Goal: Transaction & Acquisition: Purchase product/service

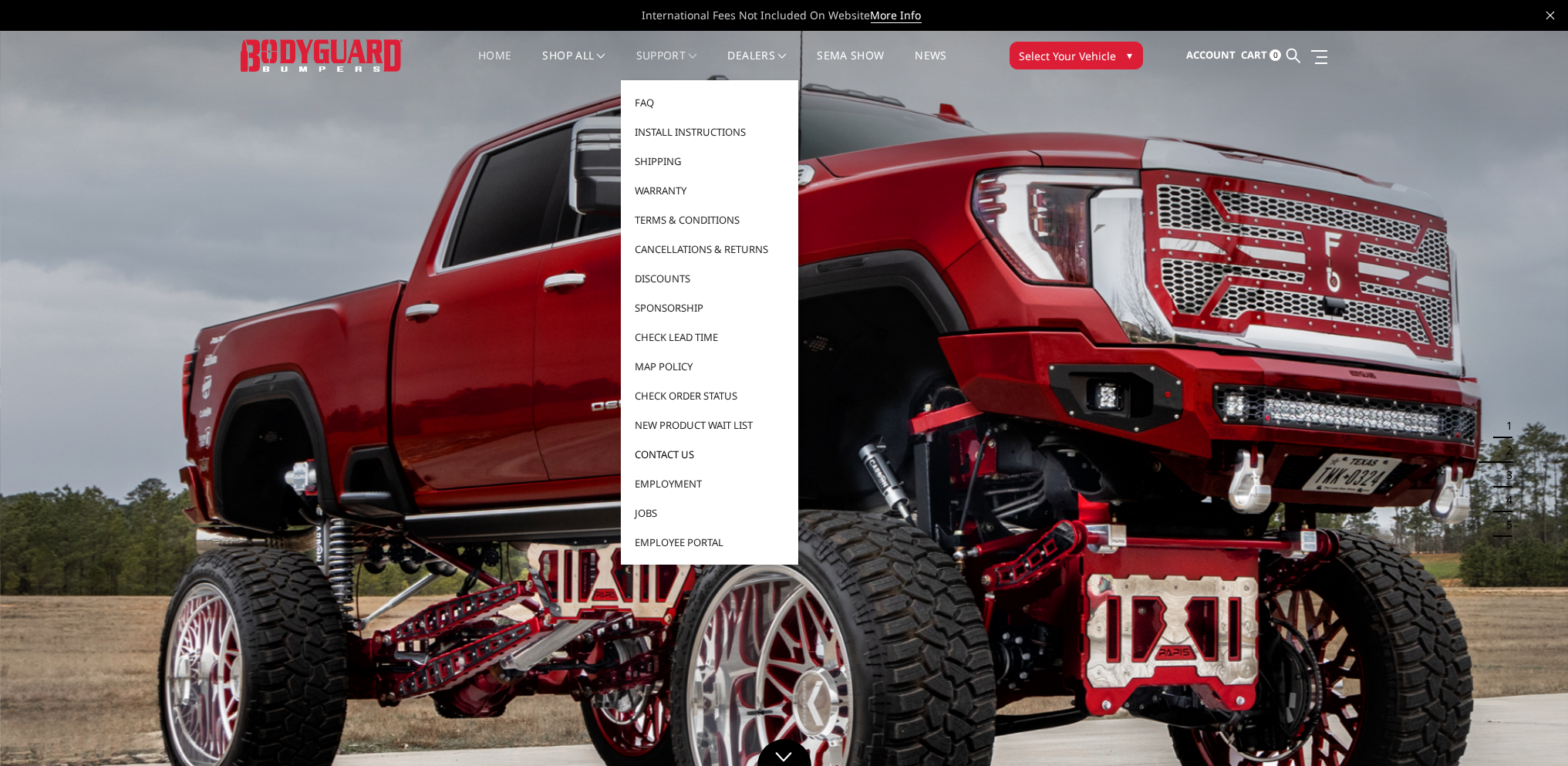
click at [661, 454] on link "Contact Us" at bounding box center [710, 454] width 165 height 30
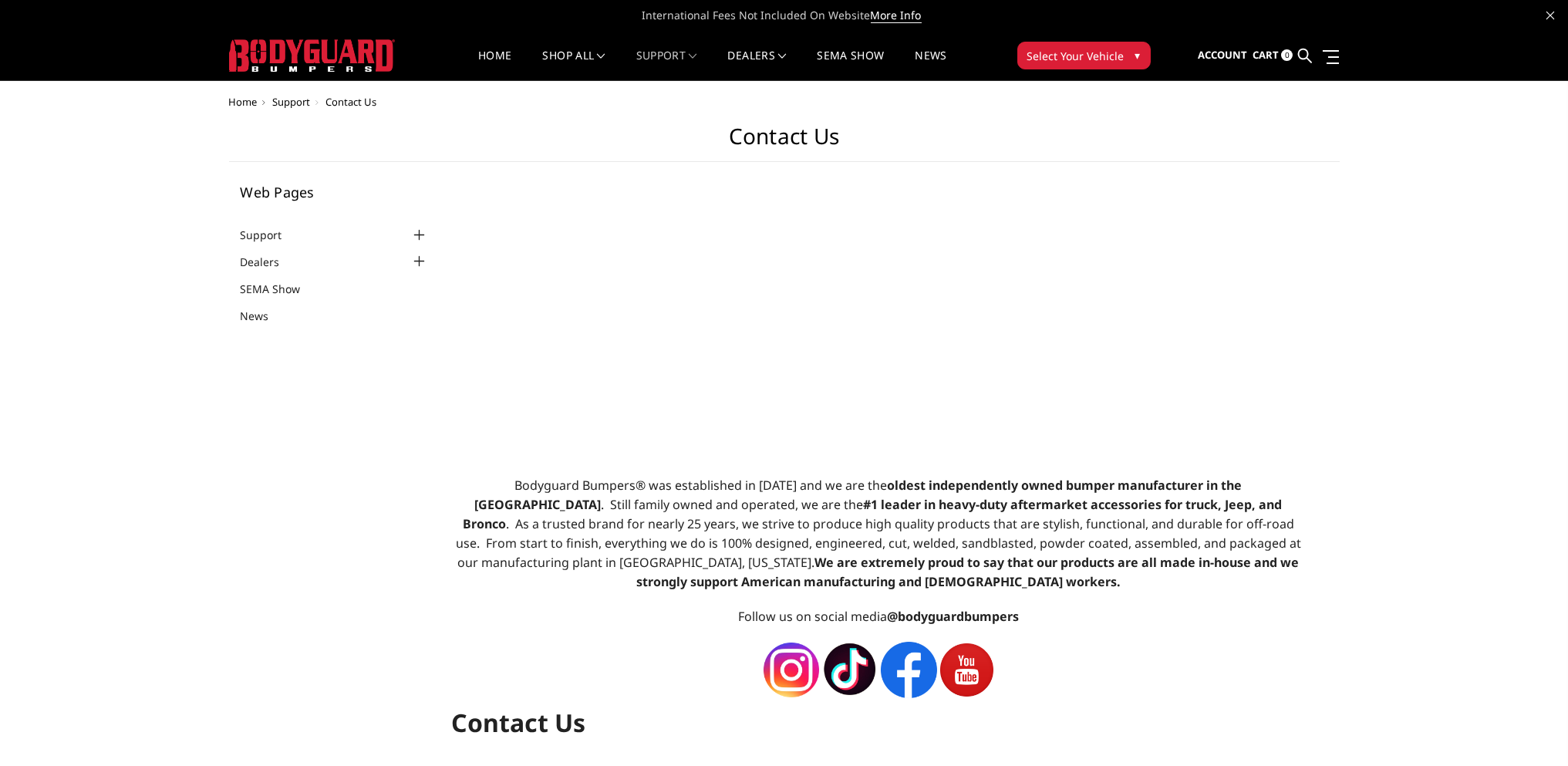
select select "US"
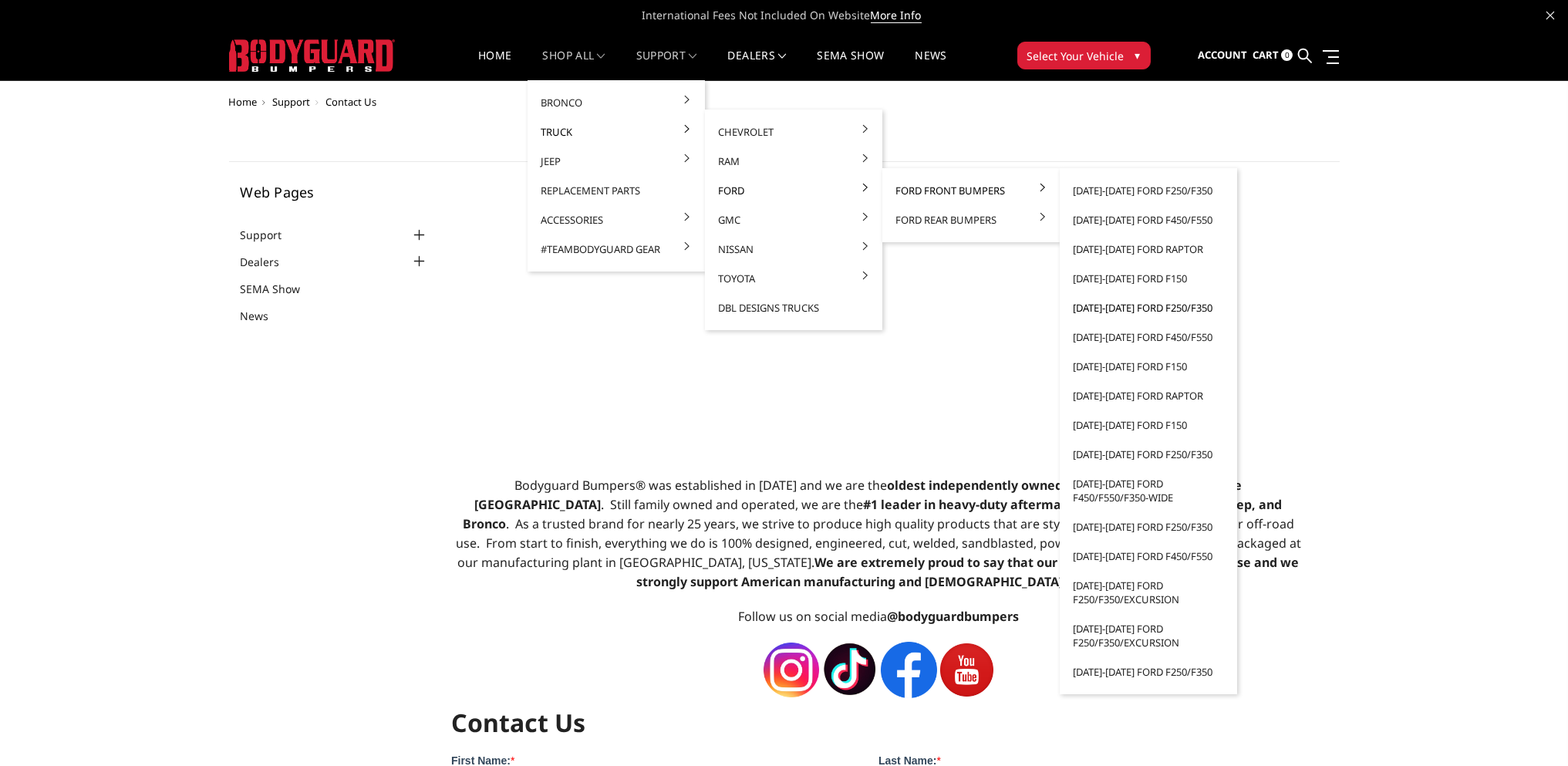
click at [1175, 305] on link "[DATE]-[DATE] Ford F250/F350" at bounding box center [1148, 308] width 165 height 30
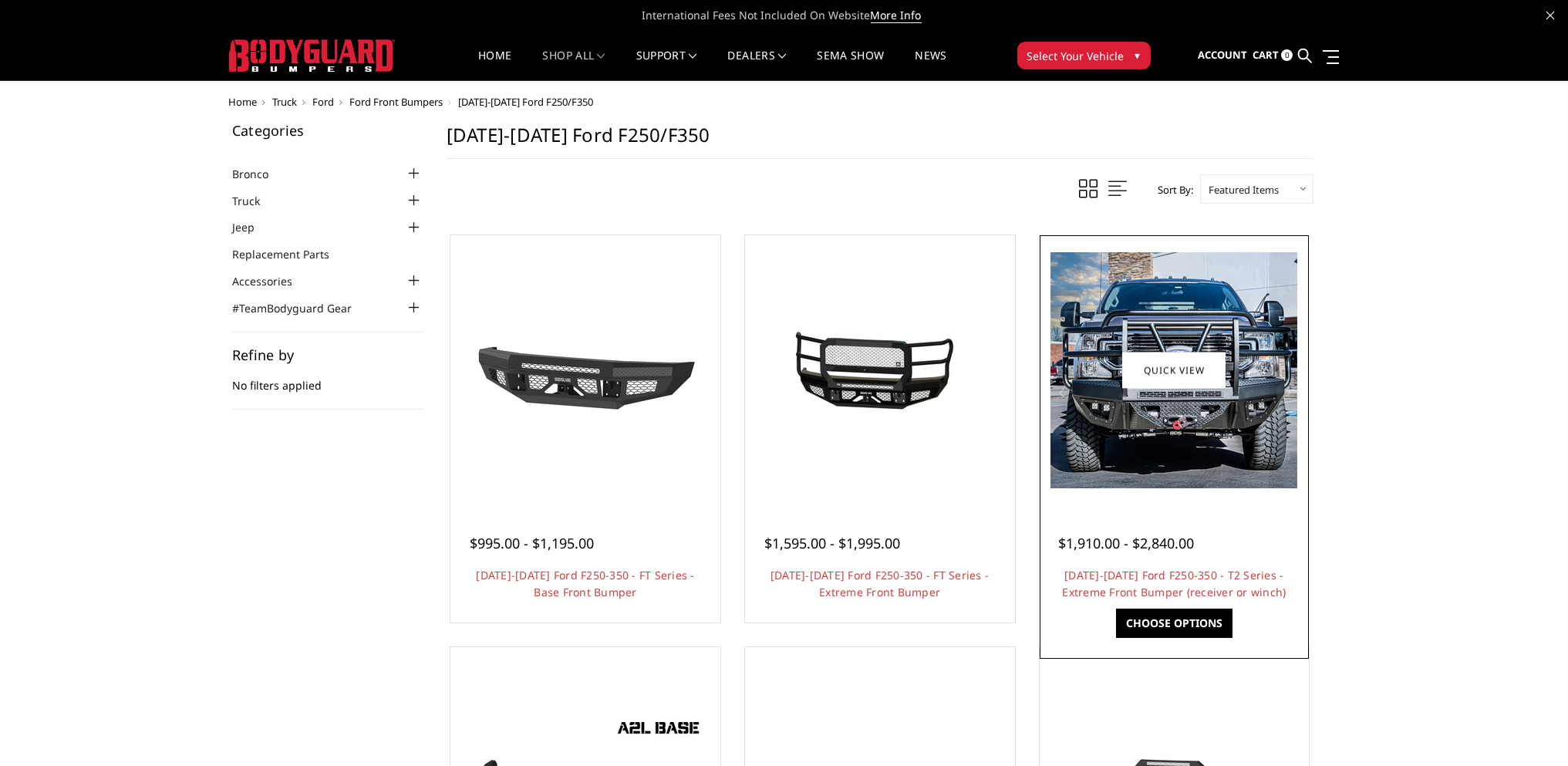
click at [1222, 404] on img at bounding box center [1173, 370] width 247 height 236
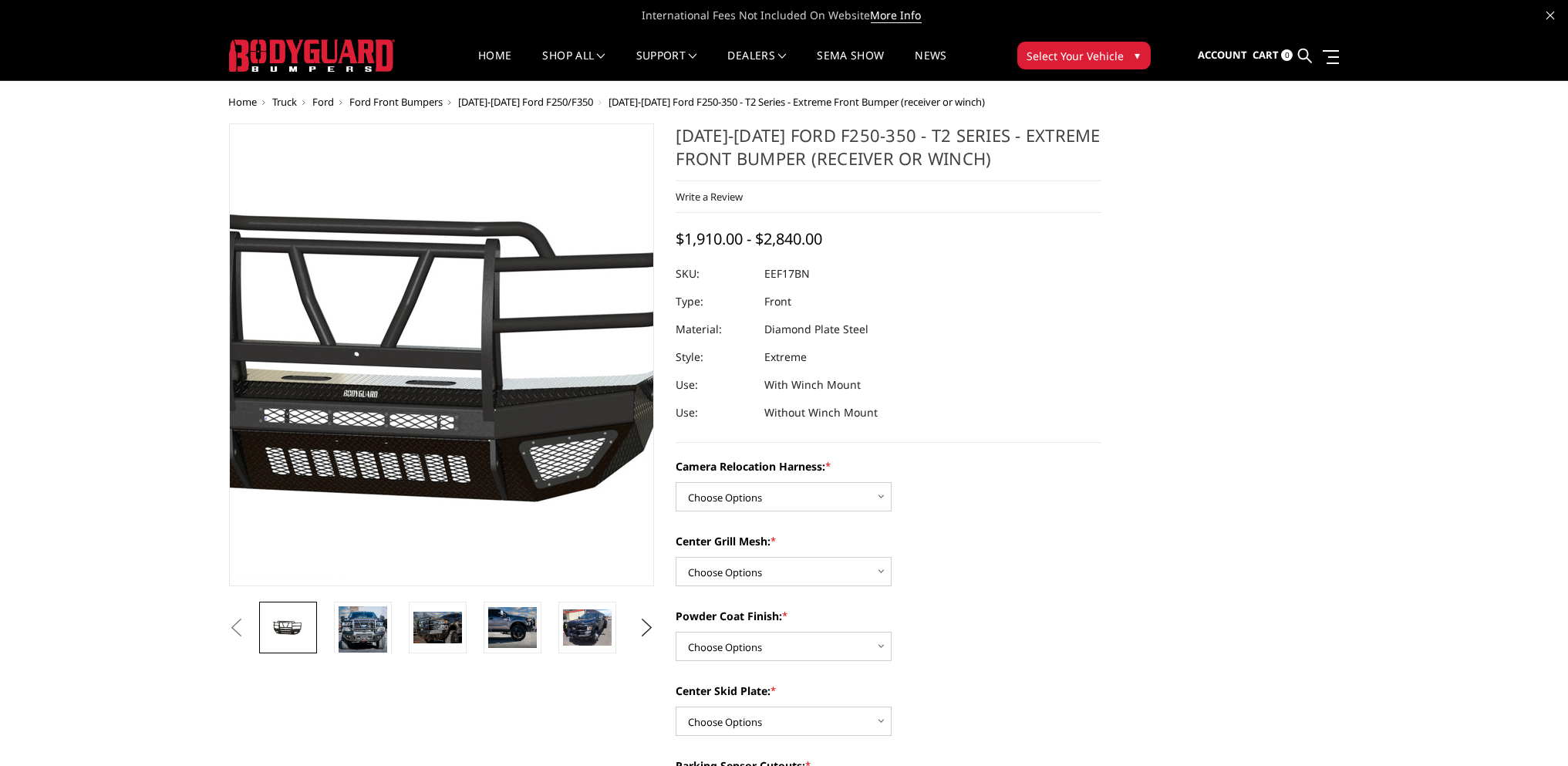
click at [465, 367] on img at bounding box center [411, 355] width 987 height 470
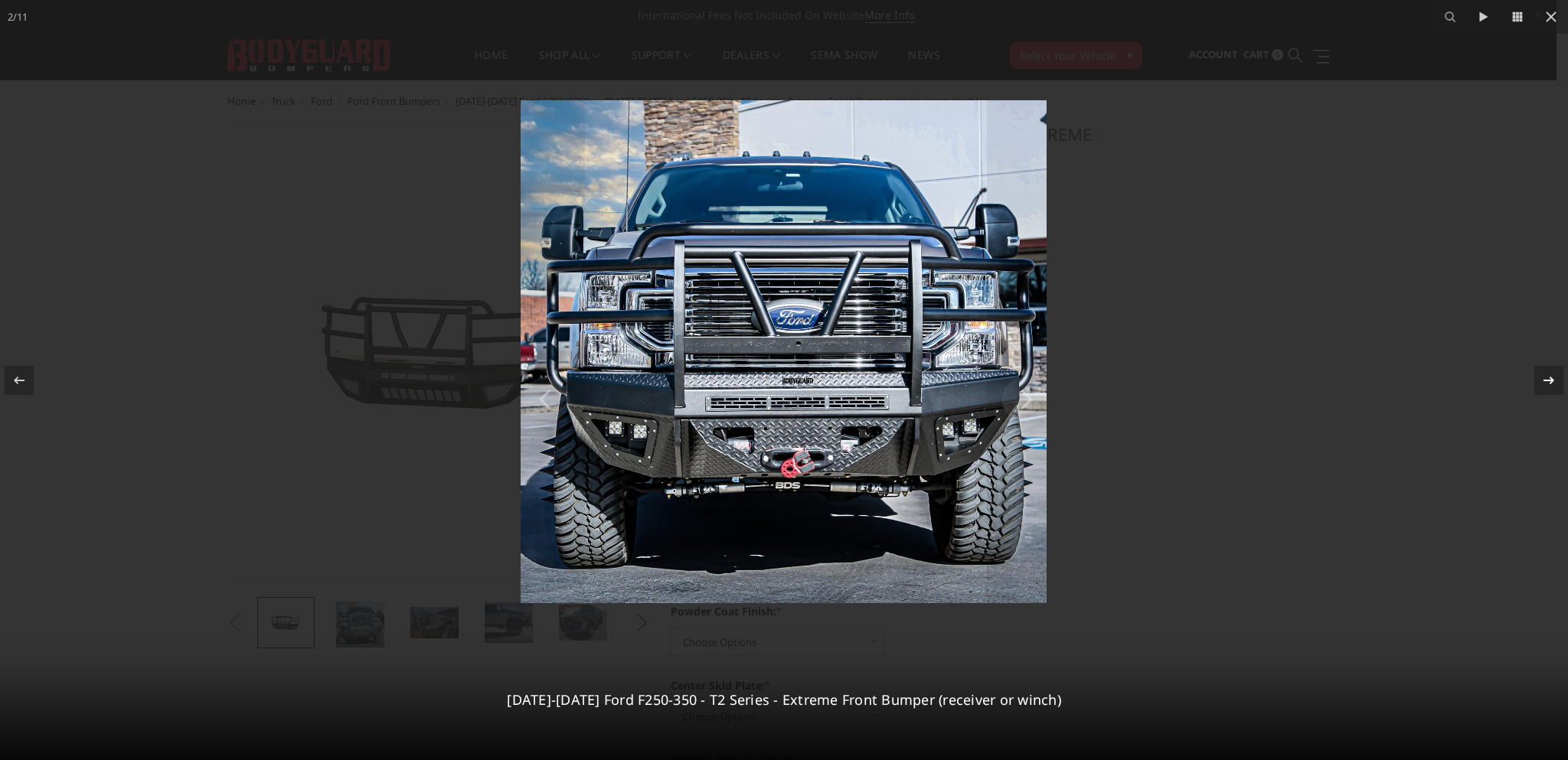
click at [1539, 381] on div at bounding box center [1548, 380] width 29 height 29
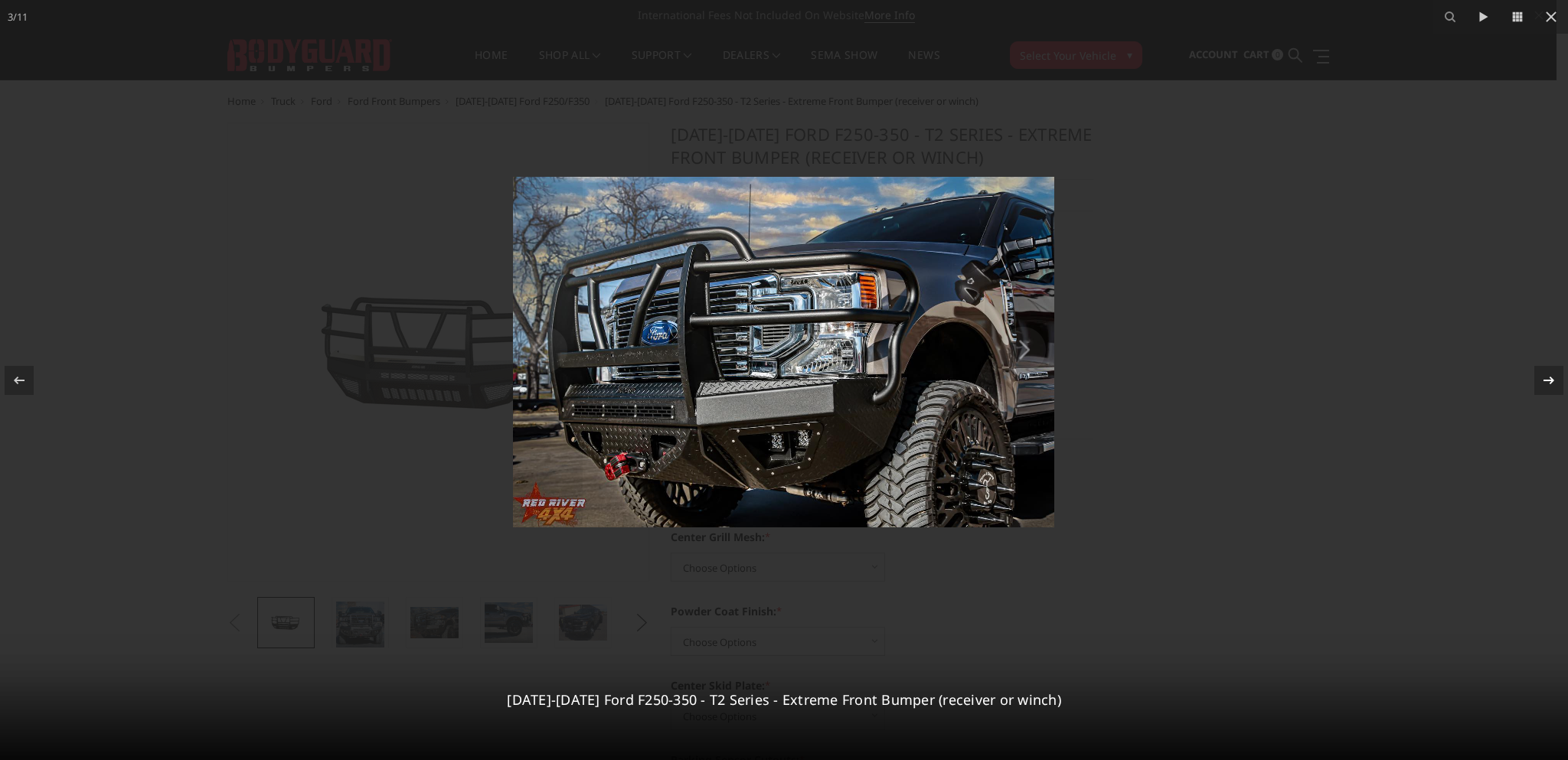
click at [1542, 380] on icon at bounding box center [1548, 380] width 19 height 19
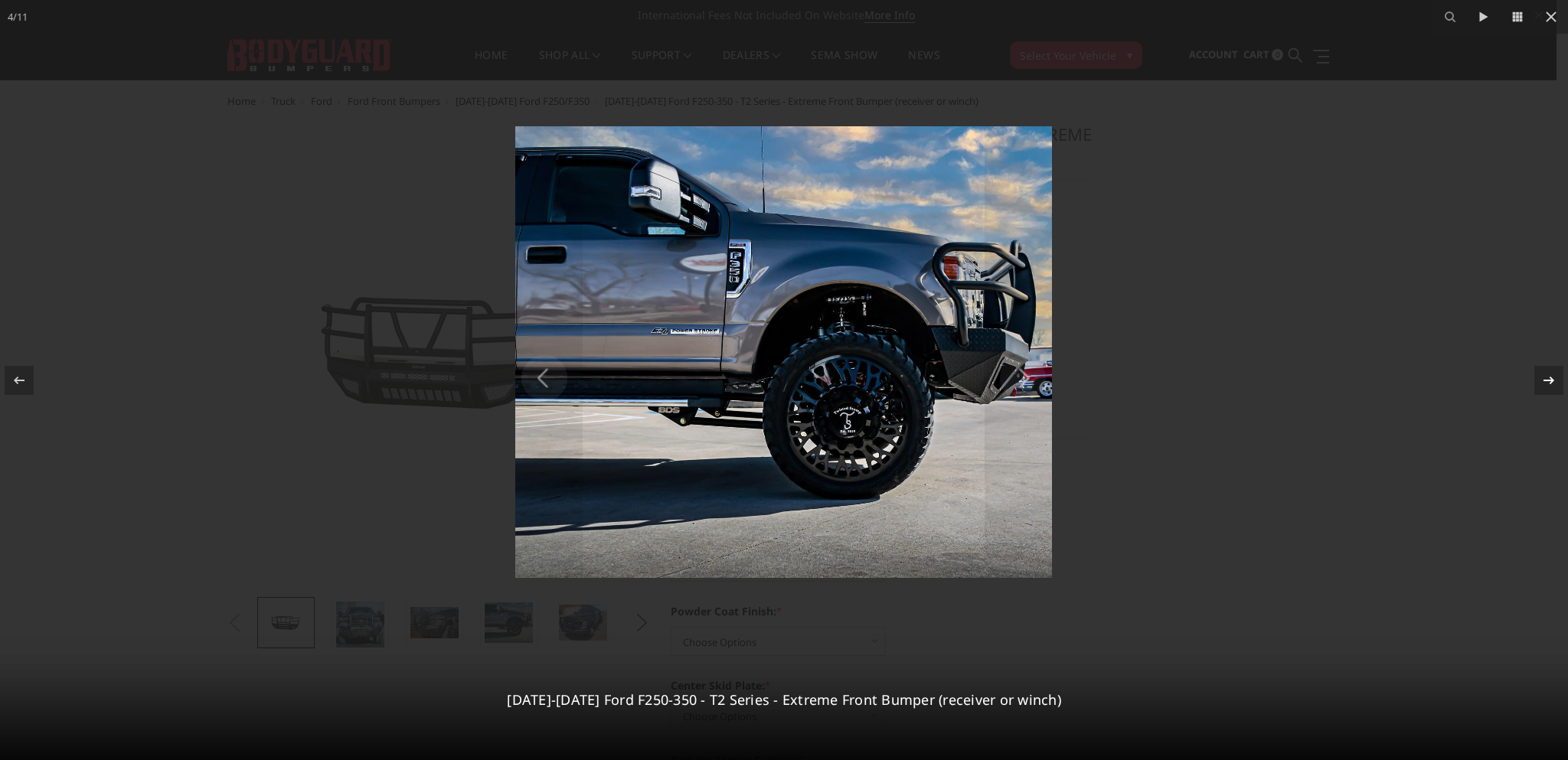
click at [1542, 380] on icon at bounding box center [1548, 380] width 19 height 19
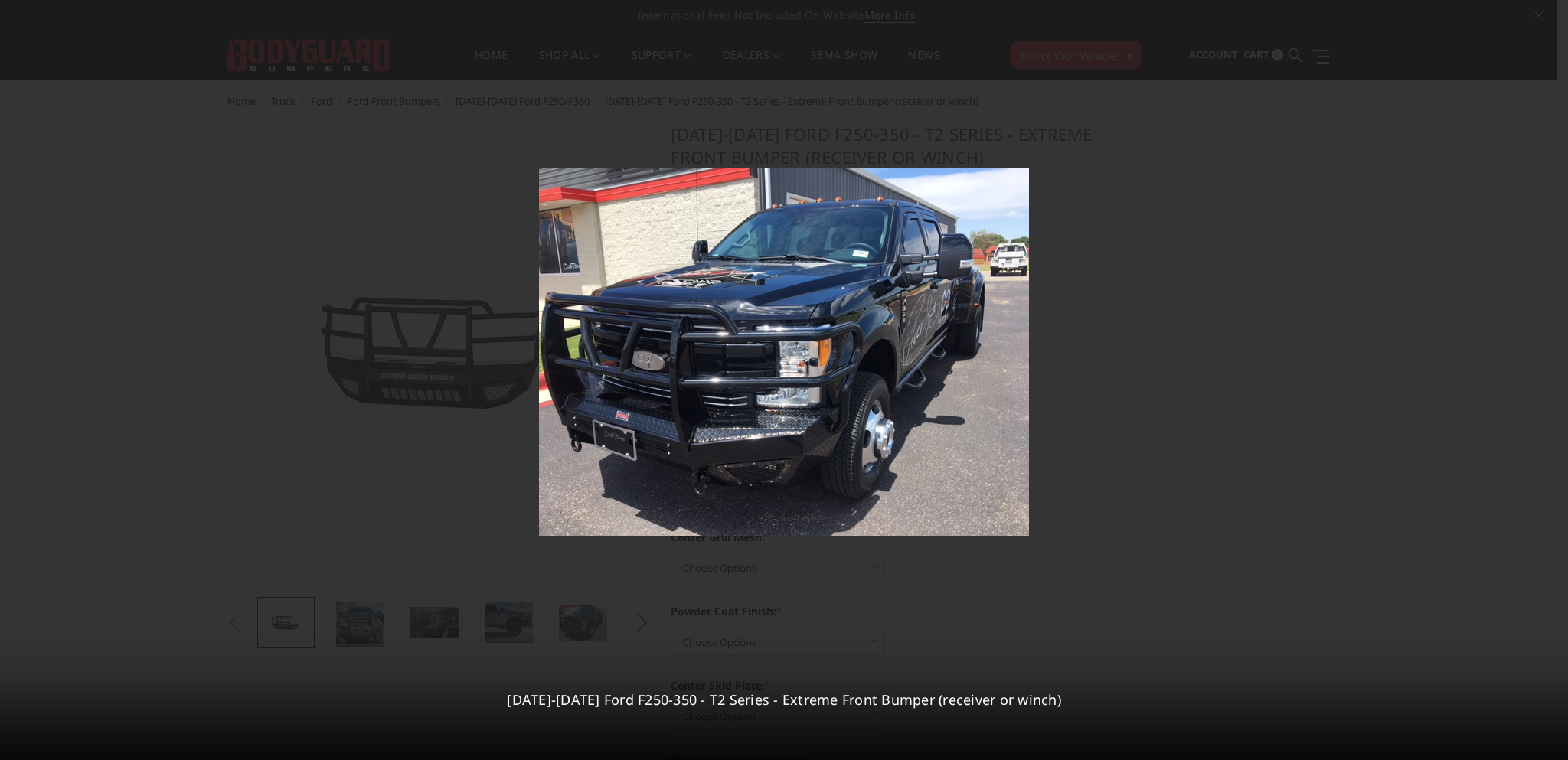
click at [1542, 380] on div "5 / 11 2017-2022 Ford F250-350 - T2 Series - Extreme Front Bumper (receiver or …" at bounding box center [784, 380] width 1568 height 760
click at [1547, 381] on icon at bounding box center [1548, 380] width 19 height 19
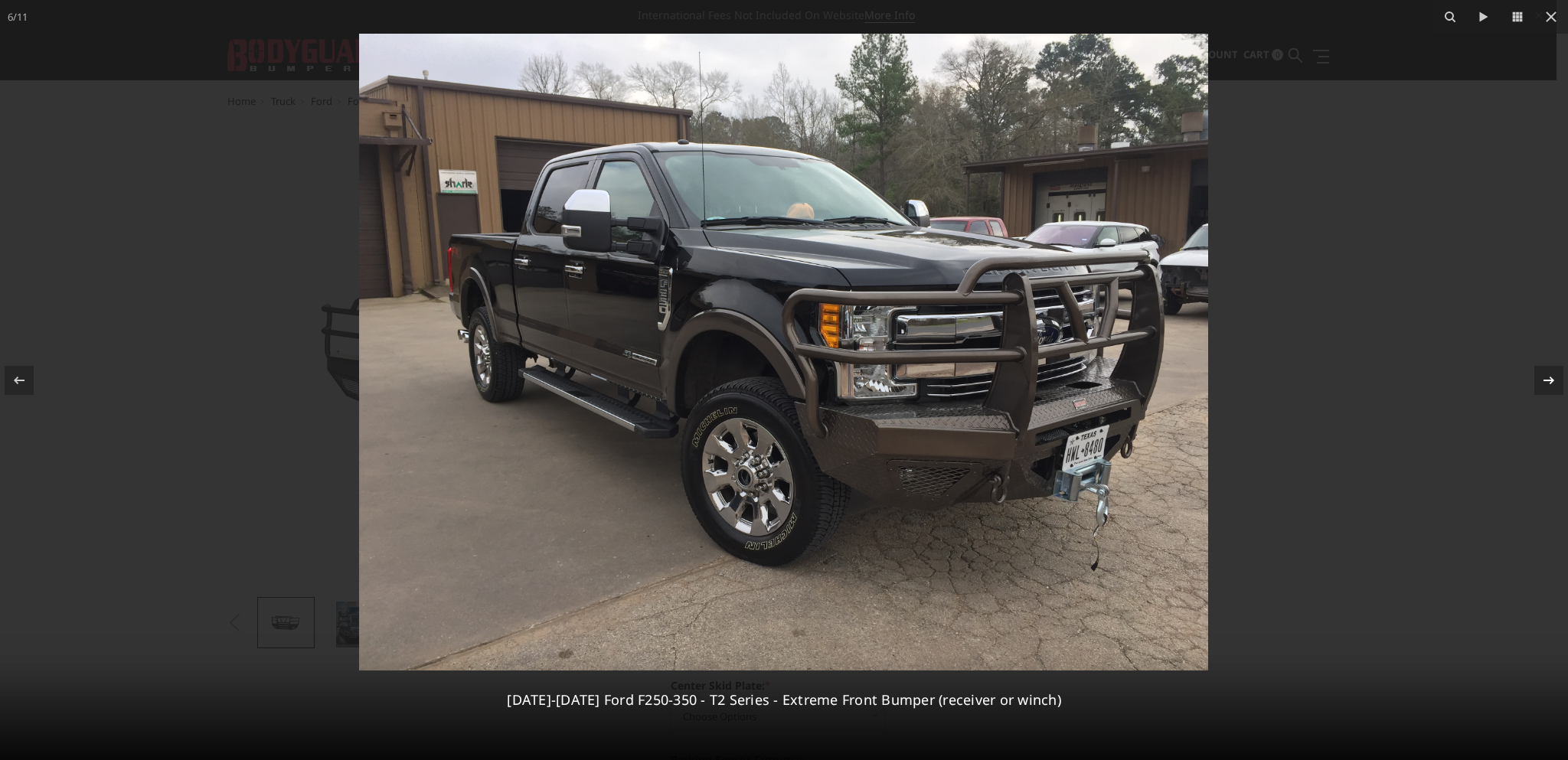
click at [1551, 381] on icon at bounding box center [1548, 379] width 11 height 8
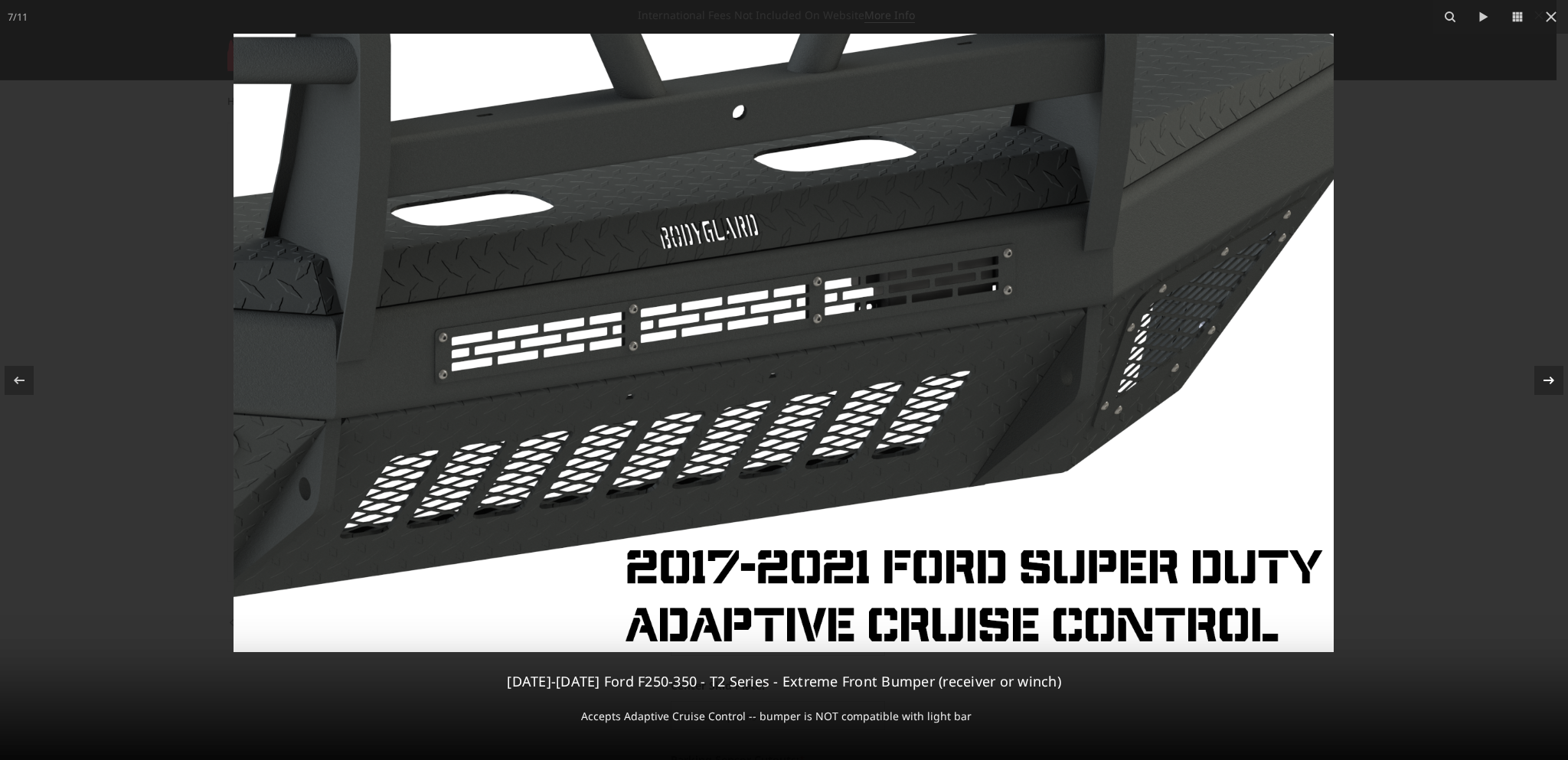
click at [1543, 382] on icon at bounding box center [1548, 380] width 19 height 19
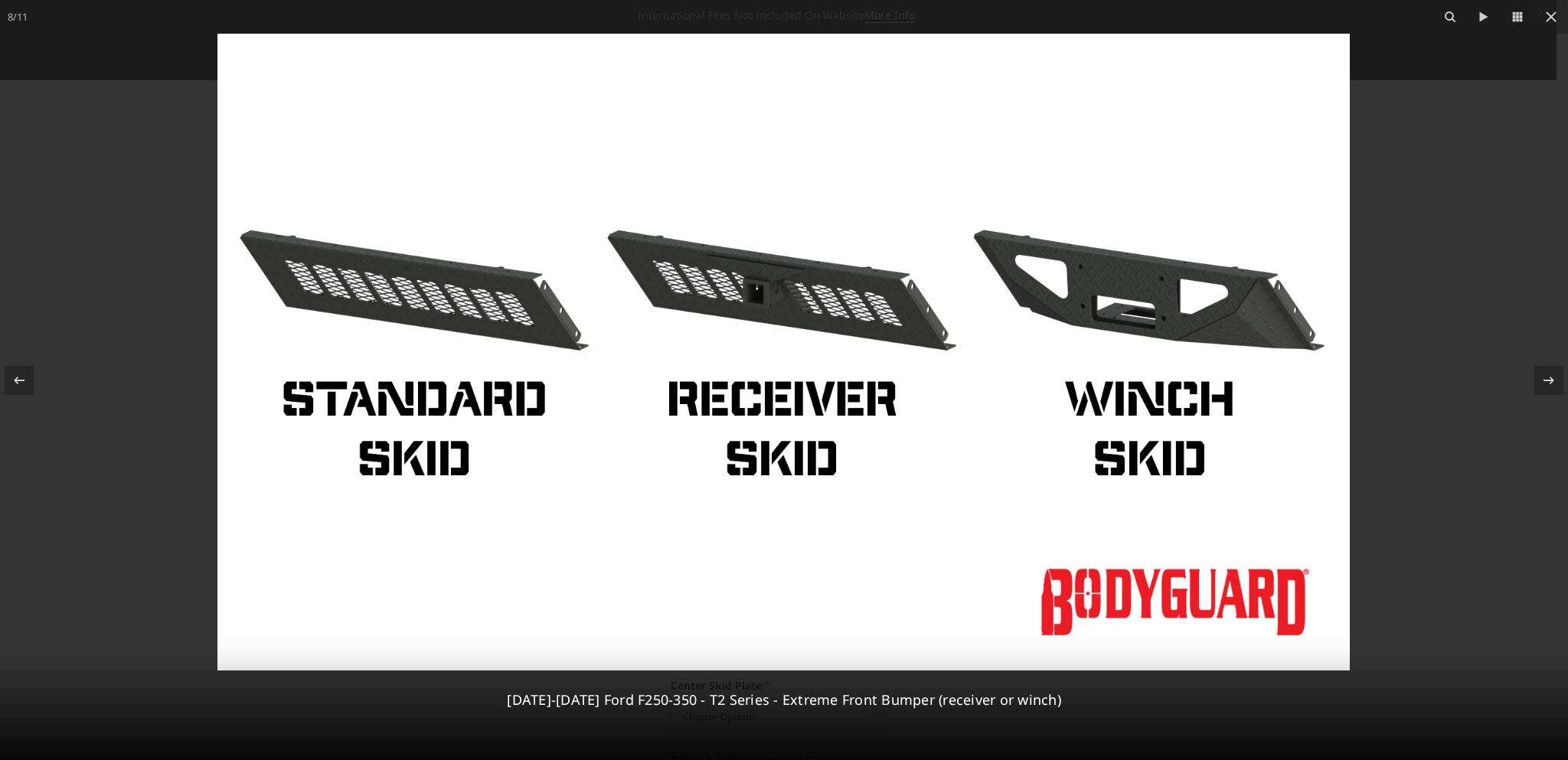
click at [779, 296] on img at bounding box center [784, 352] width 1133 height 636
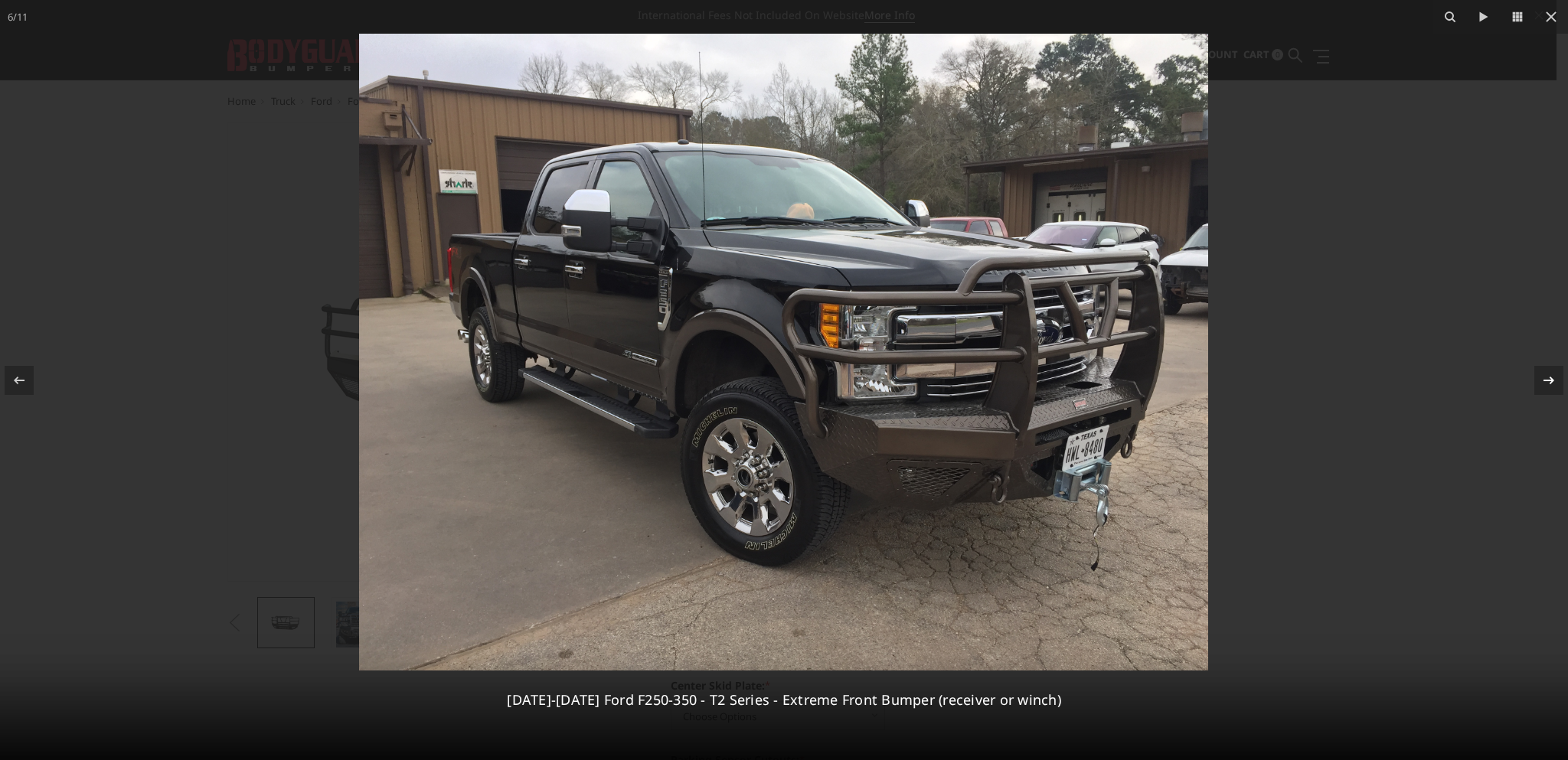
click at [1545, 379] on icon at bounding box center [1548, 380] width 19 height 19
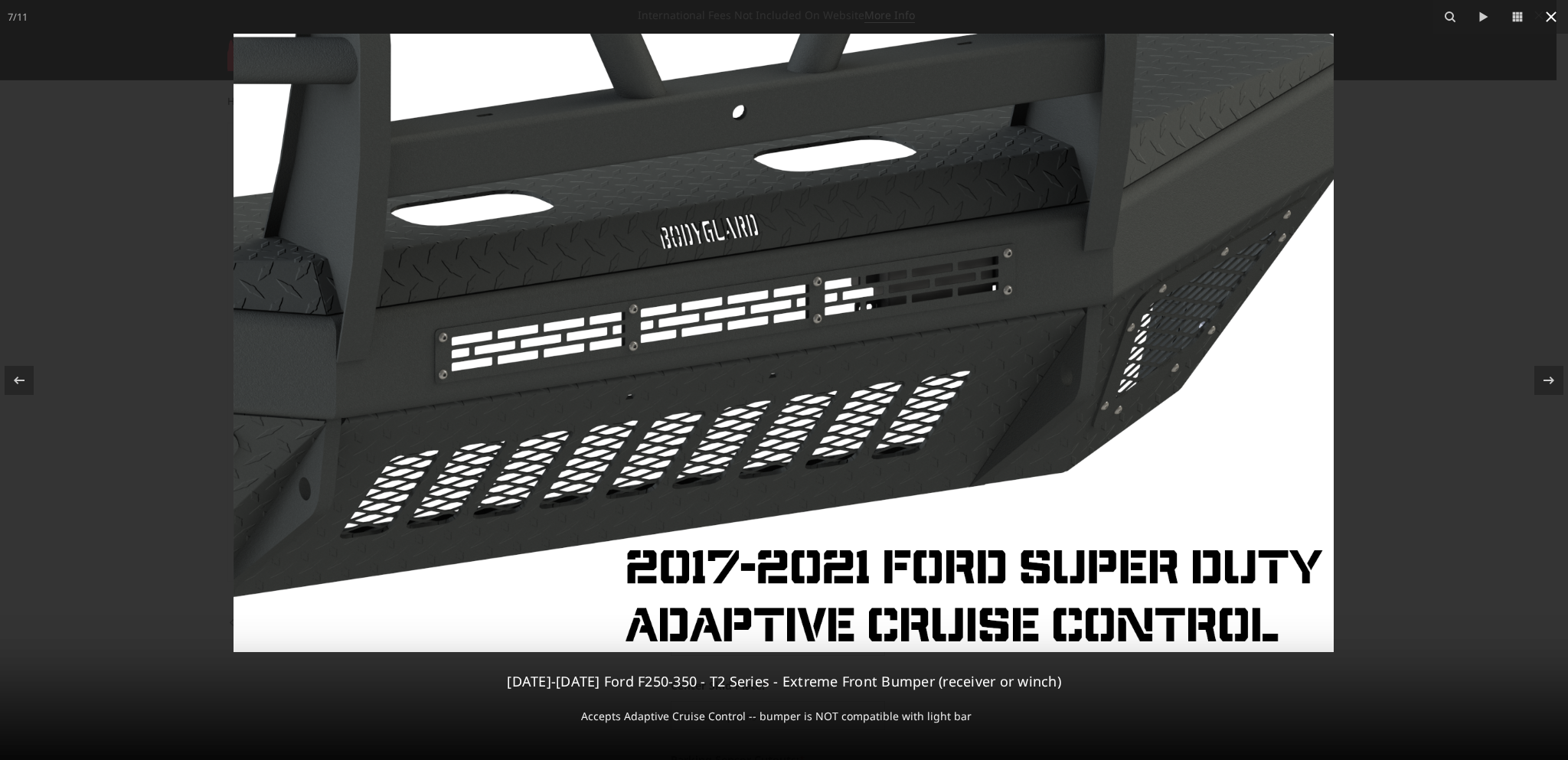
click at [1556, 17] on icon at bounding box center [1551, 17] width 19 height 19
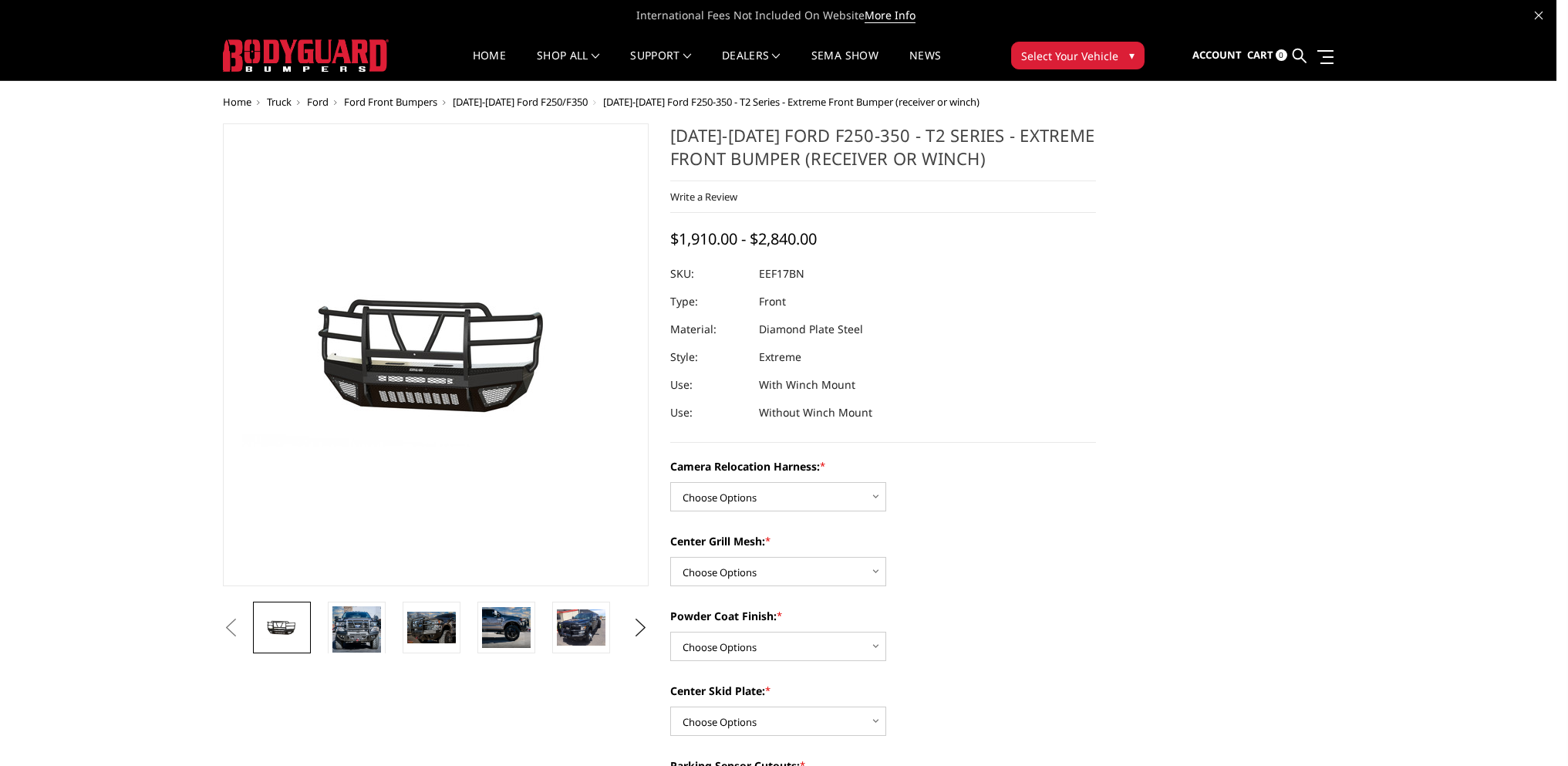
scroll to position [0, 295]
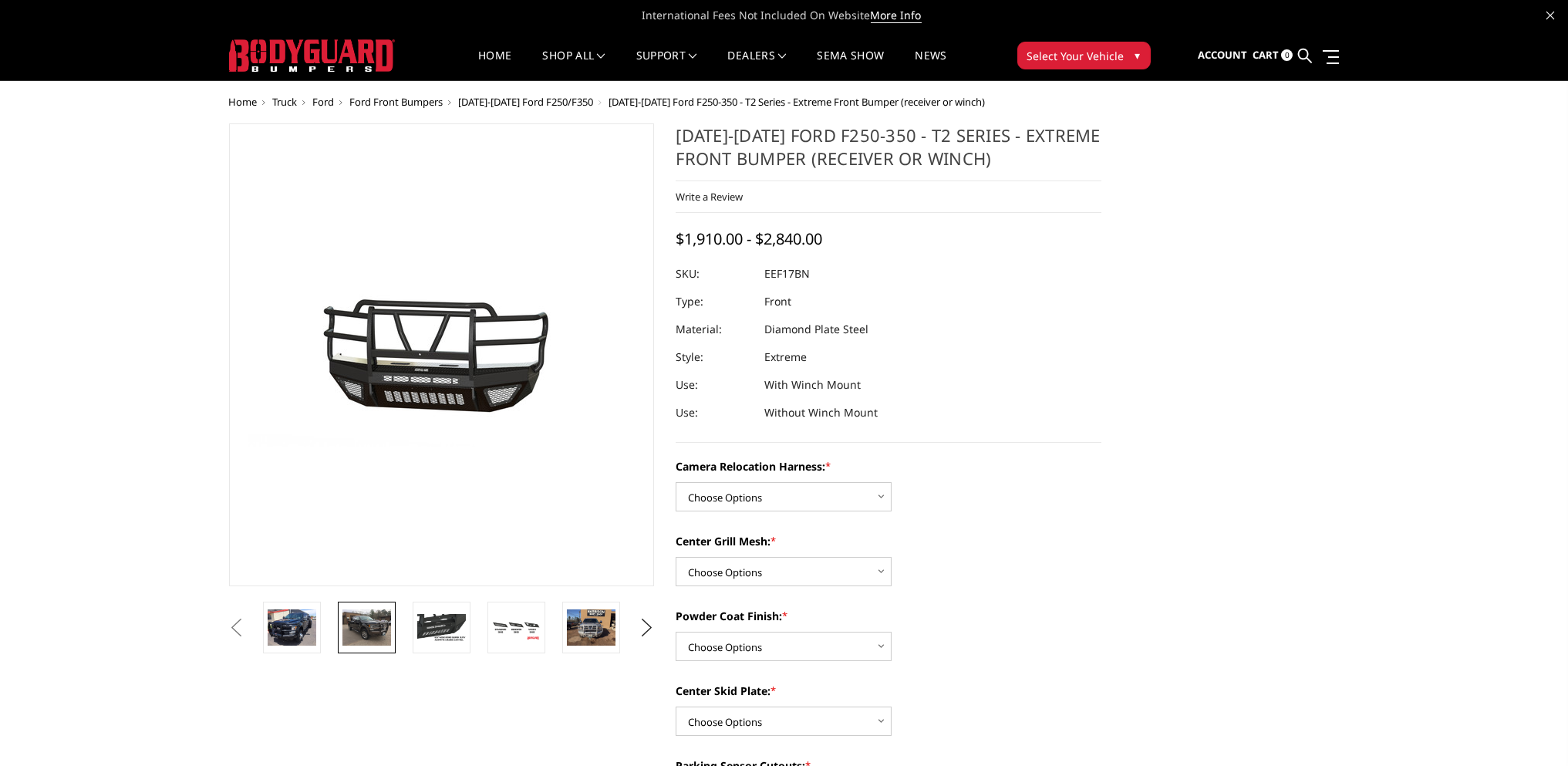
click at [366, 626] on img at bounding box center [367, 627] width 48 height 36
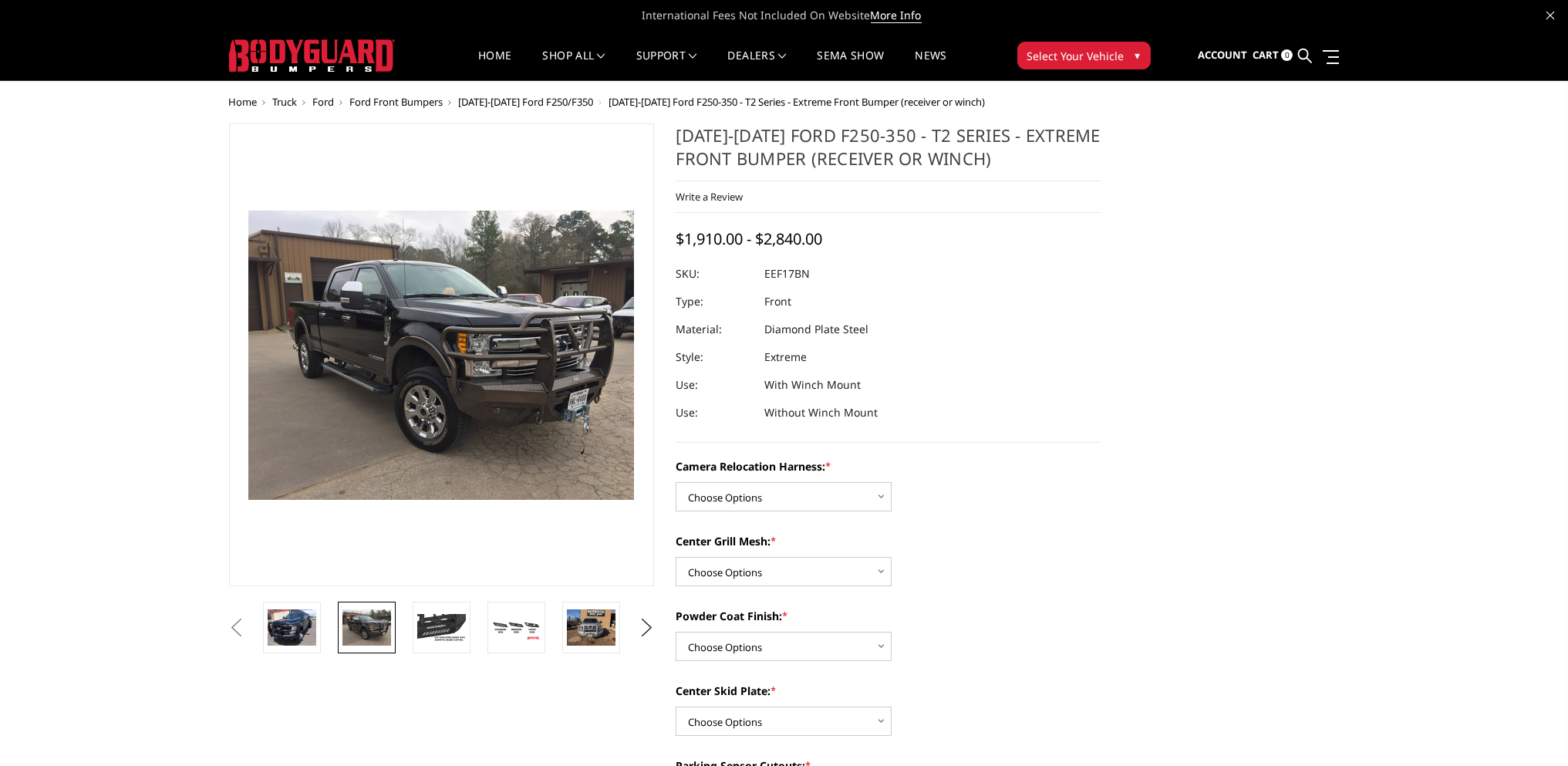
click at [248, 630] on button "Previous" at bounding box center [237, 628] width 23 height 23
click at [588, 624] on img at bounding box center [591, 627] width 48 height 36
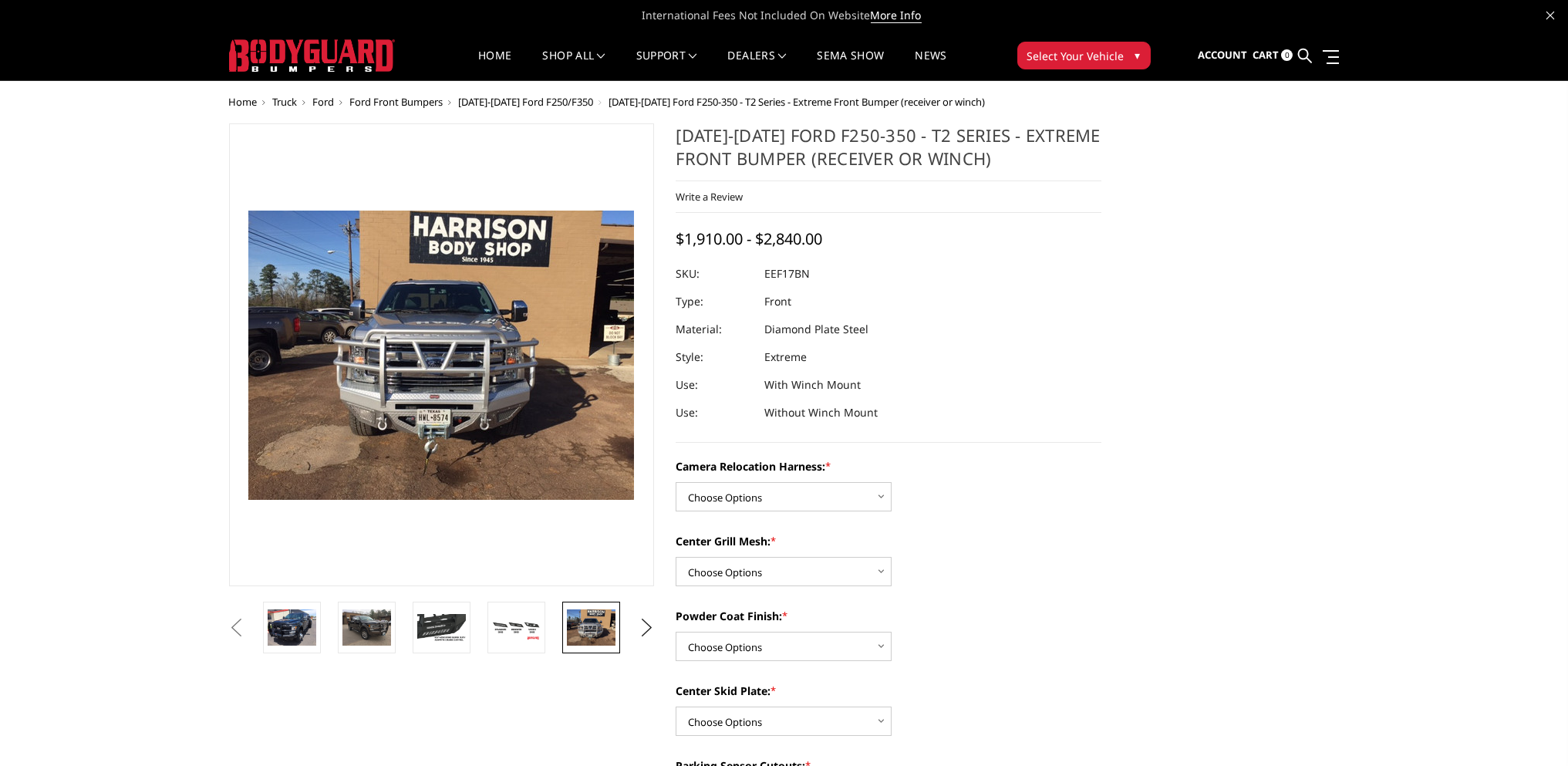
click at [241, 624] on button "Previous" at bounding box center [237, 628] width 23 height 23
click at [248, 630] on button "Previous" at bounding box center [237, 628] width 23 height 23
click at [347, 624] on img at bounding box center [367, 627] width 48 height 36
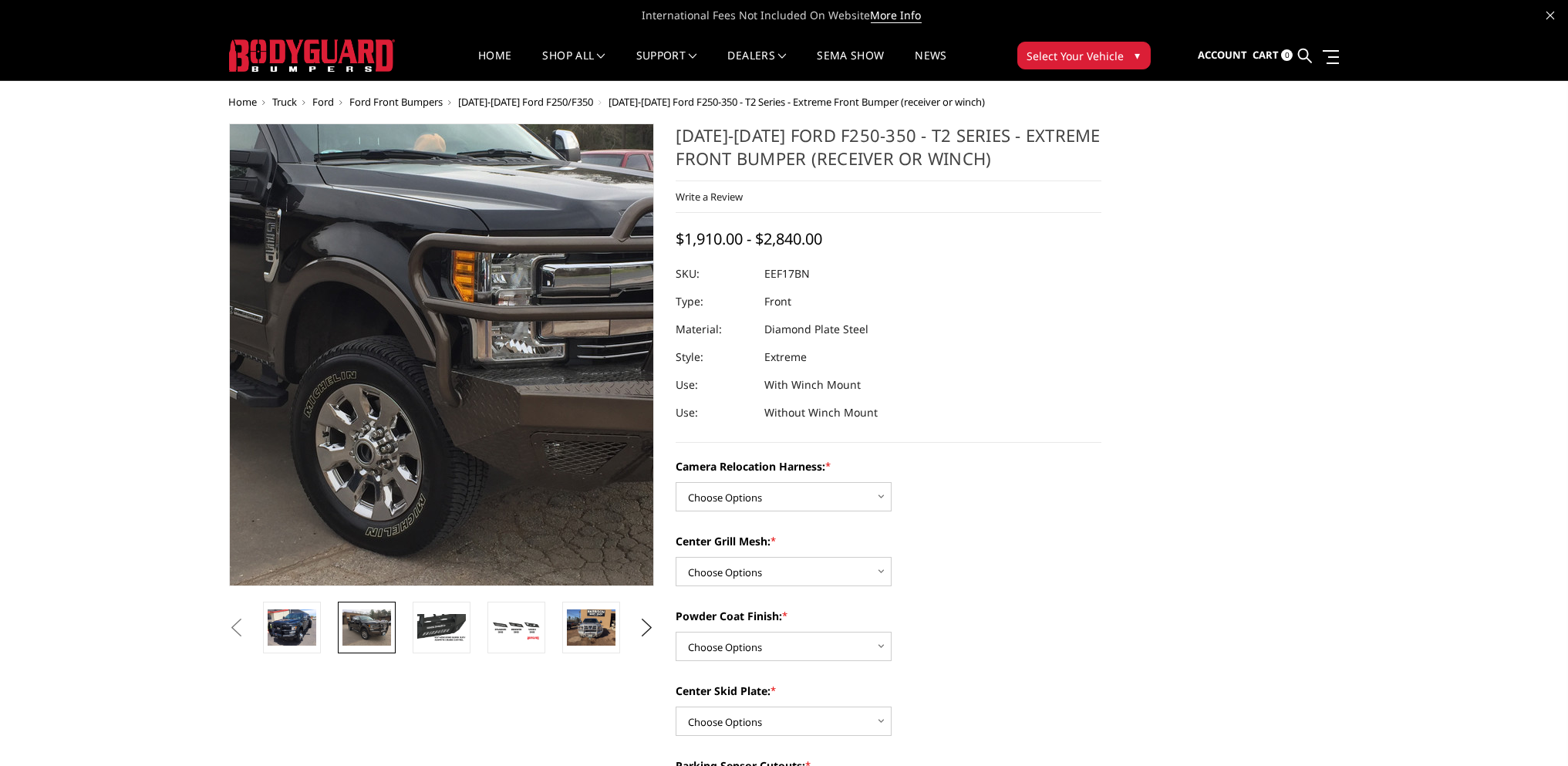
click at [466, 426] on img at bounding box center [410, 307] width 987 height 740
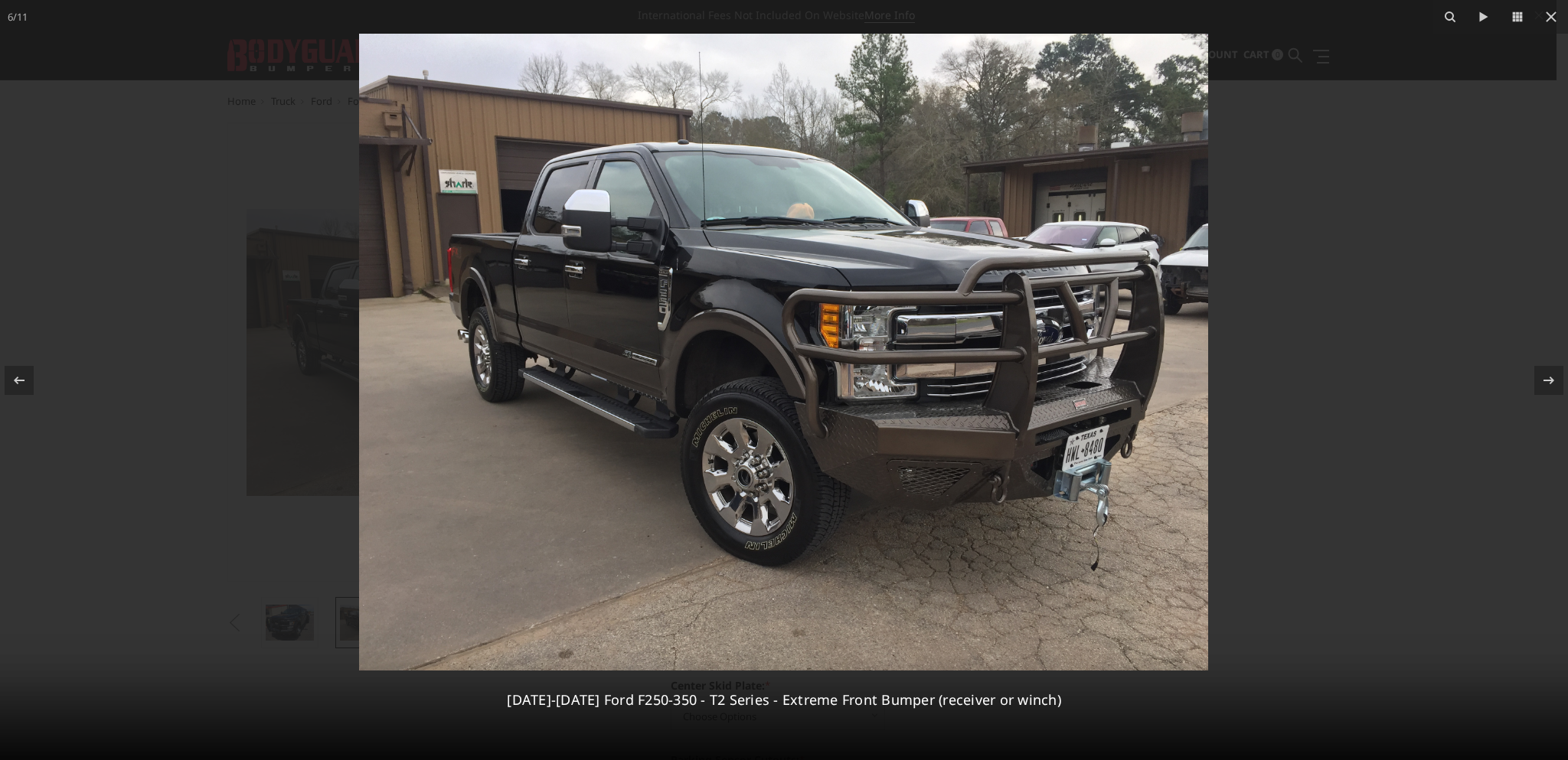
click at [1082, 476] on img at bounding box center [783, 352] width 849 height 636
click at [22, 371] on icon at bounding box center [19, 380] width 19 height 19
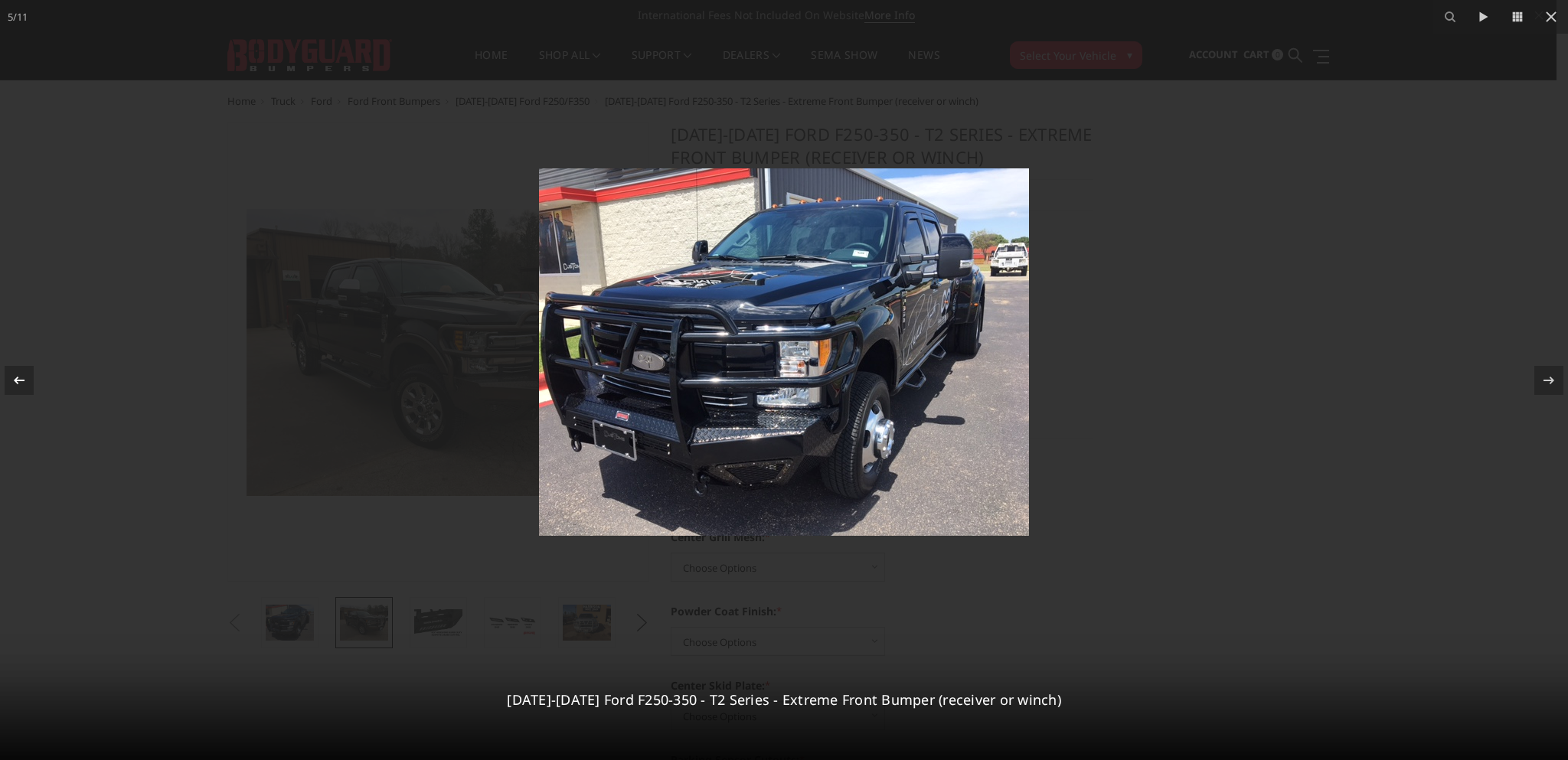
click at [17, 377] on icon at bounding box center [19, 379] width 11 height 8
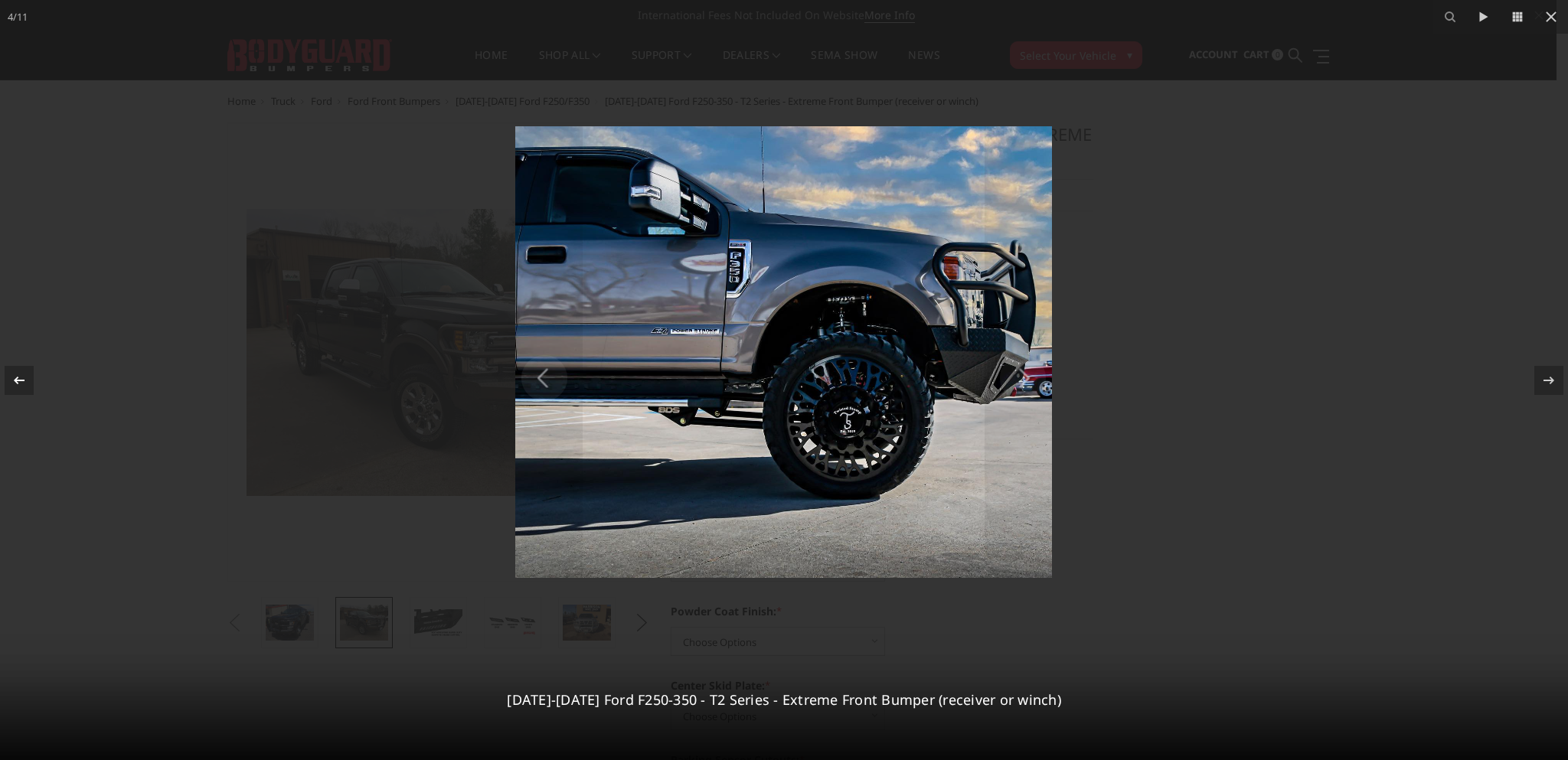
click at [20, 372] on icon at bounding box center [19, 380] width 19 height 19
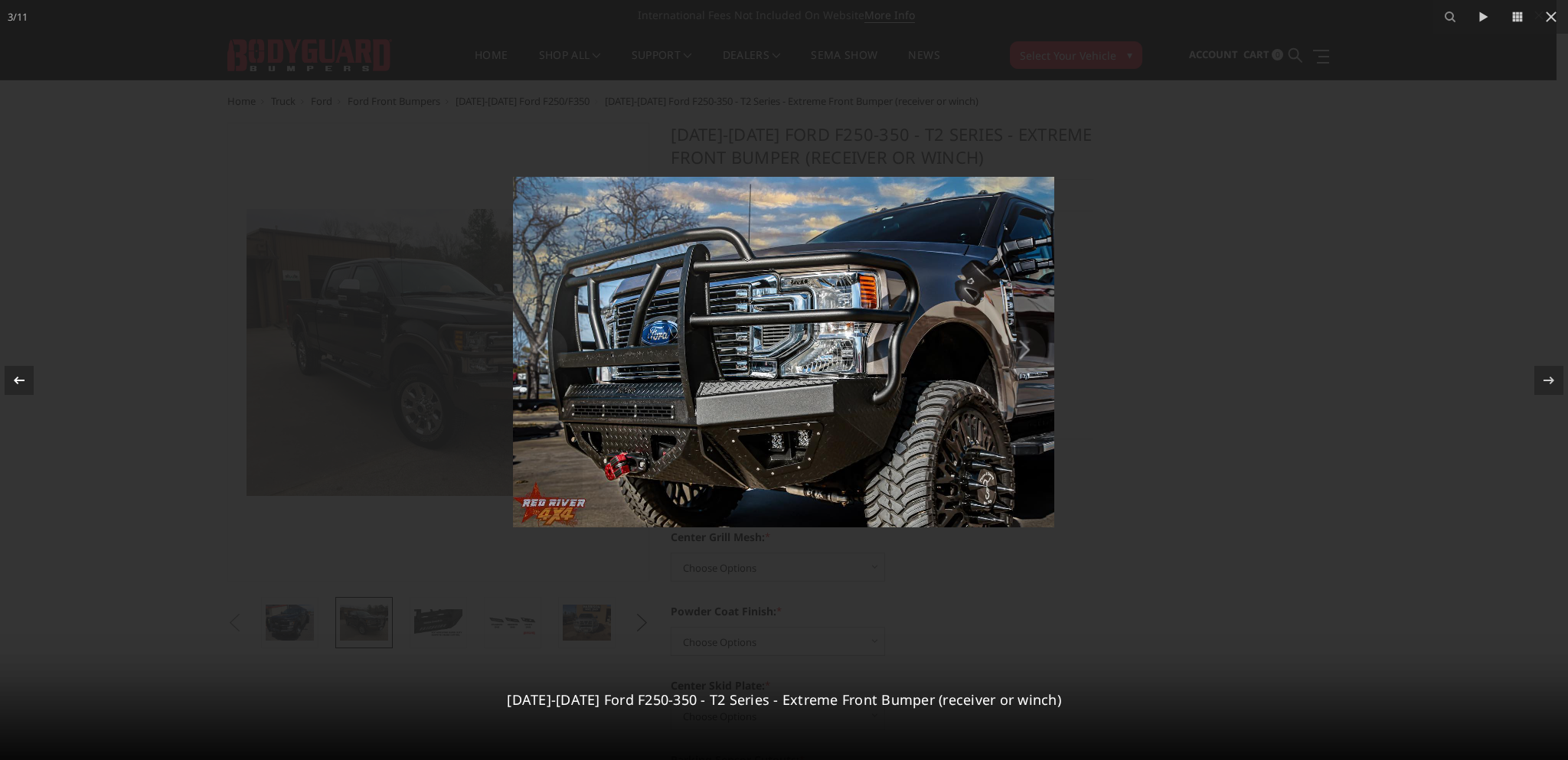
click at [20, 372] on div "3 / 11 2017-2022 Ford F250-350 - T2 Series - Extreme Front Bumper (receiver or …" at bounding box center [784, 380] width 1568 height 760
click at [22, 373] on icon at bounding box center [19, 380] width 19 height 19
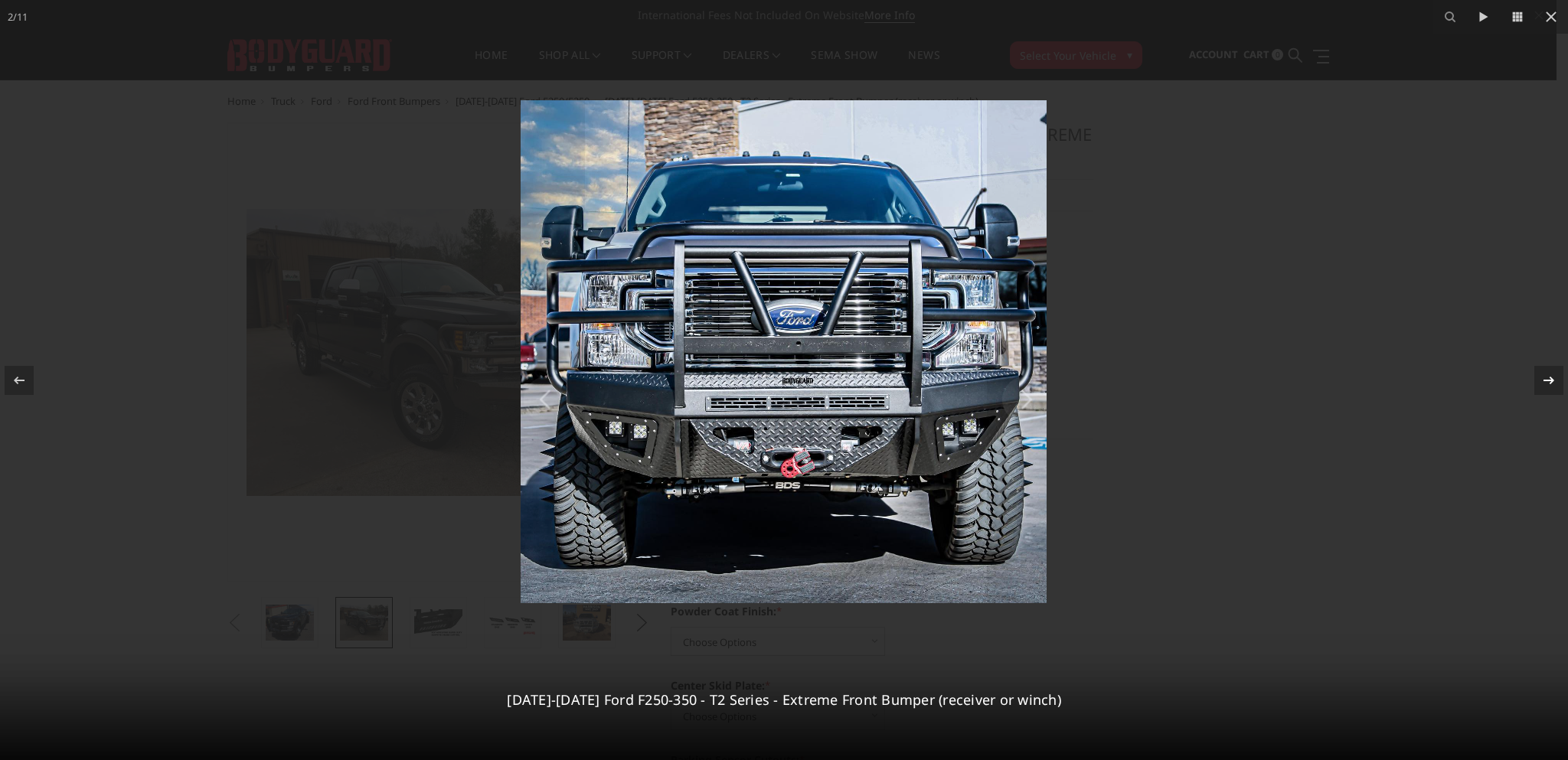
click at [1553, 381] on icon at bounding box center [1548, 380] width 19 height 19
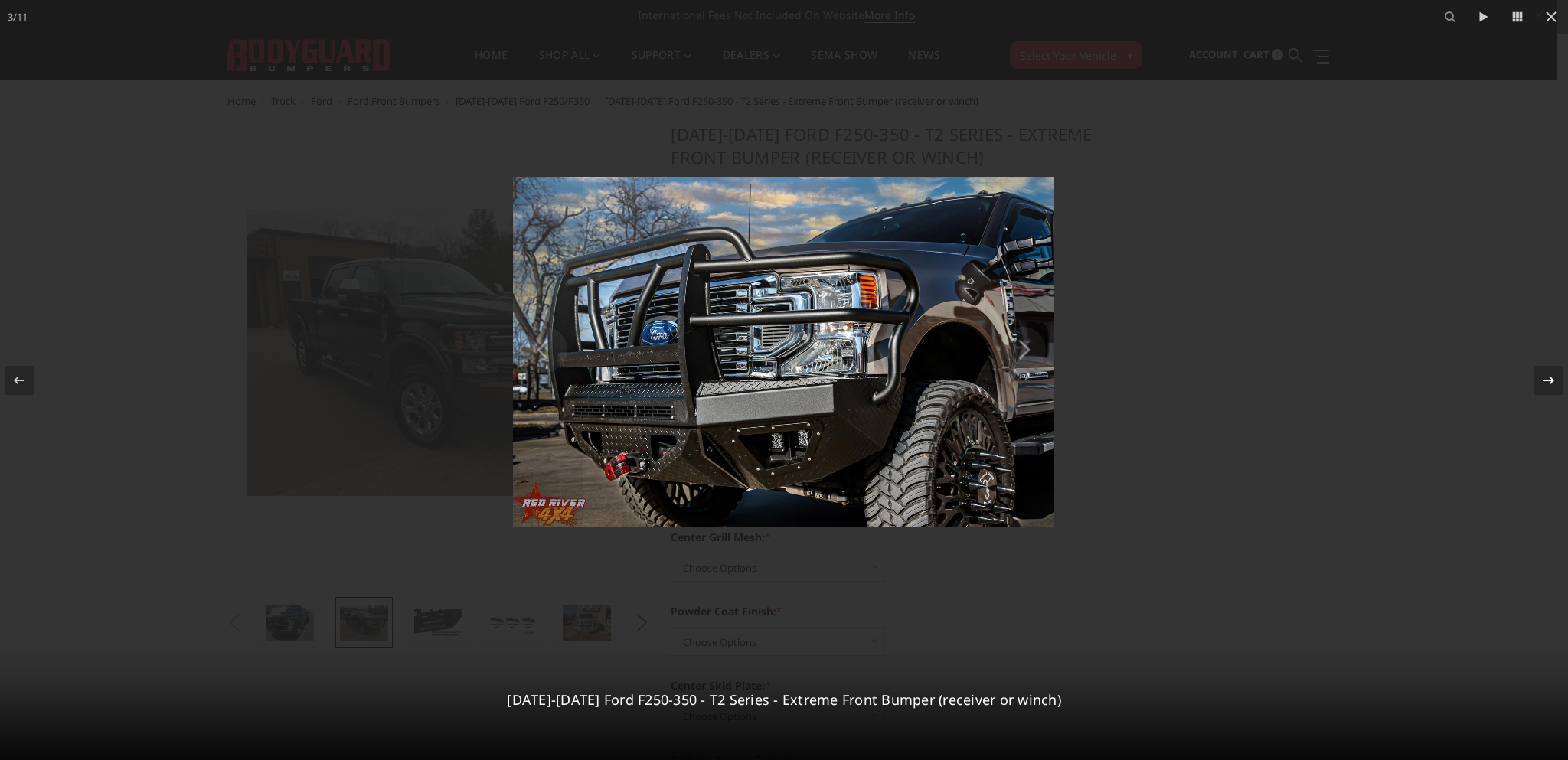
click at [1553, 384] on icon at bounding box center [1548, 380] width 19 height 19
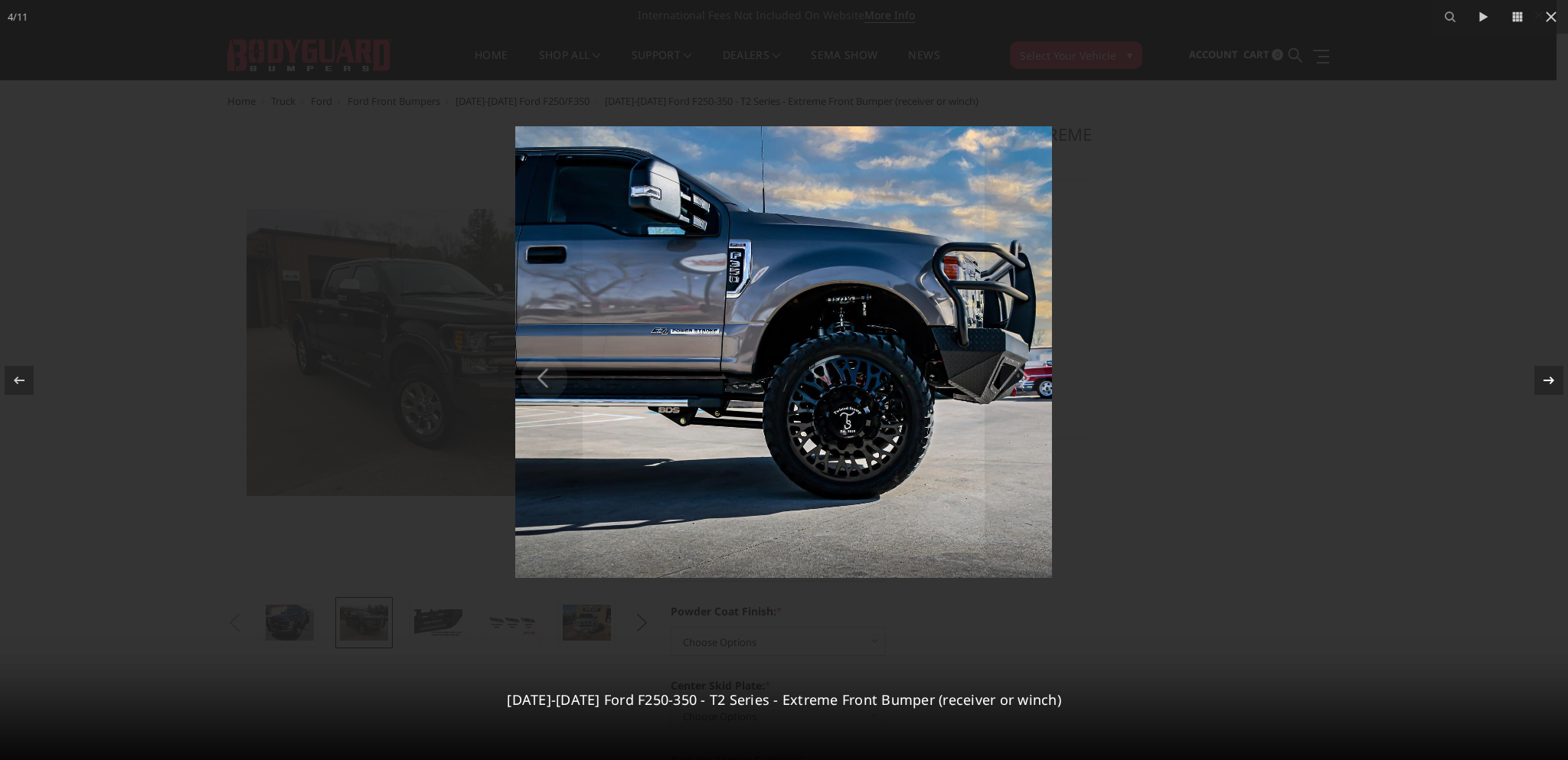
click at [1546, 382] on icon at bounding box center [1548, 380] width 19 height 19
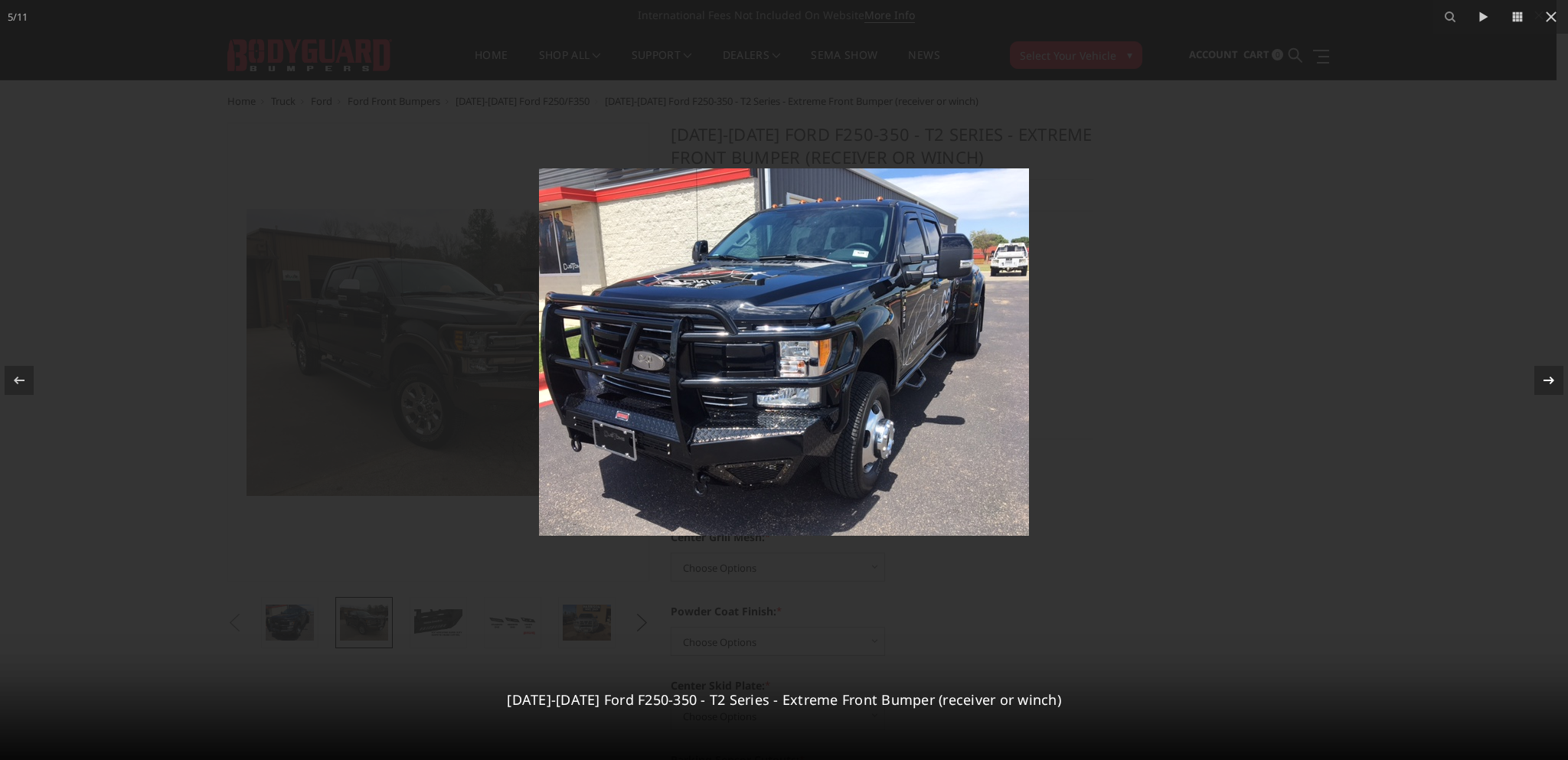
click at [1556, 384] on div at bounding box center [1548, 380] width 29 height 29
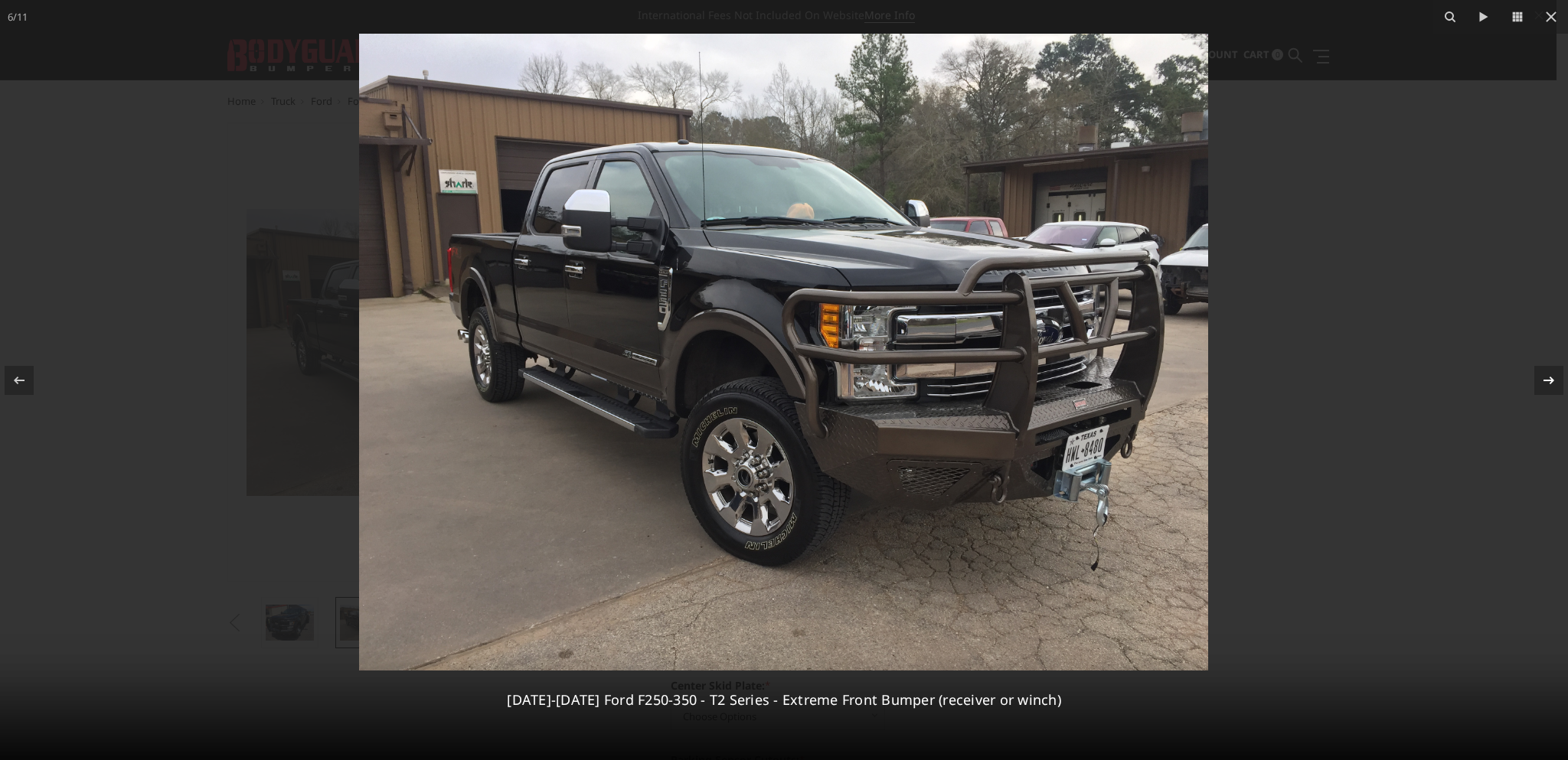
click at [1556, 383] on icon at bounding box center [1548, 380] width 19 height 19
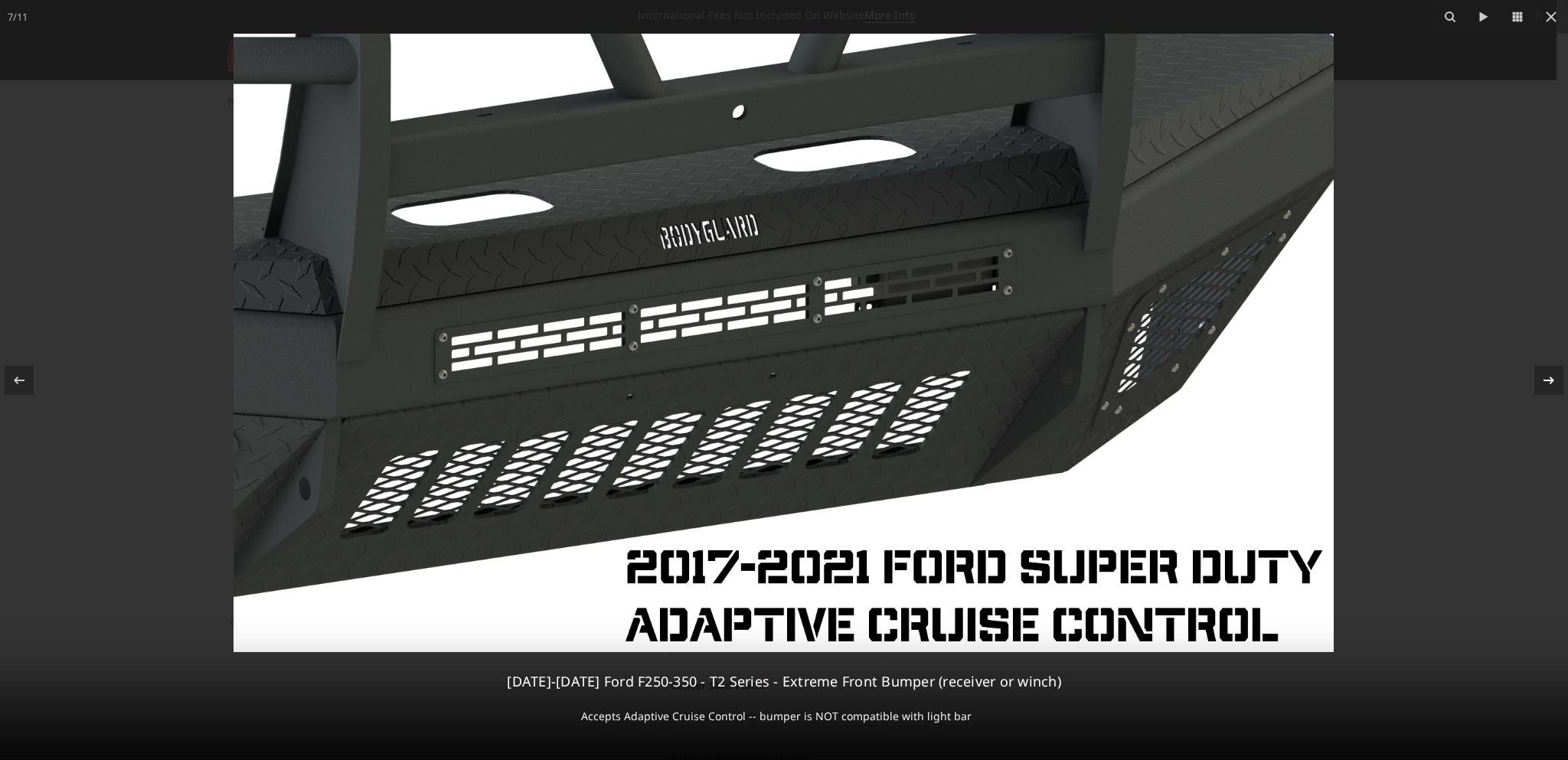
click at [1543, 379] on icon at bounding box center [1548, 380] width 19 height 19
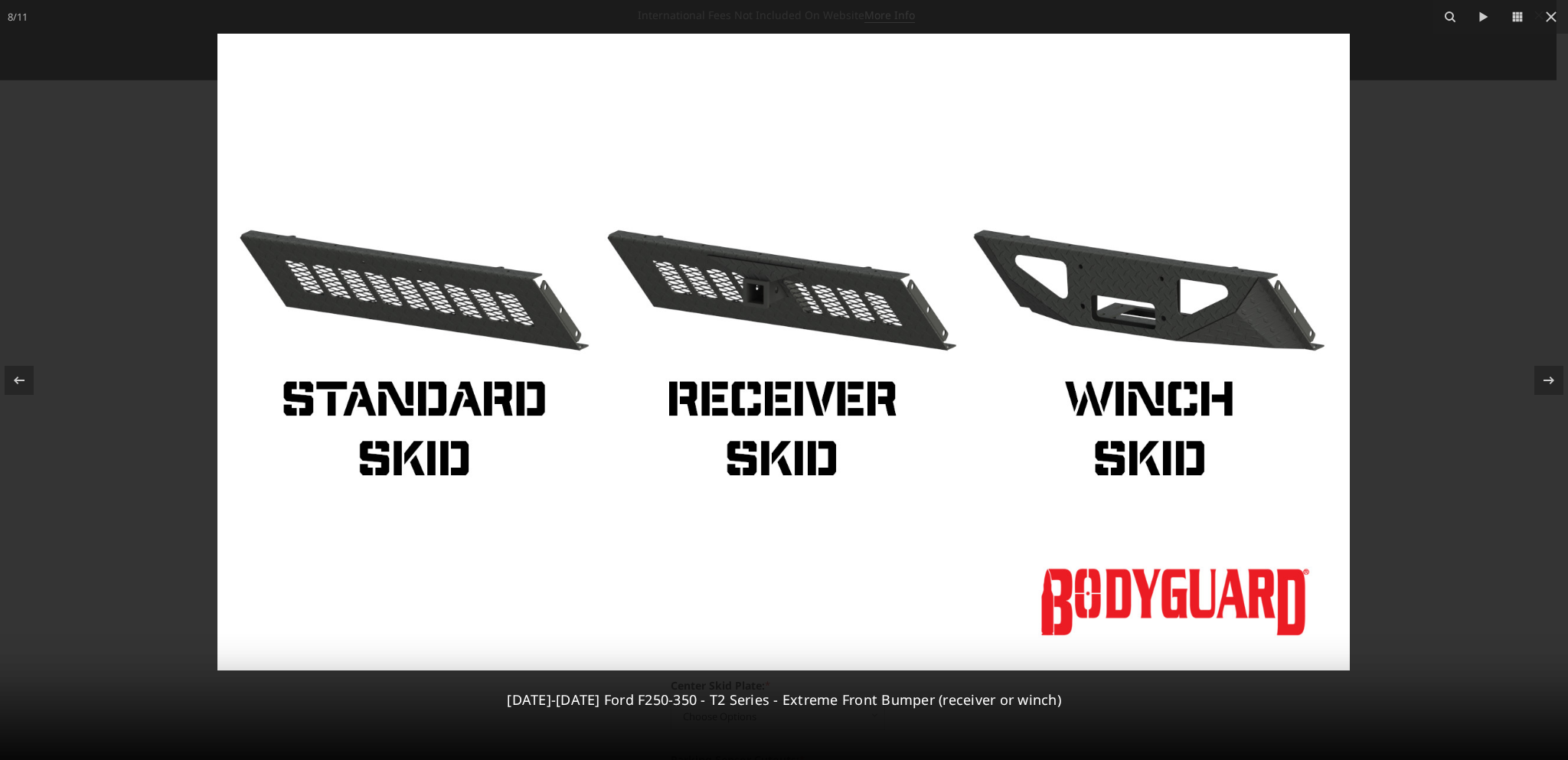
click at [1162, 325] on img at bounding box center [784, 352] width 1133 height 636
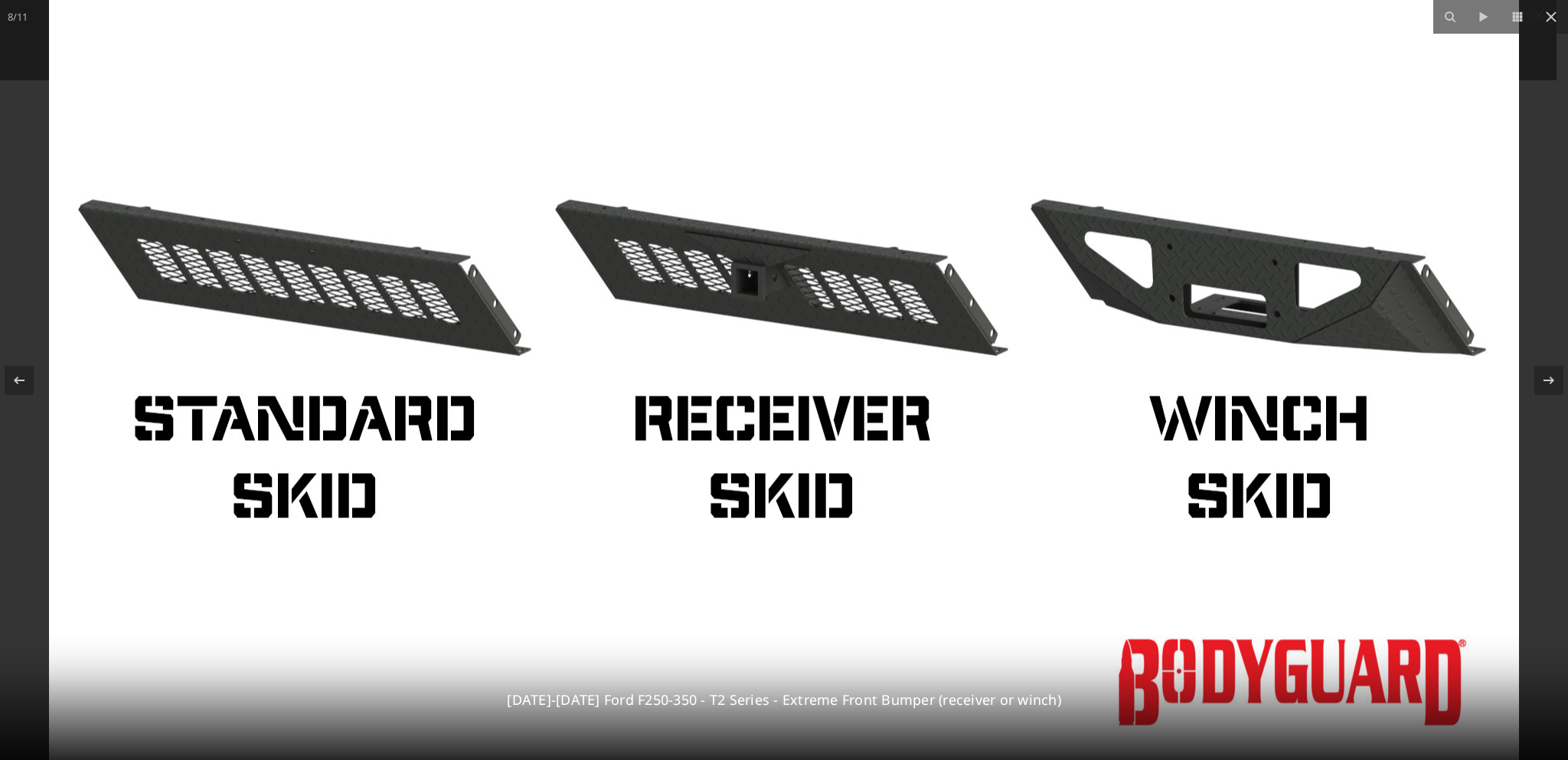
drag, startPoint x: 1176, startPoint y: 349, endPoint x: 850, endPoint y: 340, distance: 326.1
click at [850, 340] on img at bounding box center [784, 357] width 1470 height 827
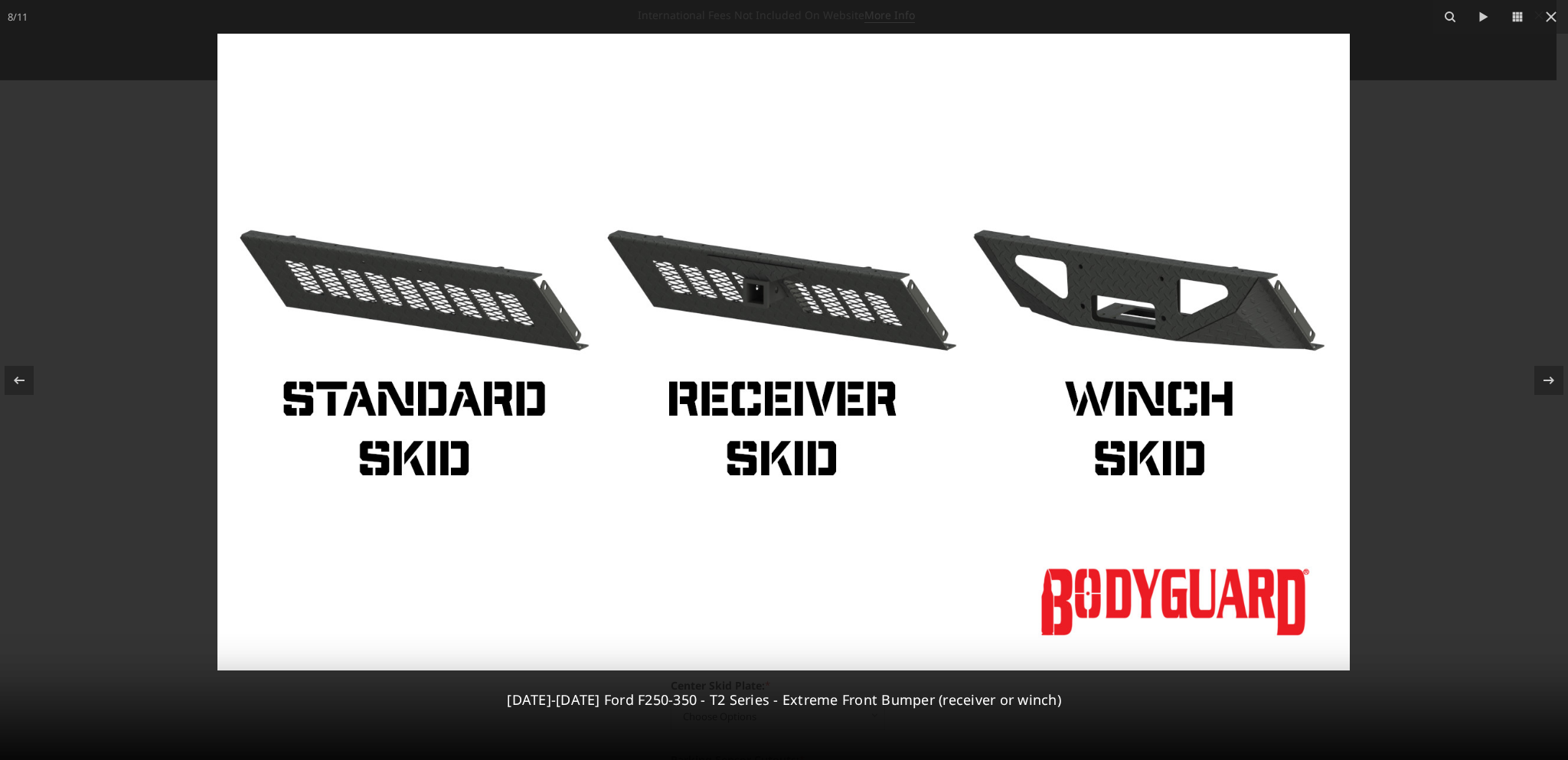
click at [1239, 313] on img at bounding box center [784, 352] width 1133 height 636
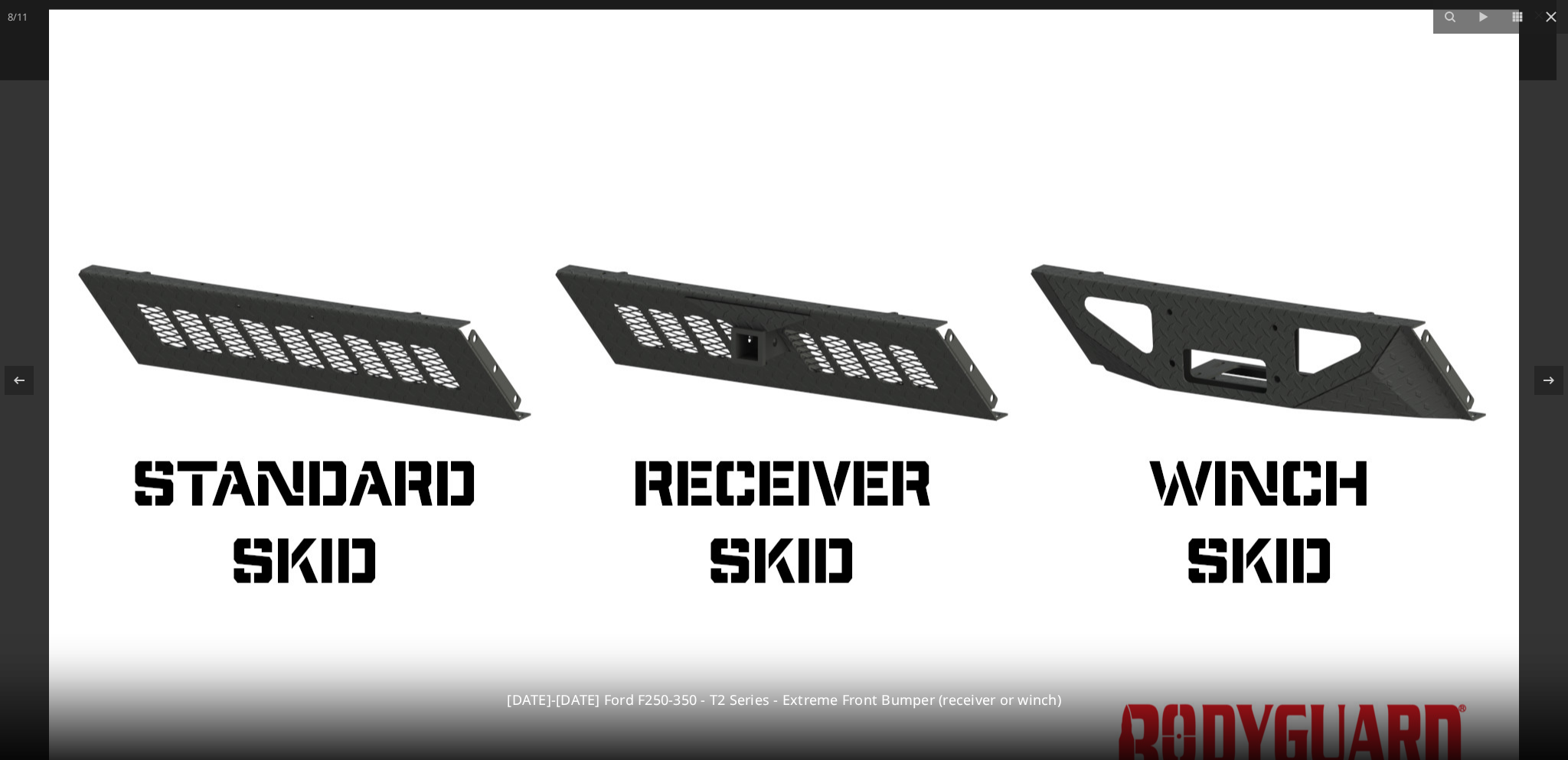
drag, startPoint x: 1261, startPoint y: 317, endPoint x: 847, endPoint y: 388, distance: 420.0
click at [847, 388] on img at bounding box center [784, 423] width 1470 height 827
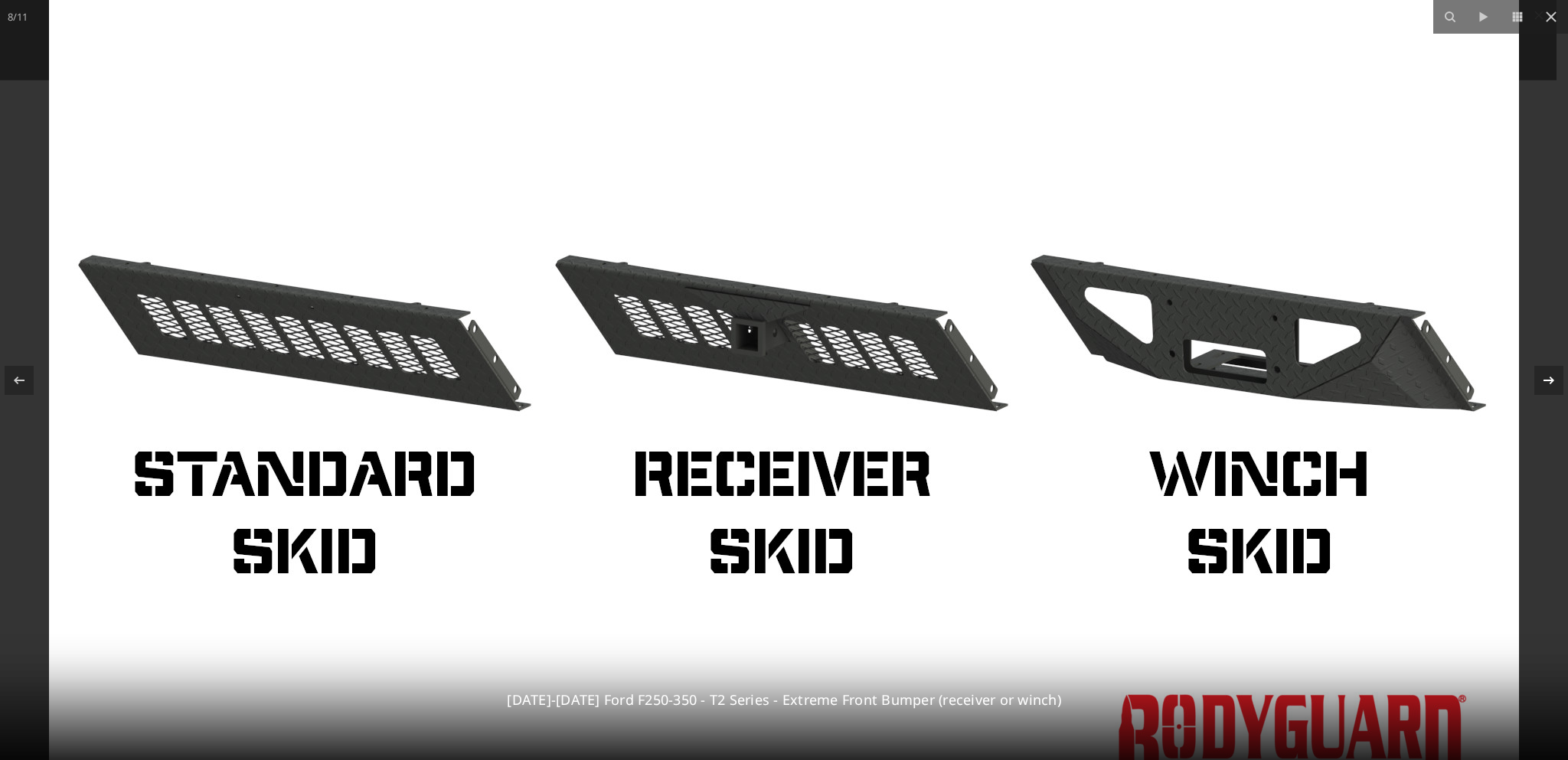
click at [1542, 379] on icon at bounding box center [1548, 380] width 19 height 19
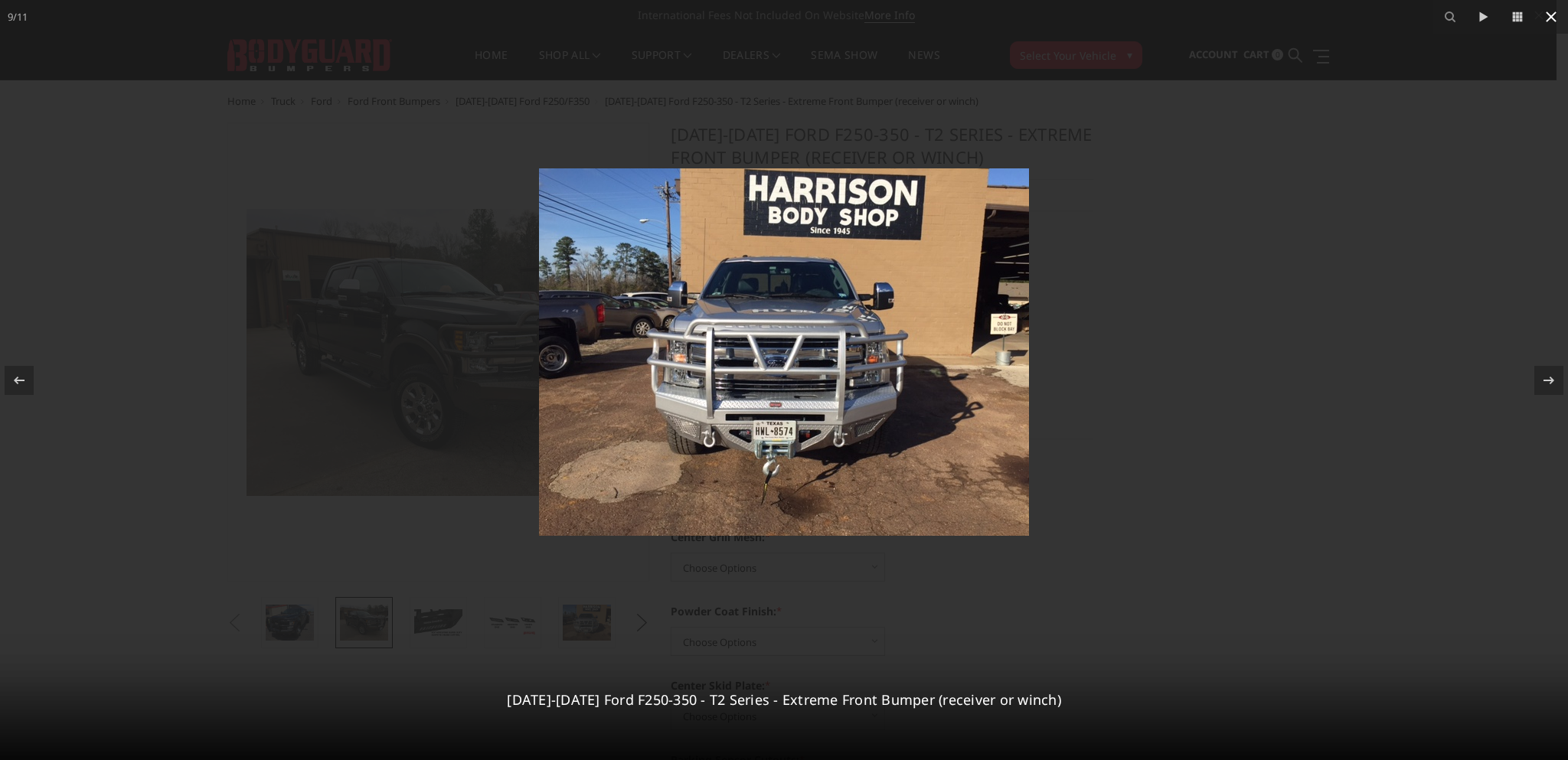
click at [1547, 15] on icon at bounding box center [1551, 17] width 19 height 19
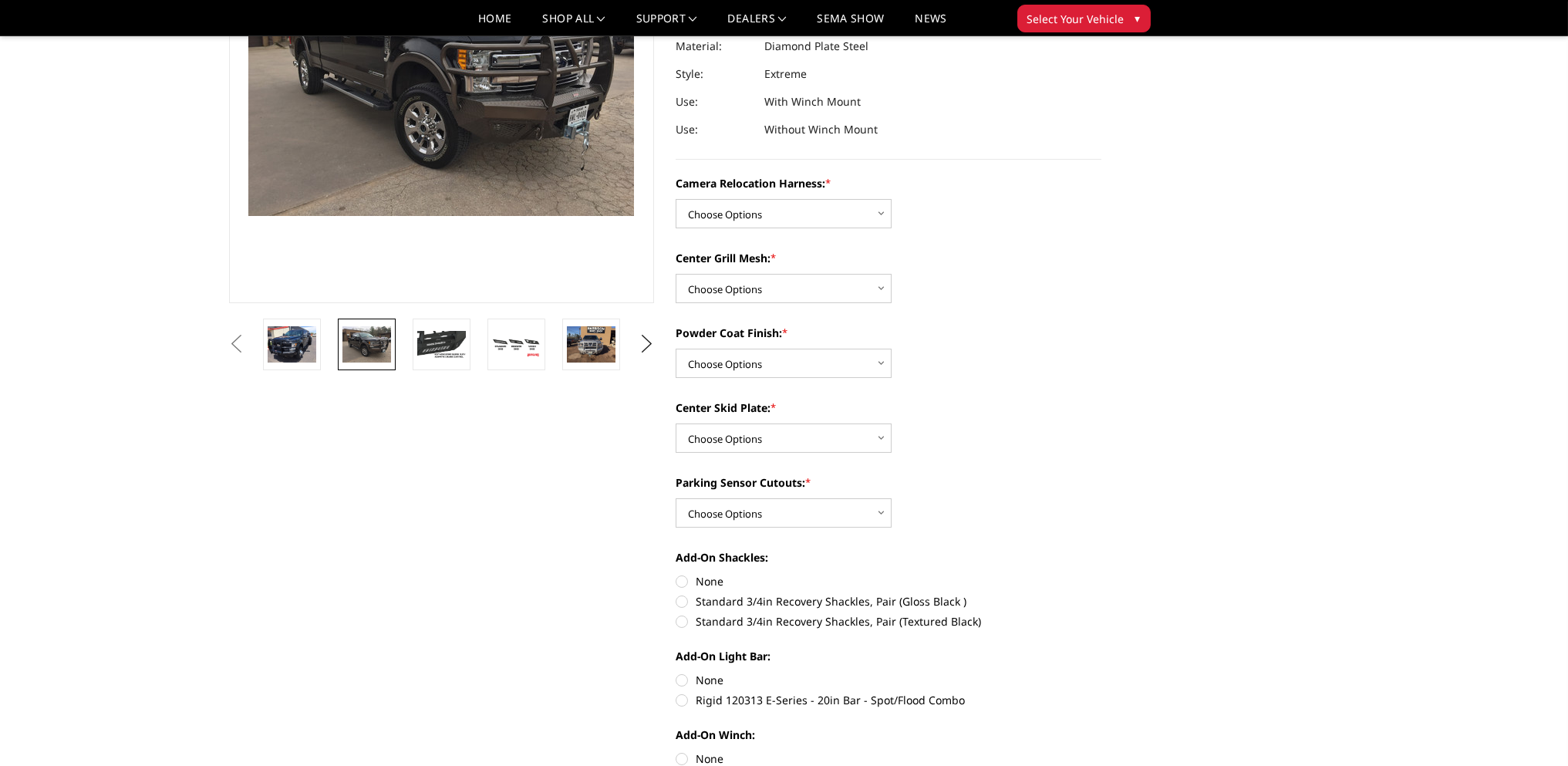
scroll to position [0, 0]
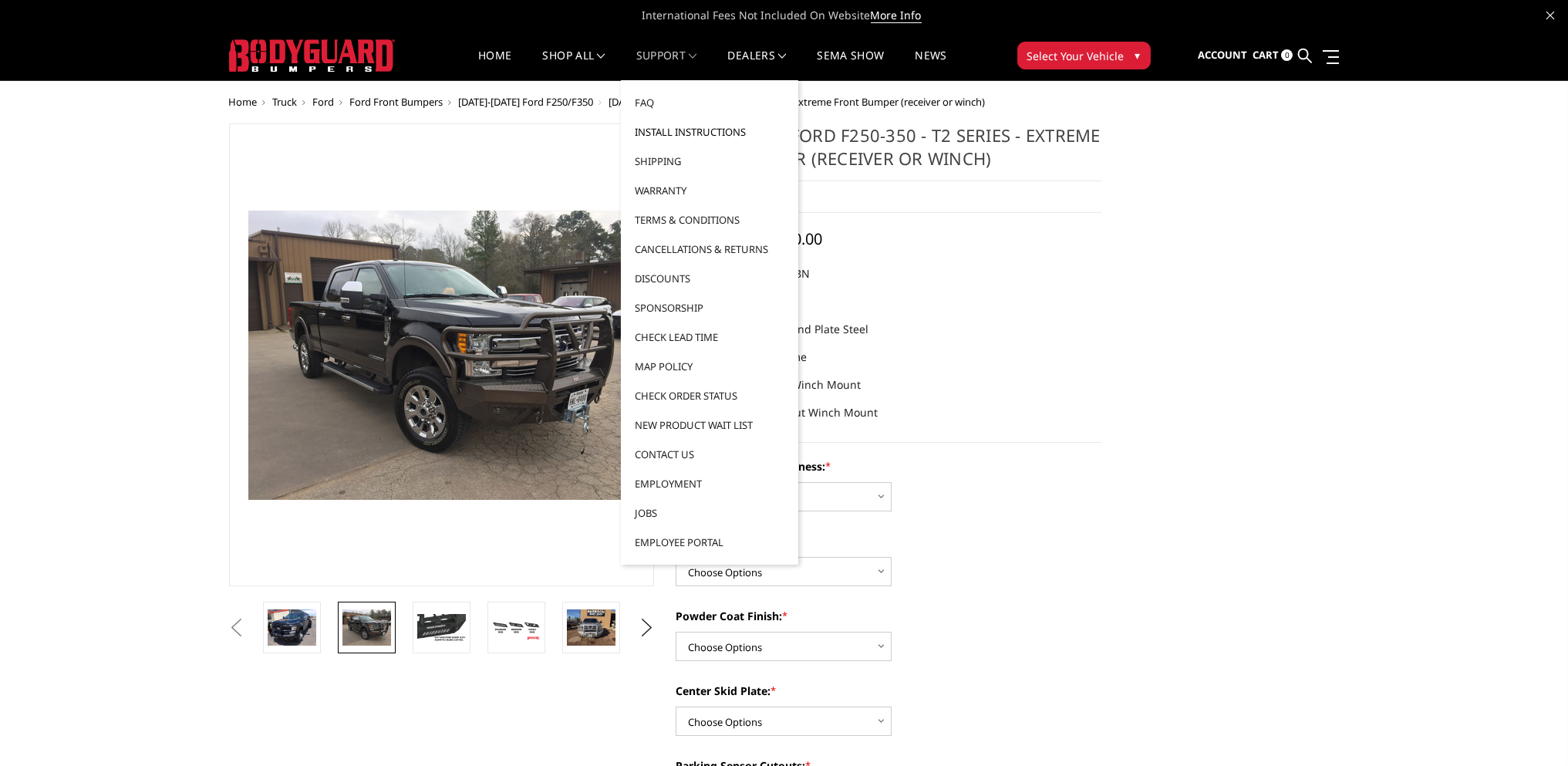
click at [684, 126] on link "Install Instructions" at bounding box center [710, 132] width 165 height 30
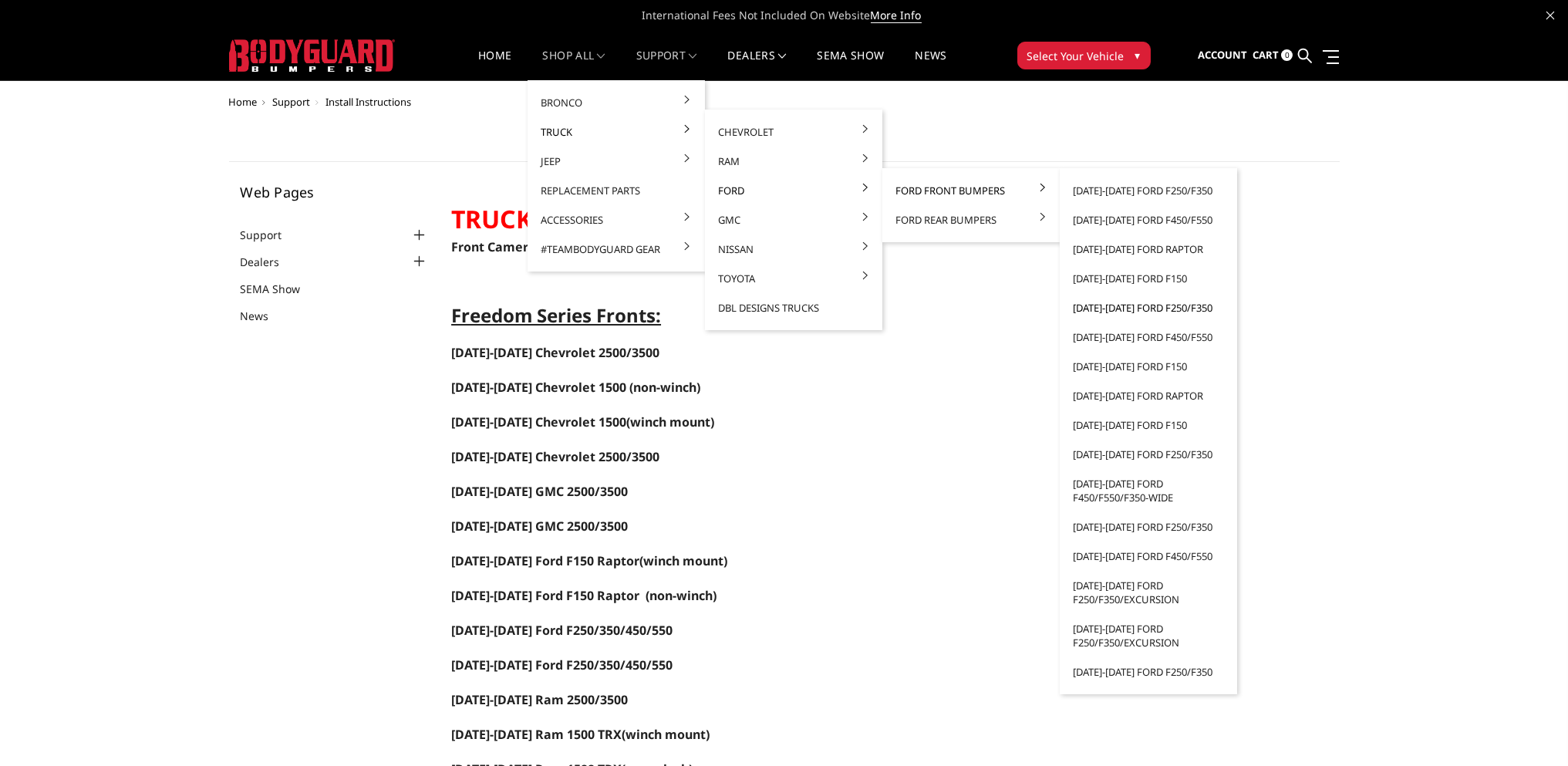
click at [1158, 303] on link "[DATE]-[DATE] Ford F250/F350" at bounding box center [1148, 308] width 165 height 30
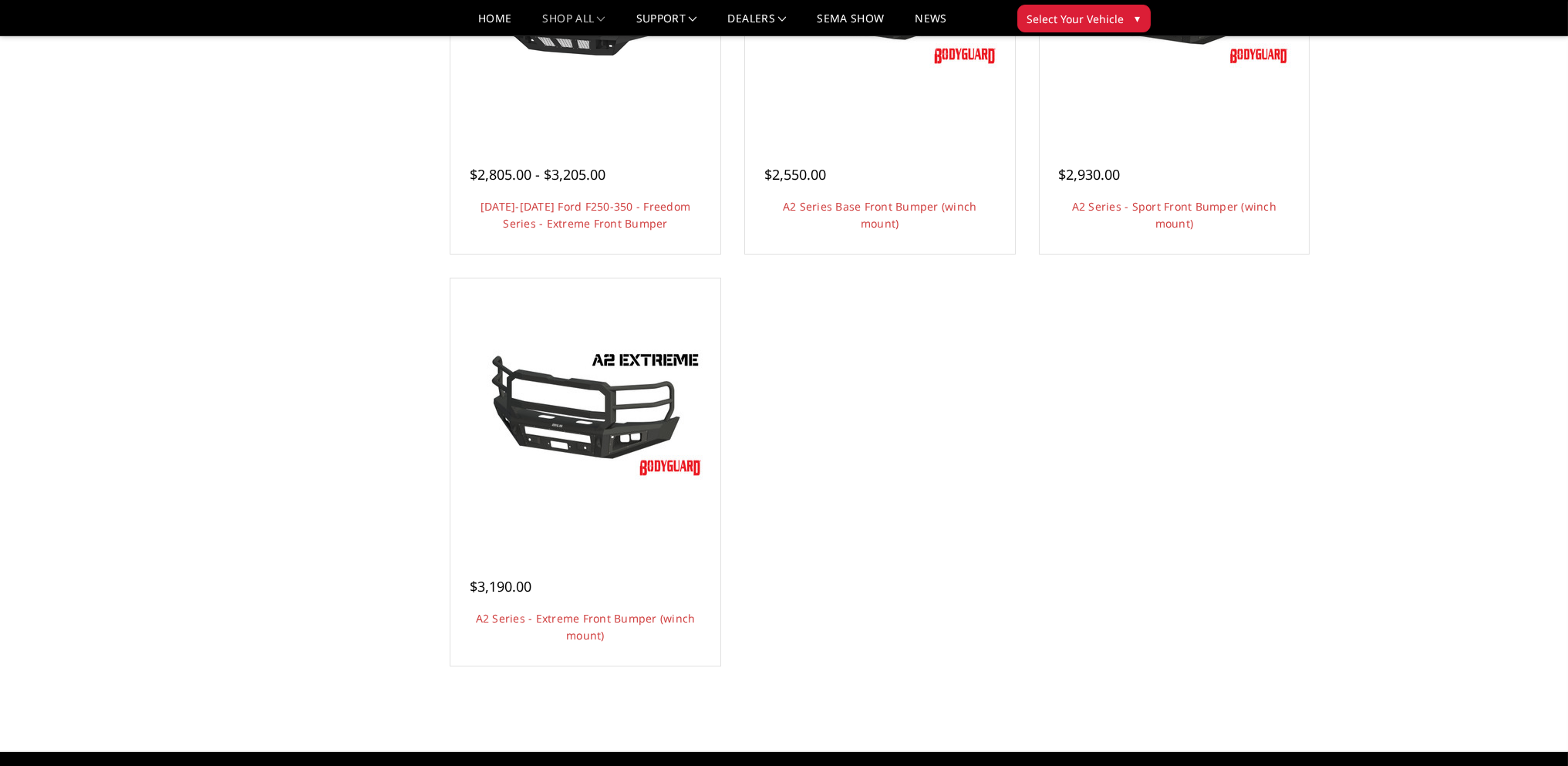
scroll to position [1156, 0]
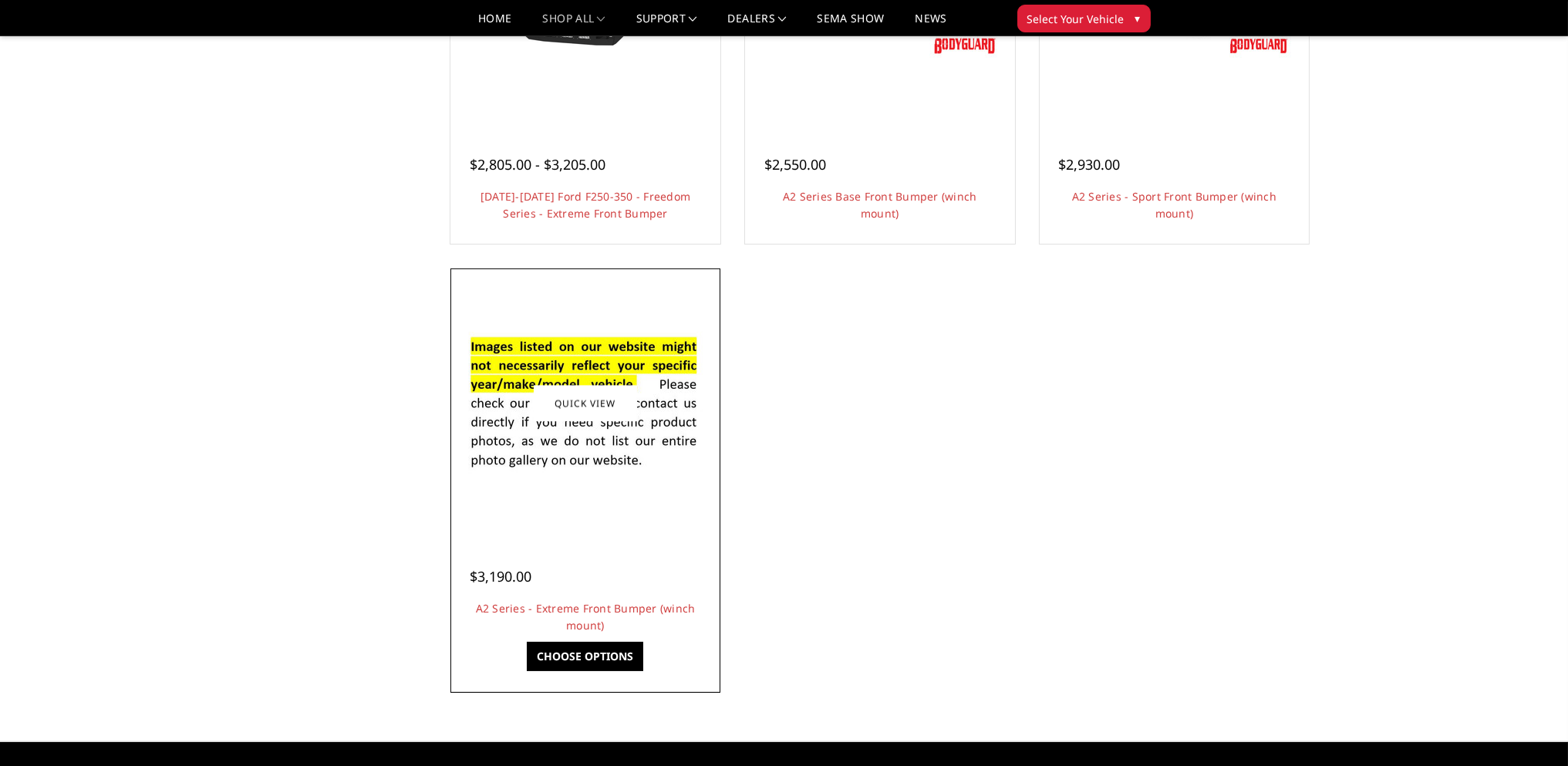
click at [575, 423] on img at bounding box center [585, 403] width 247 height 168
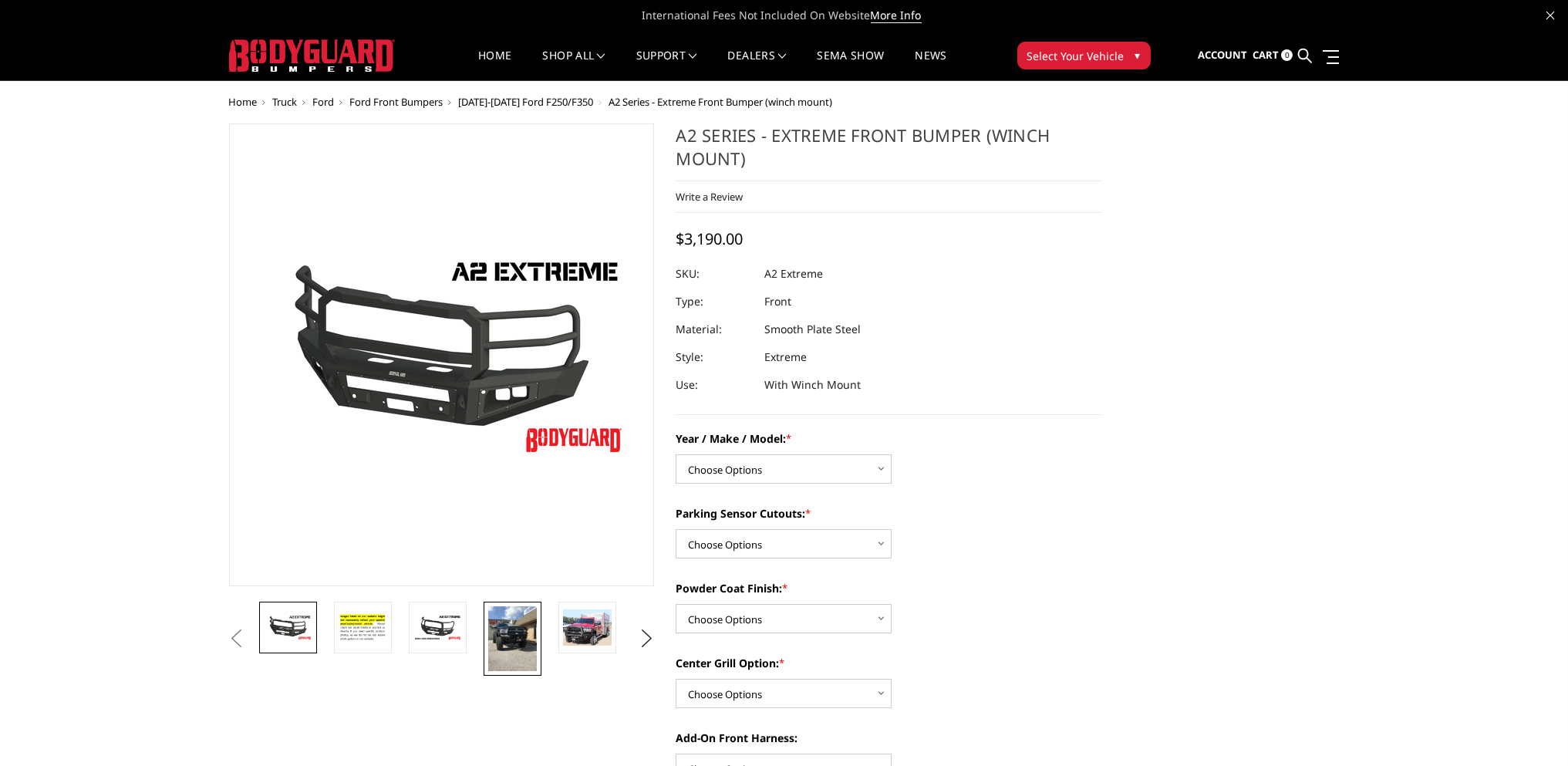
click at [522, 636] on img at bounding box center [512, 639] width 48 height 65
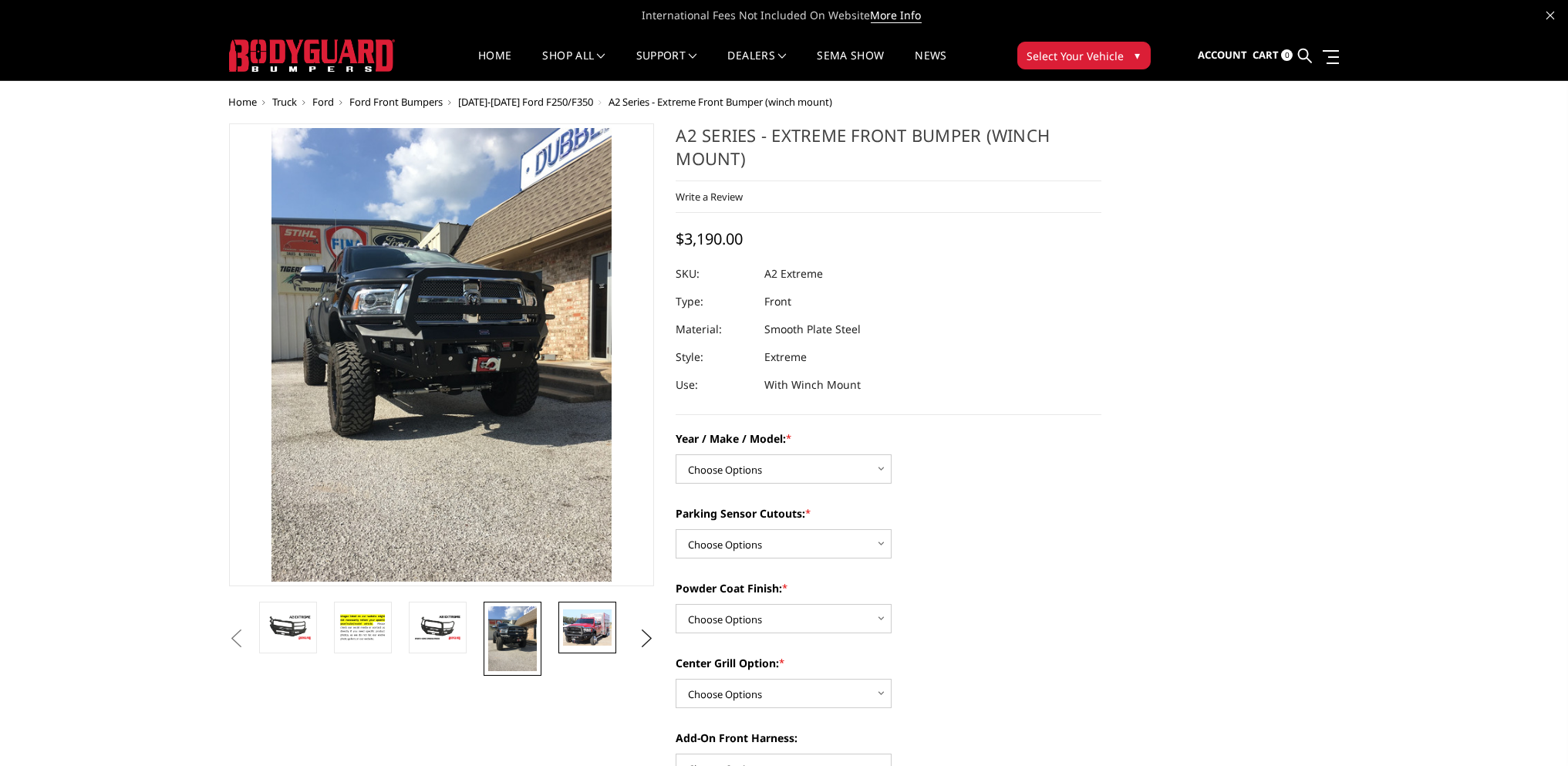
click at [587, 619] on img at bounding box center [588, 627] width 48 height 36
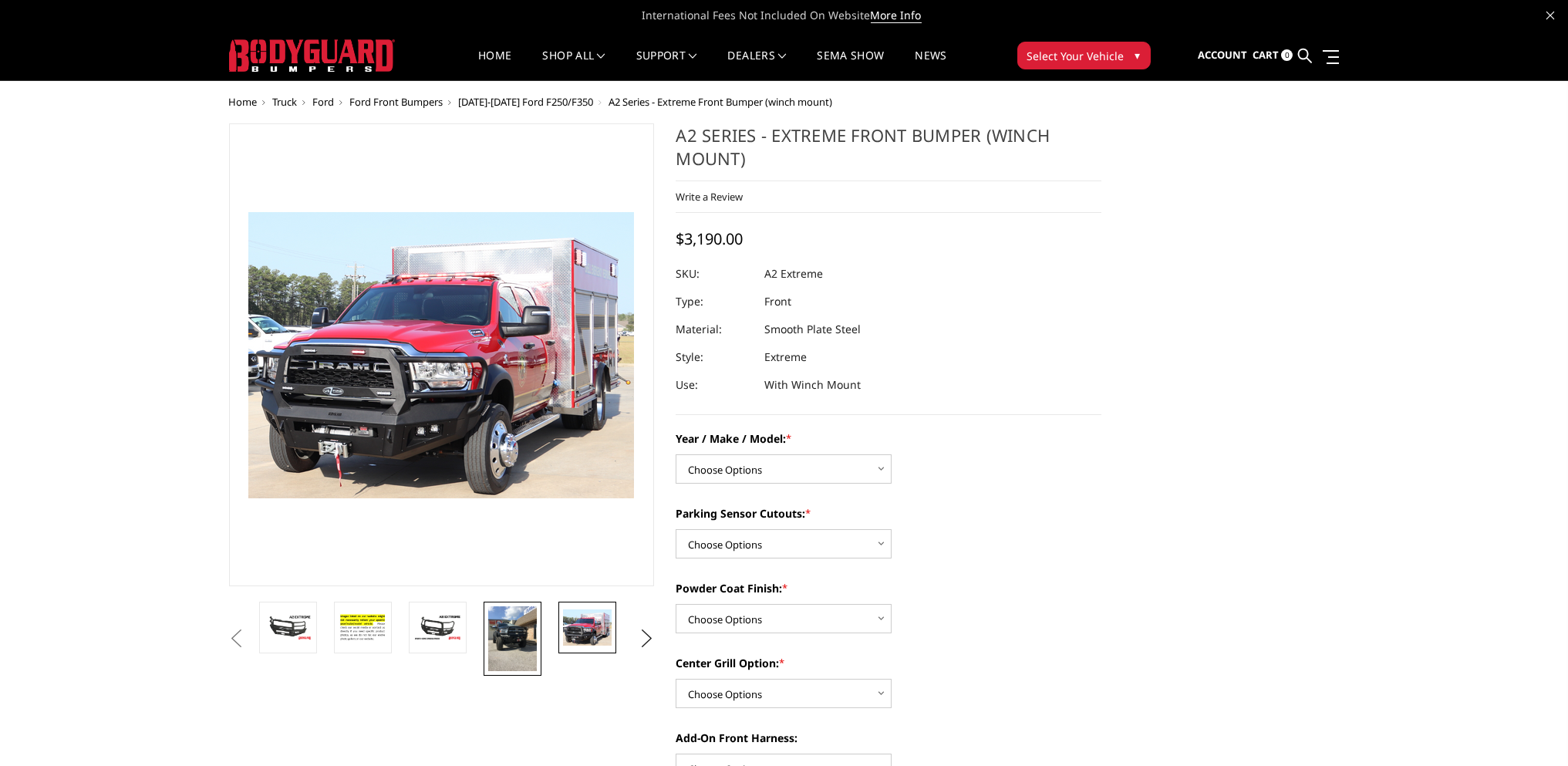
click at [519, 640] on img at bounding box center [512, 639] width 48 height 65
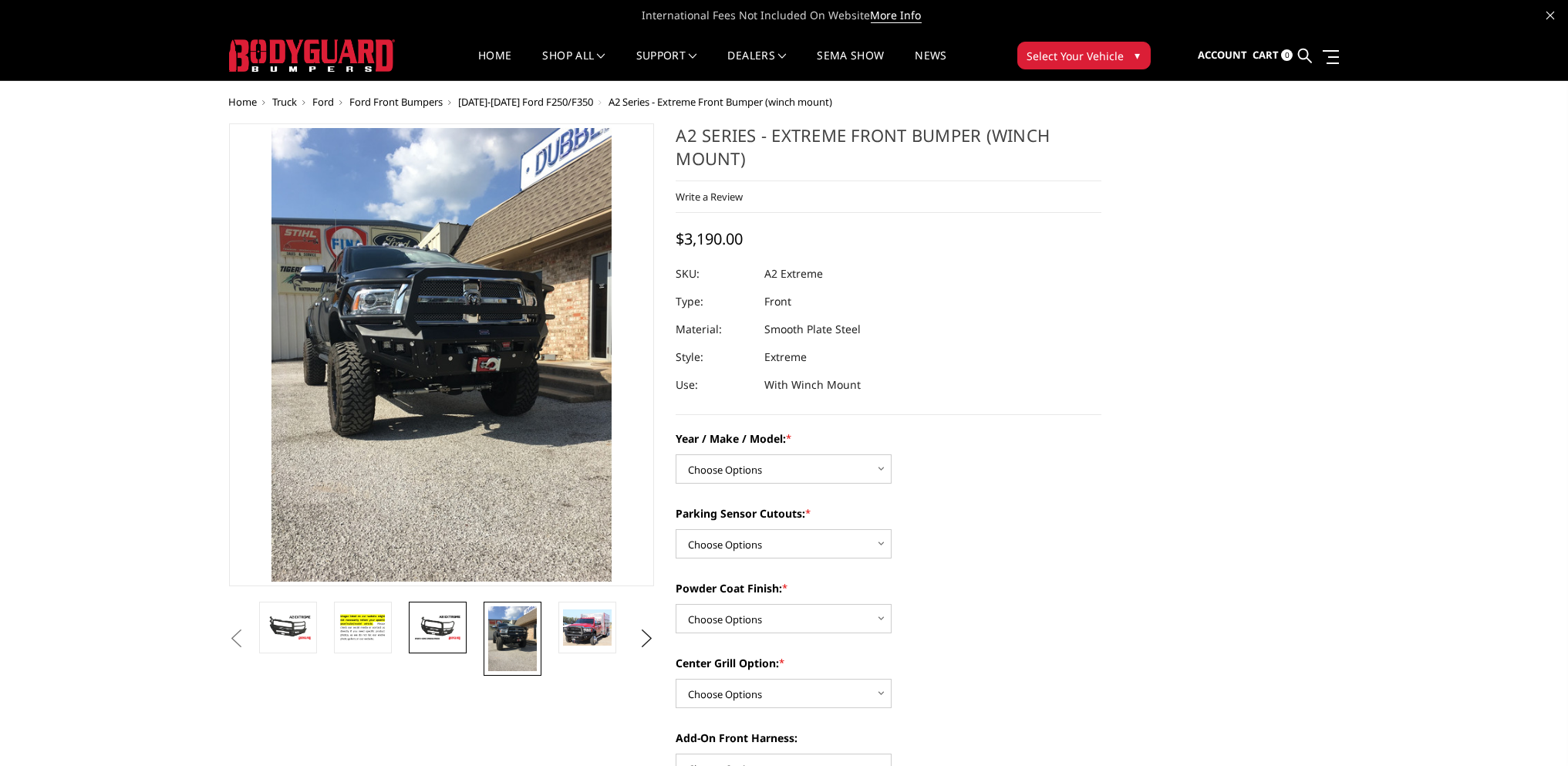
click at [453, 637] on img at bounding box center [438, 627] width 48 height 27
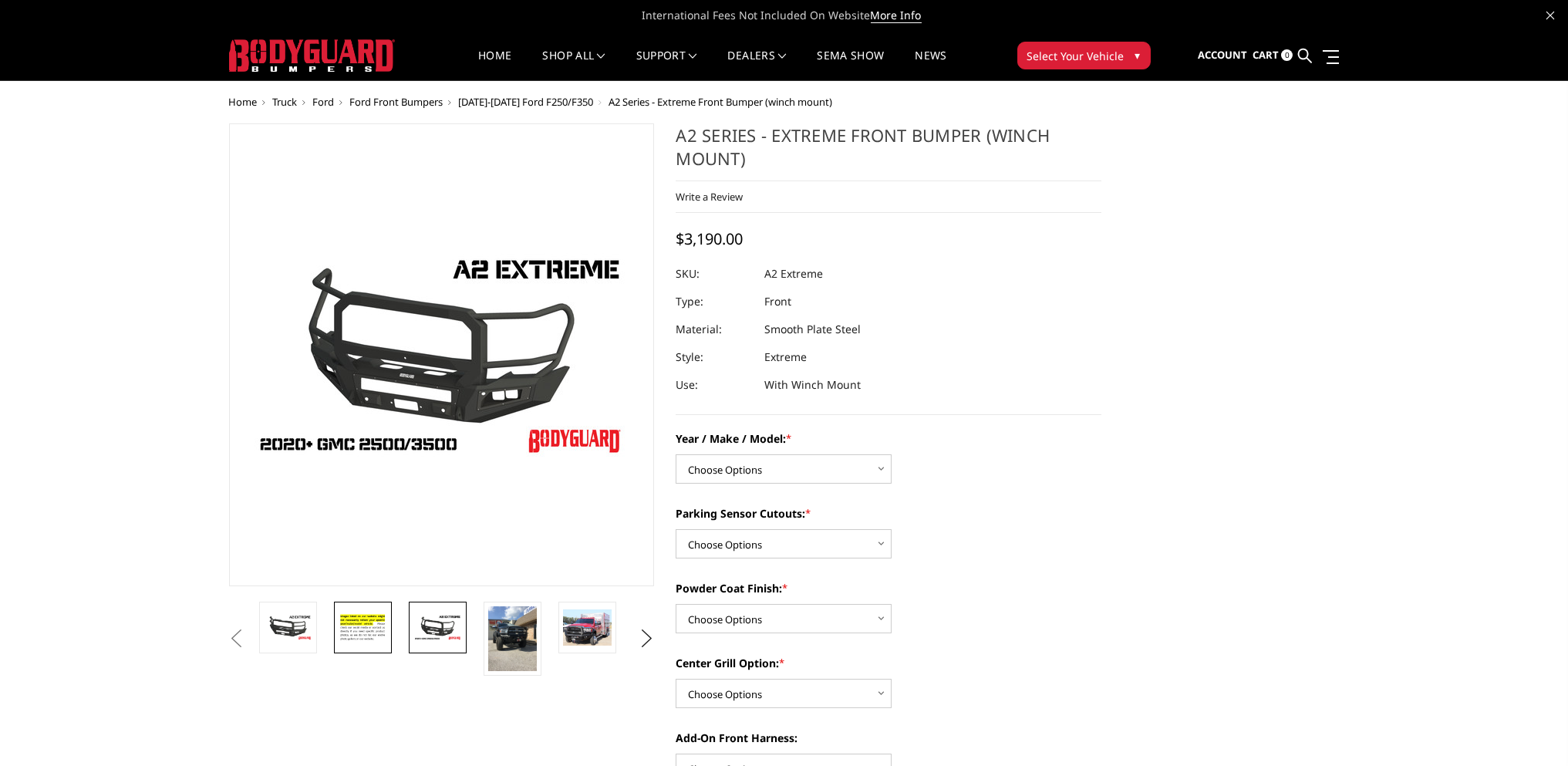
click at [366, 630] on img at bounding box center [362, 627] width 48 height 33
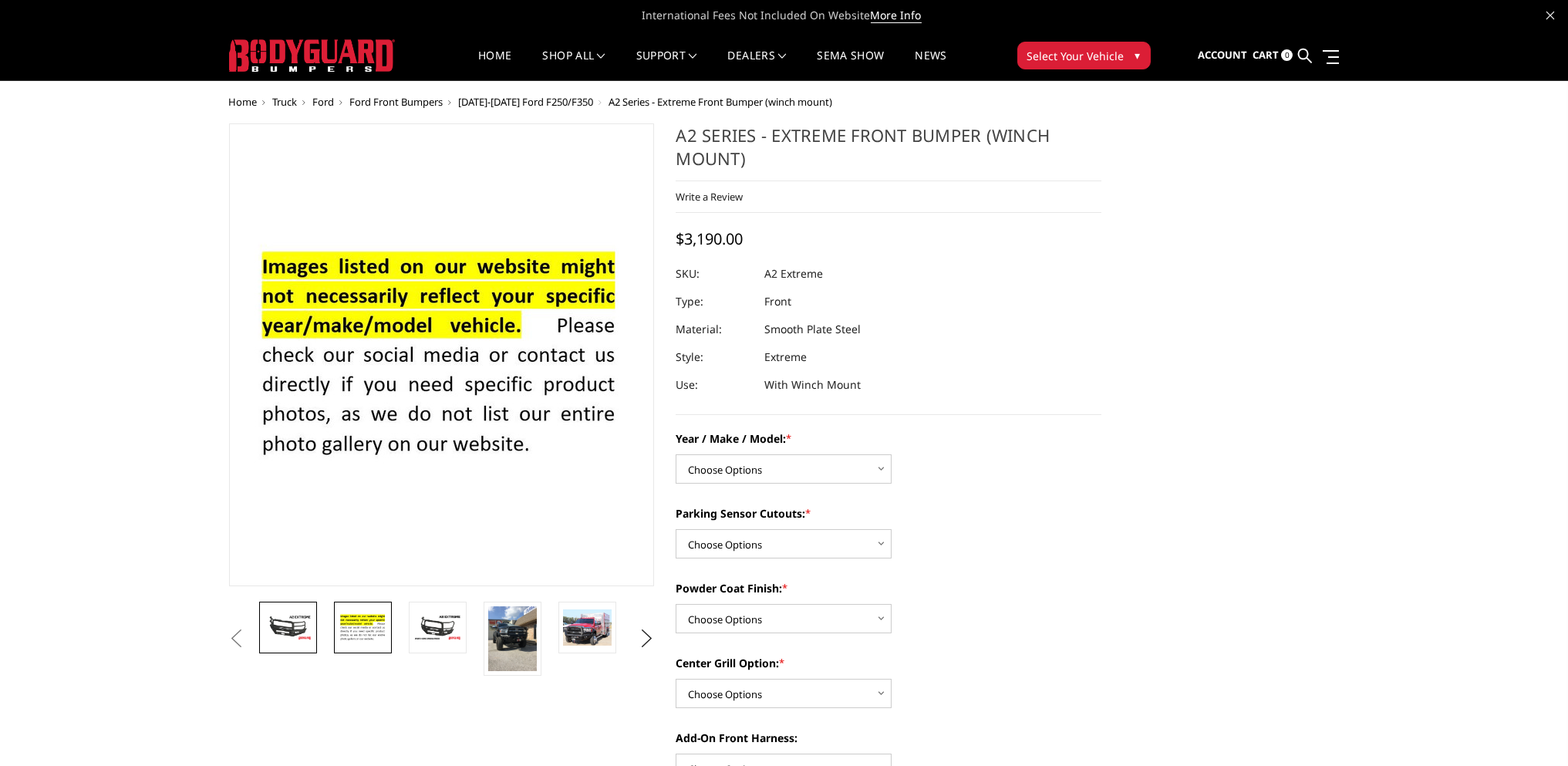
click at [278, 623] on img at bounding box center [288, 627] width 48 height 27
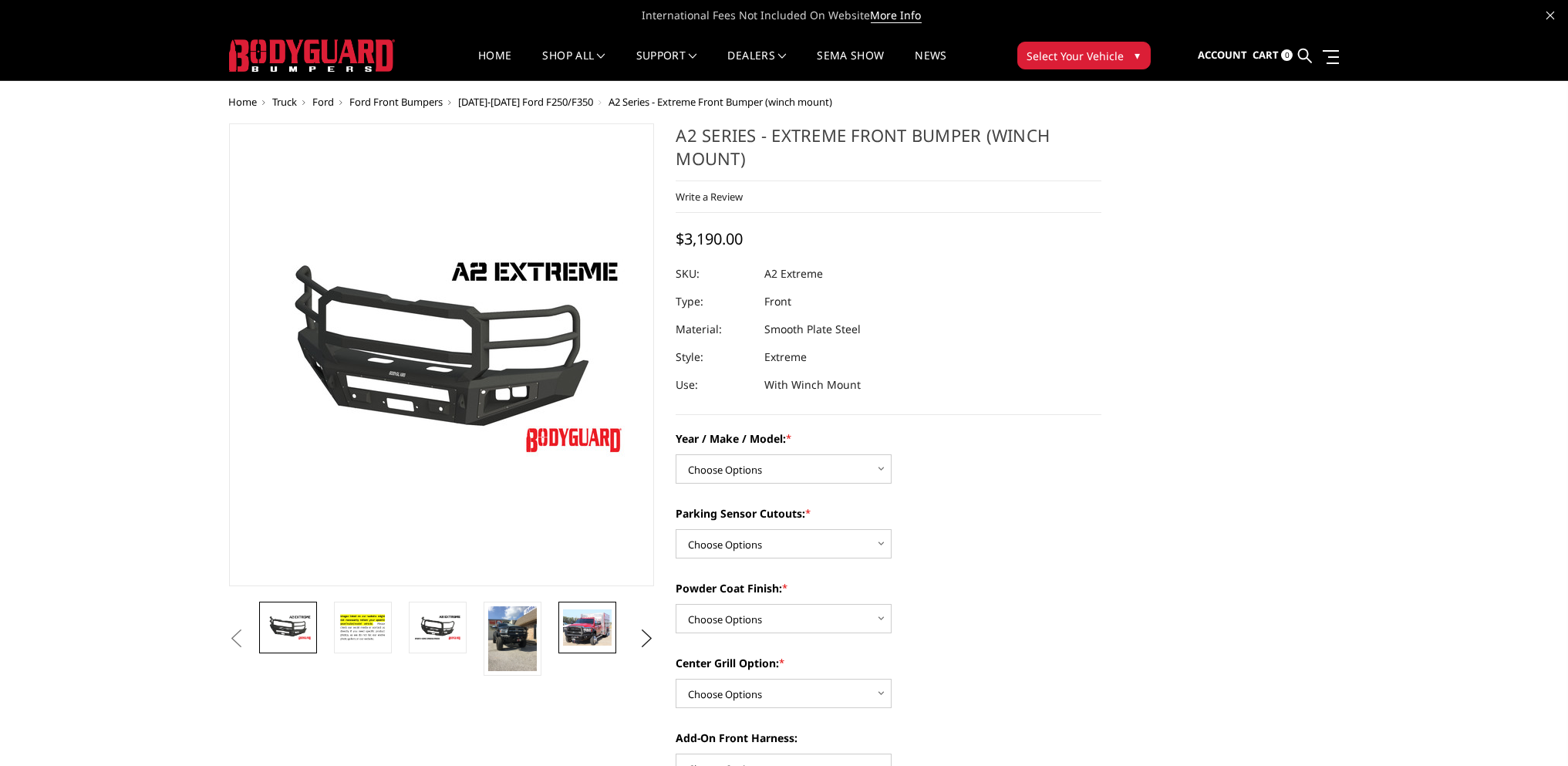
click at [585, 630] on img at bounding box center [588, 627] width 48 height 36
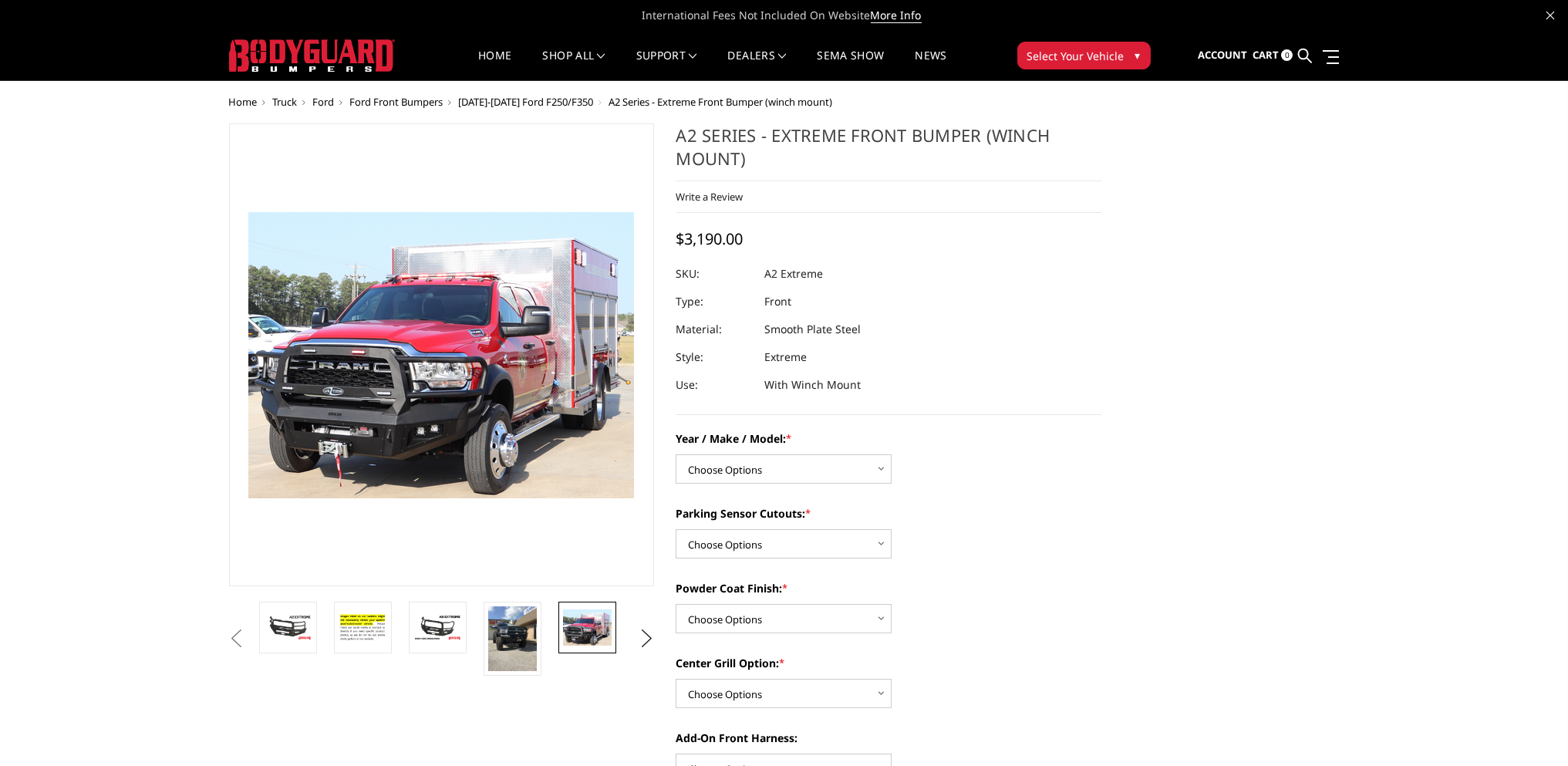
click at [590, 627] on img at bounding box center [588, 627] width 48 height 36
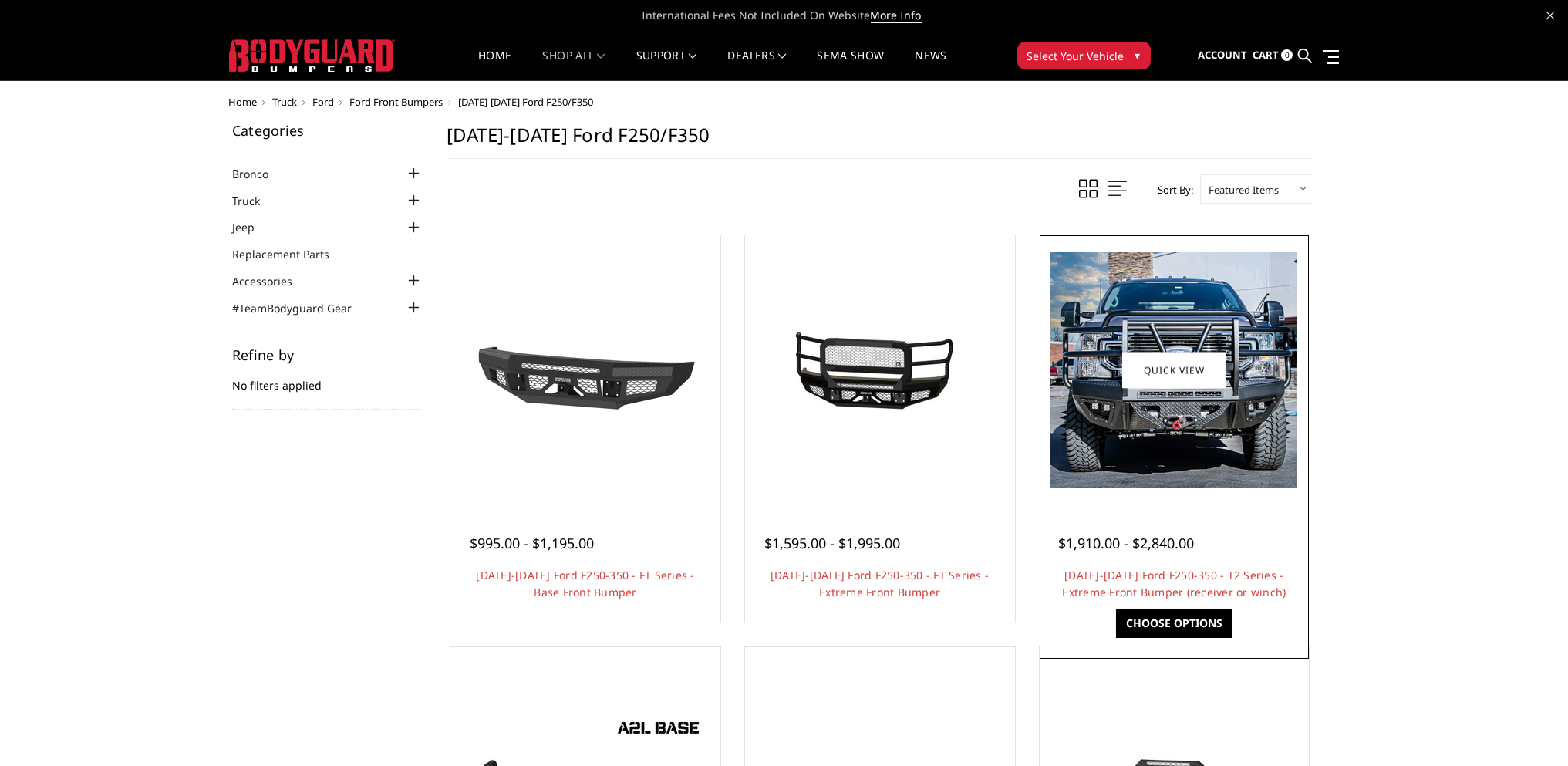
click at [1190, 625] on link "Choose Options" at bounding box center [1174, 622] width 117 height 30
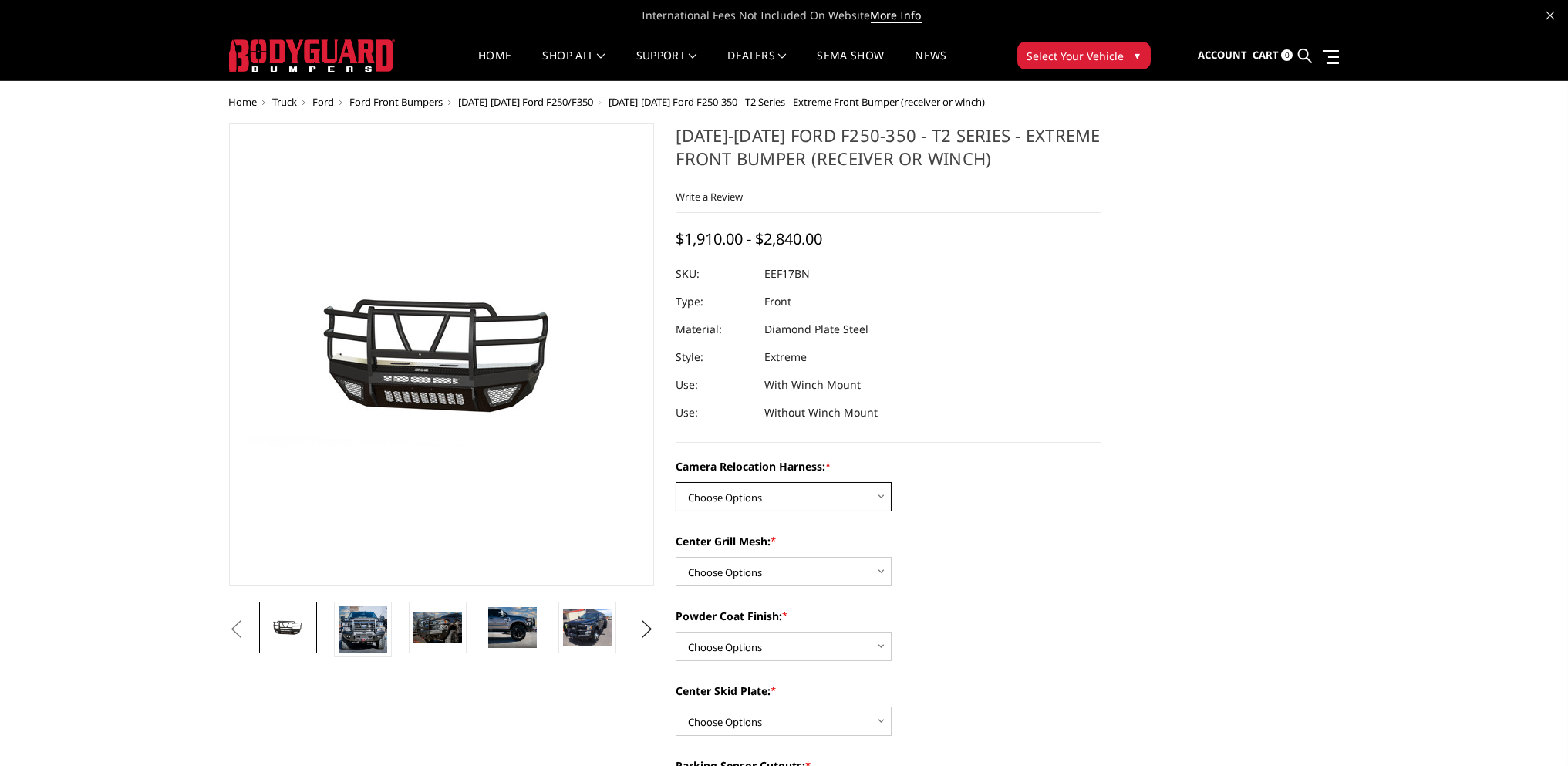
click at [884, 499] on select "Choose Options Without camera harness With camera harness" at bounding box center [783, 496] width 216 height 30
select select "3787"
click at [675, 482] on select "Choose Options Without camera harness With camera harness" at bounding box center [783, 496] width 216 height 30
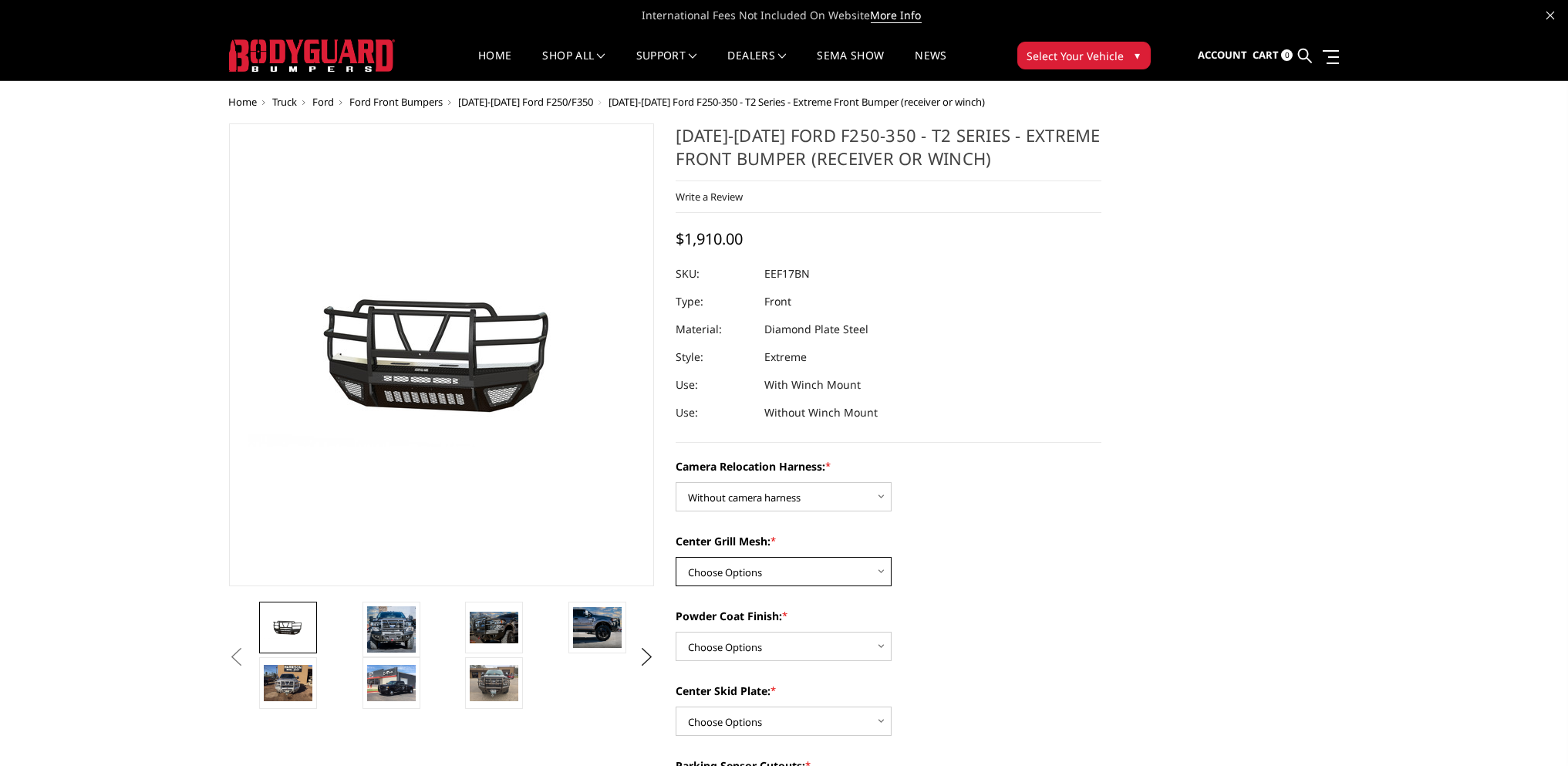
click at [883, 567] on select "Choose Options Without expanded metal With expanded metal" at bounding box center [783, 571] width 216 height 30
select select "3785"
click at [675, 557] on select "Choose Options Without expanded metal With expanded metal" at bounding box center [783, 571] width 216 height 30
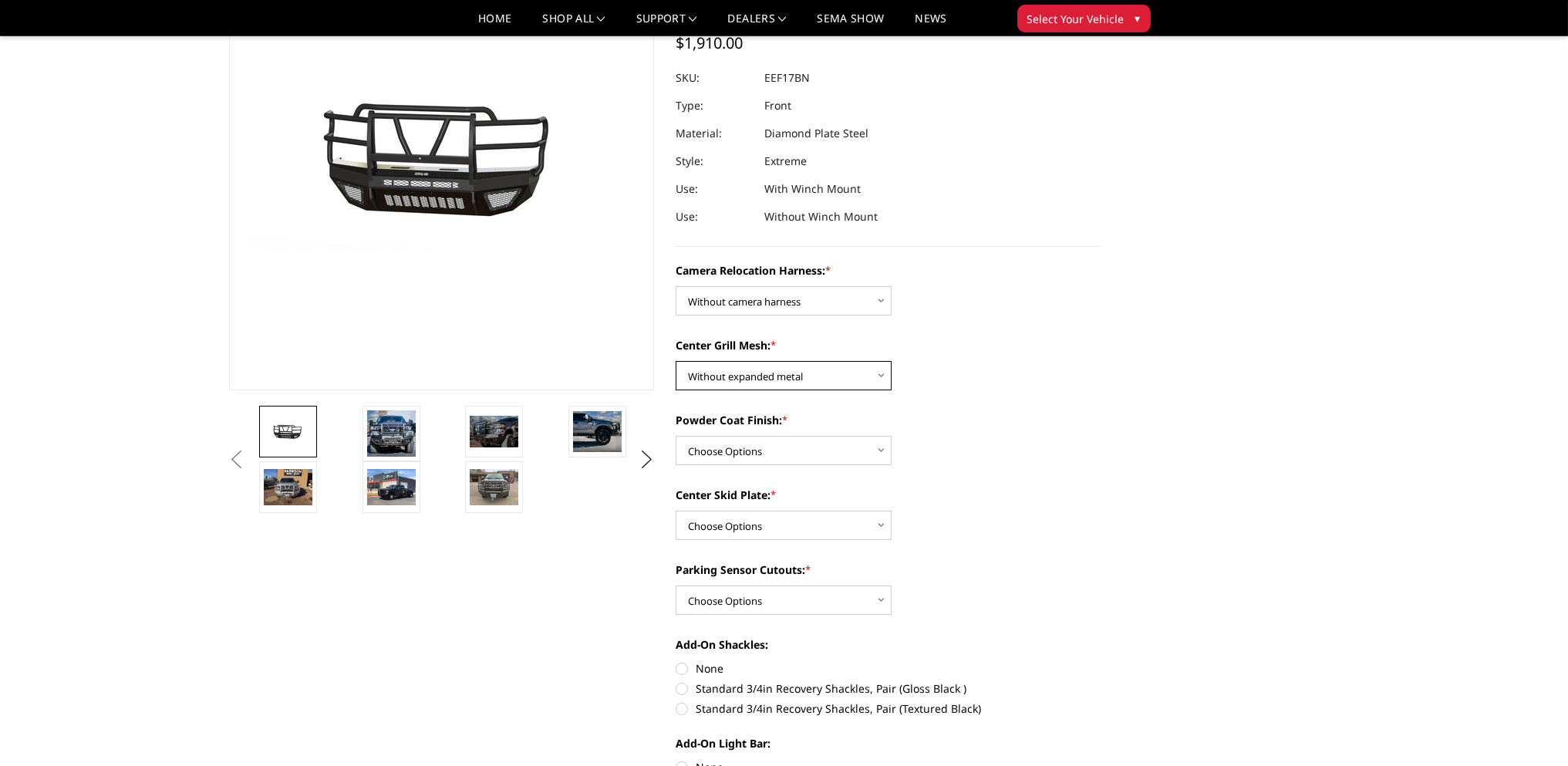
scroll to position [128, 0]
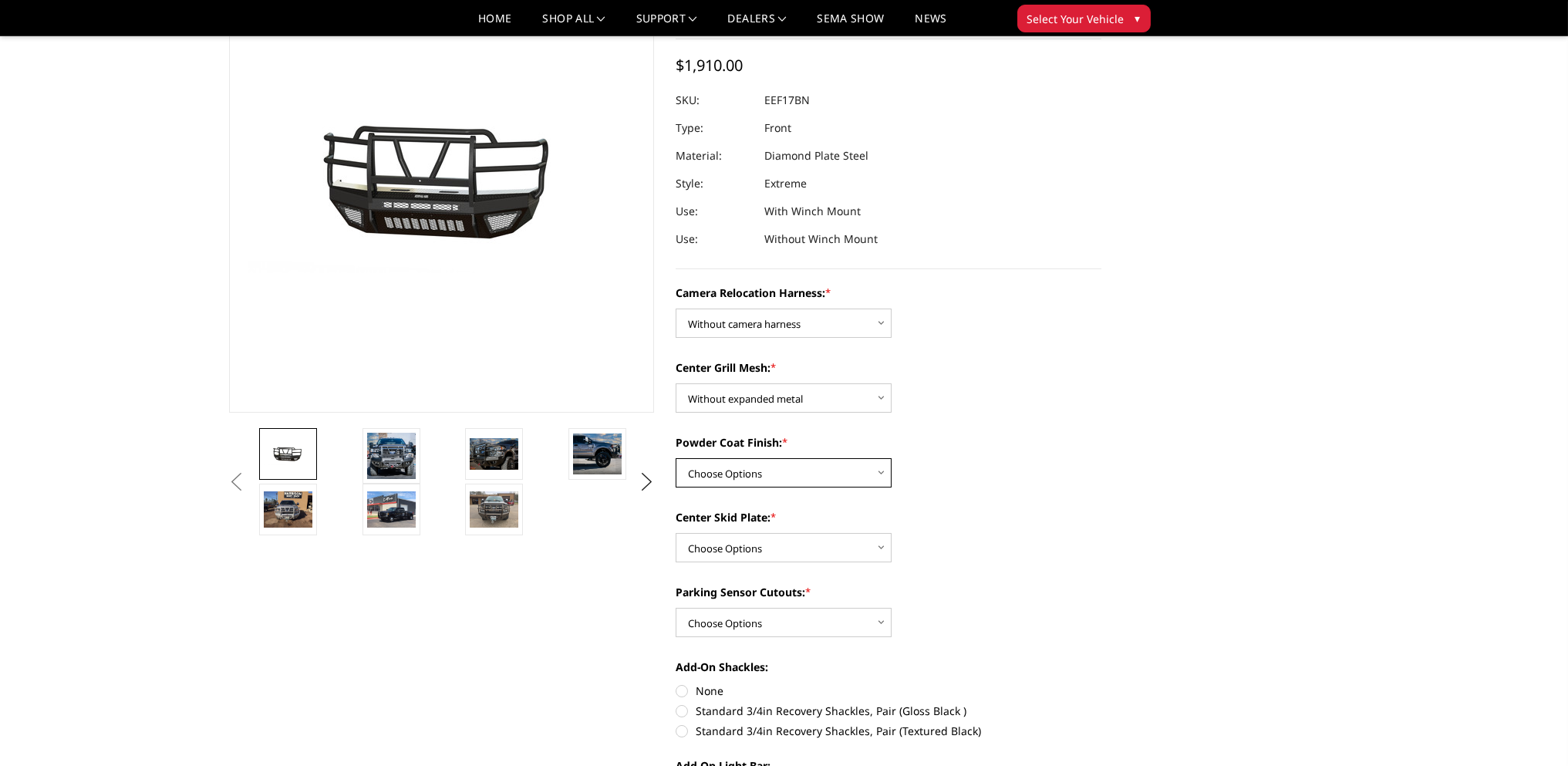
click at [882, 472] on select "Choose Options Textured Black Powder Coat Gloss Black Powder Coat Bare Metal" at bounding box center [783, 473] width 216 height 30
select select "3783"
click at [675, 458] on select "Choose Options Textured Black Powder Coat Gloss Black Powder Coat Bare Metal" at bounding box center [783, 473] width 216 height 30
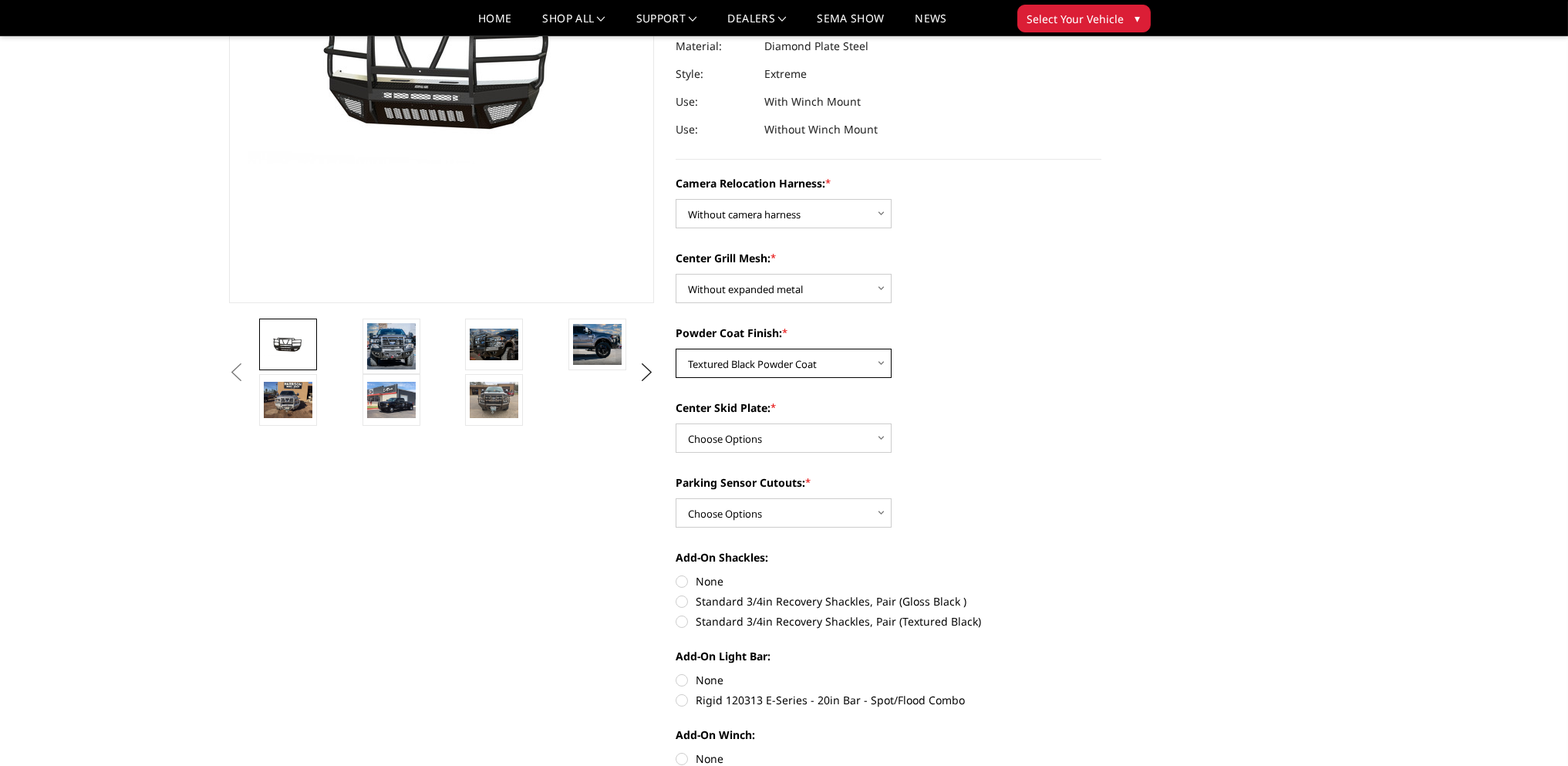
scroll to position [257, 0]
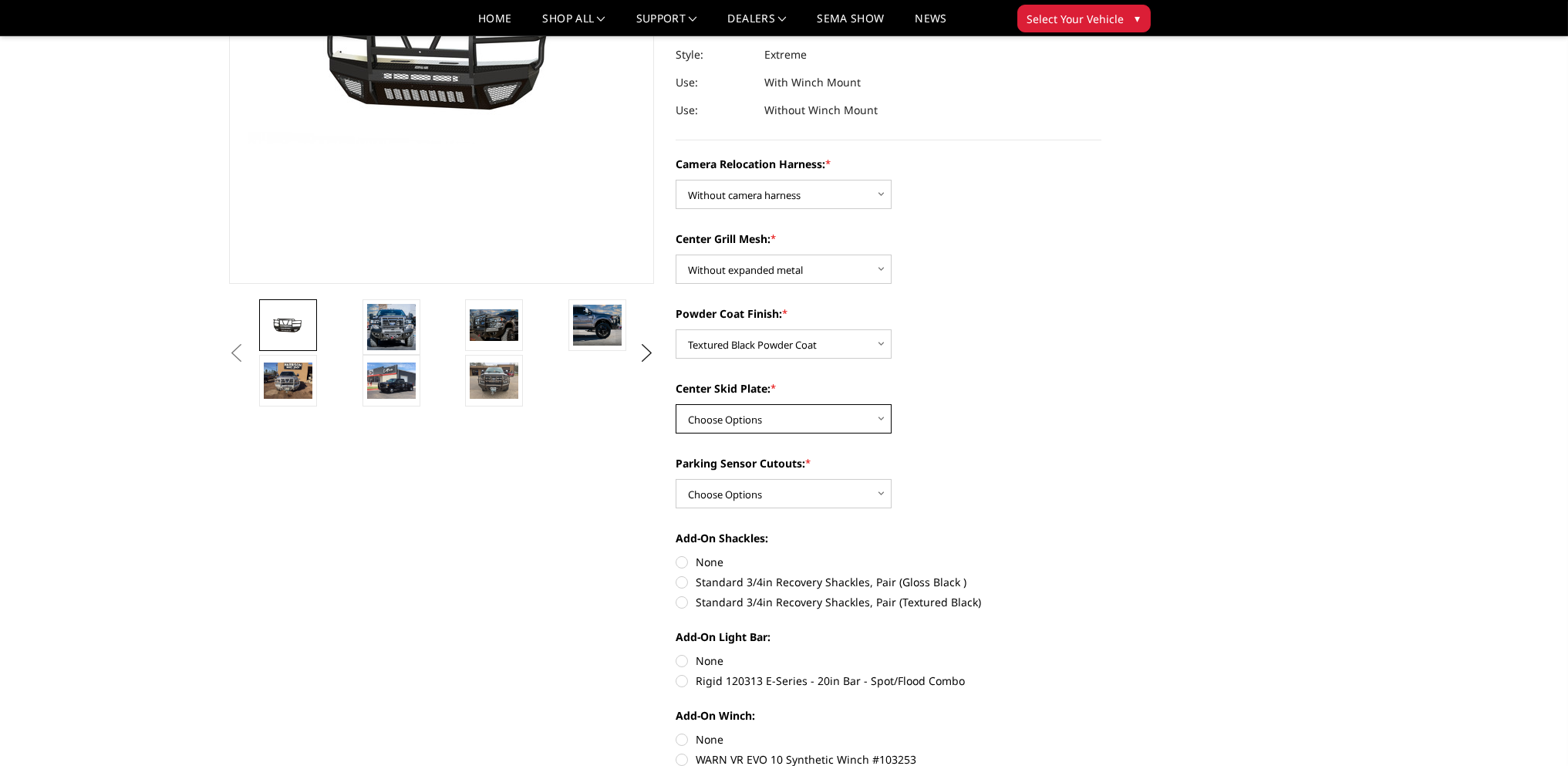
click at [884, 415] on select "Choose Options Winch Mount Skid Plate Standard Skid Plate (included) 2" Receive…" at bounding box center [783, 419] width 216 height 30
select select "3780"
click at [675, 405] on select "Choose Options Winch Mount Skid Plate Standard Skid Plate (included) 2" Receive…" at bounding box center [783, 419] width 216 height 30
click at [883, 492] on select "Choose Options No - Without Parking Sensor Cutouts" at bounding box center [783, 493] width 216 height 30
select select "3777"
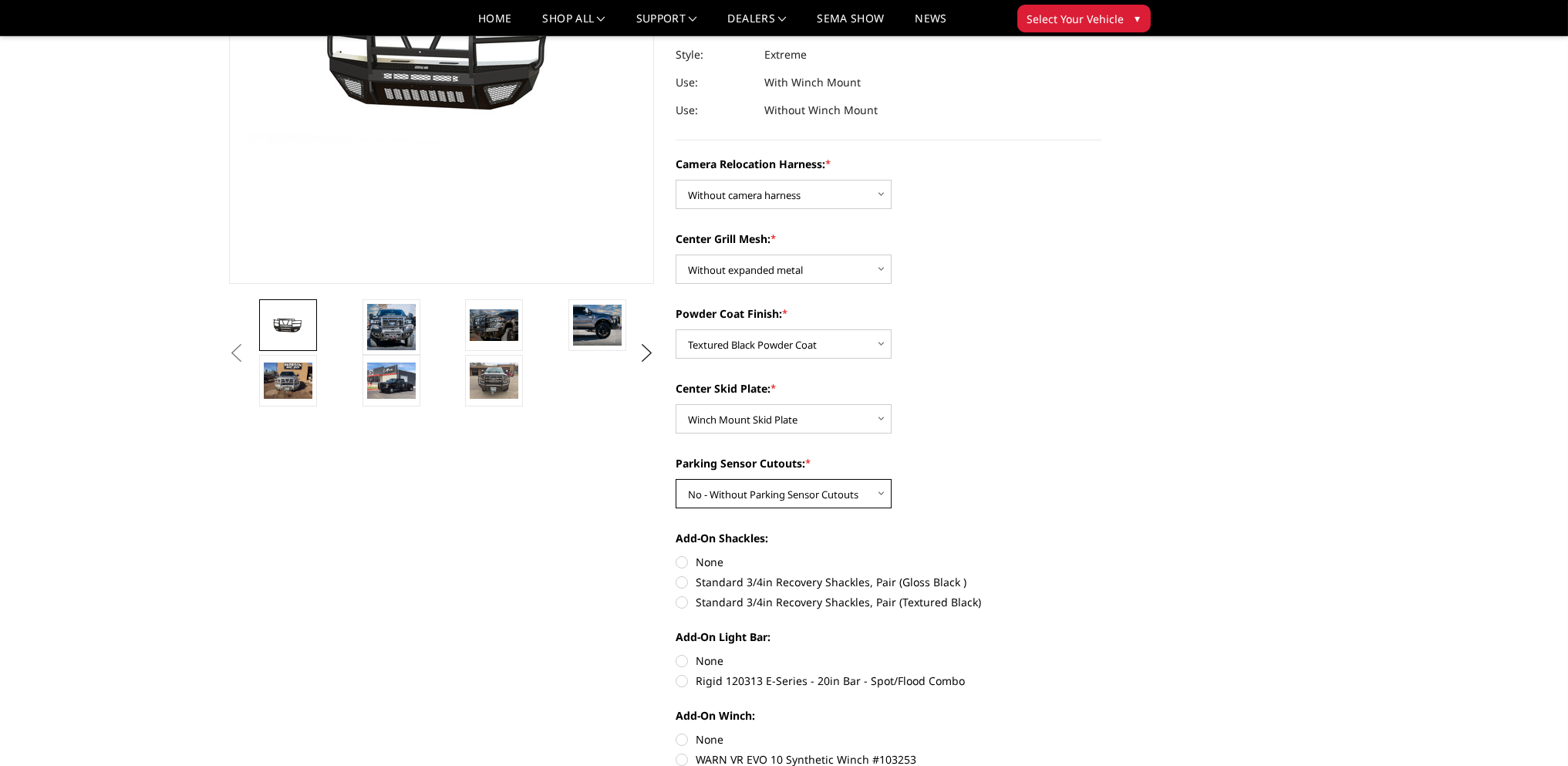
click at [675, 479] on select "Choose Options No - Without Parking Sensor Cutouts" at bounding box center [783, 493] width 216 height 30
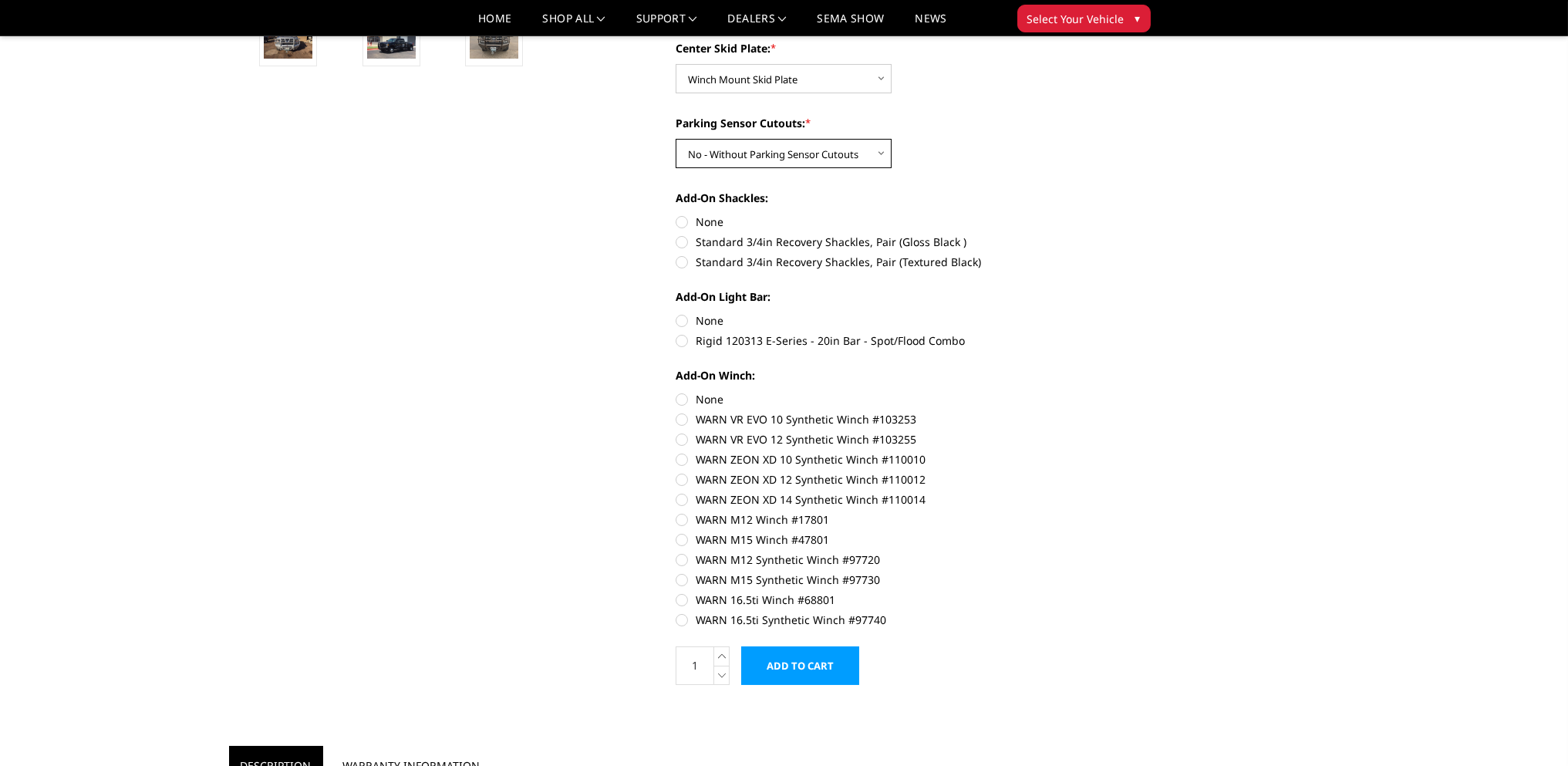
scroll to position [642, 0]
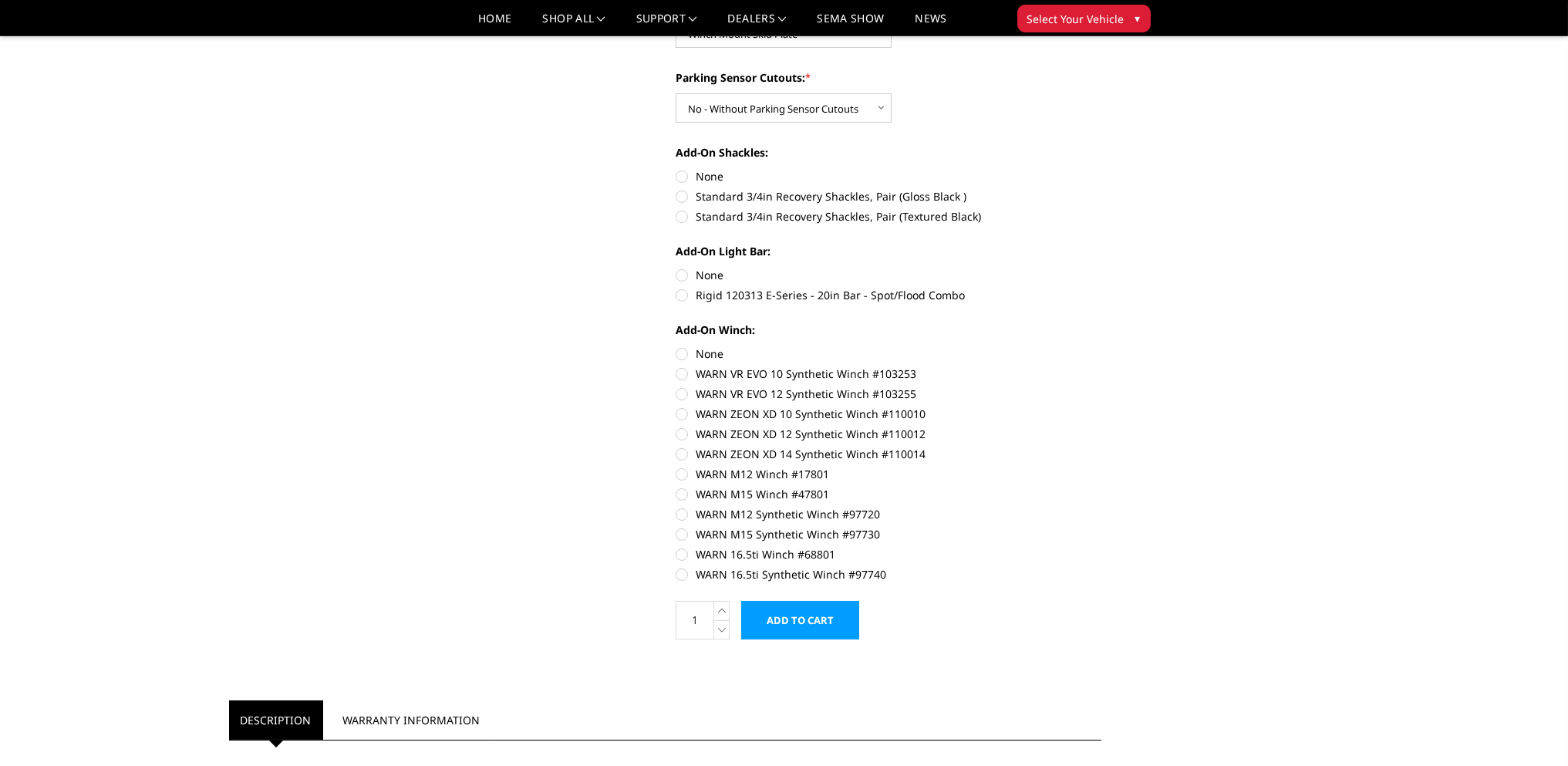
click at [679, 274] on label "None" at bounding box center [888, 274] width 426 height 16
click at [676, 267] on input "None" at bounding box center [675, 266] width 1 height 1
radio input "true"
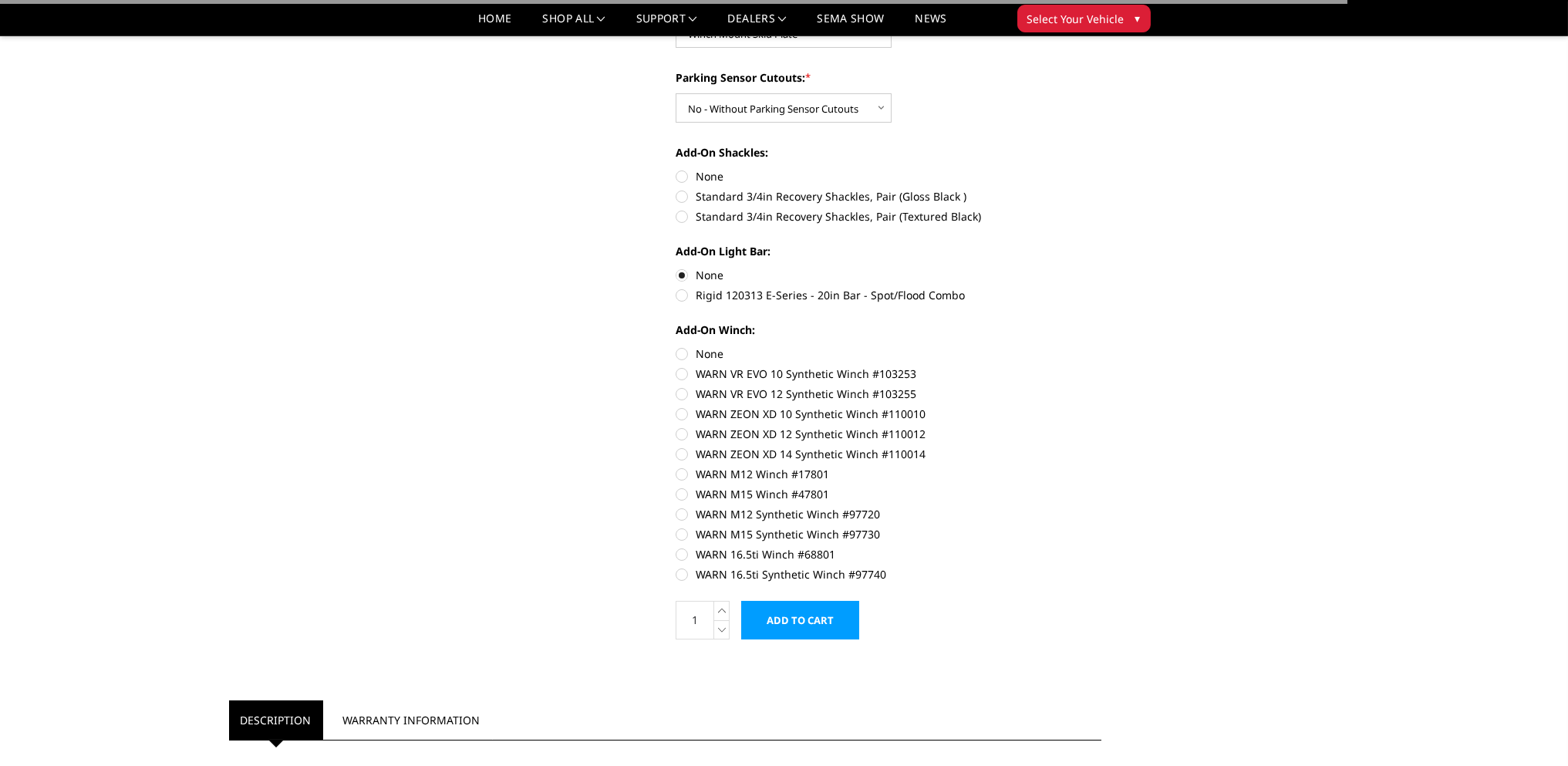
scroll to position [638, 0]
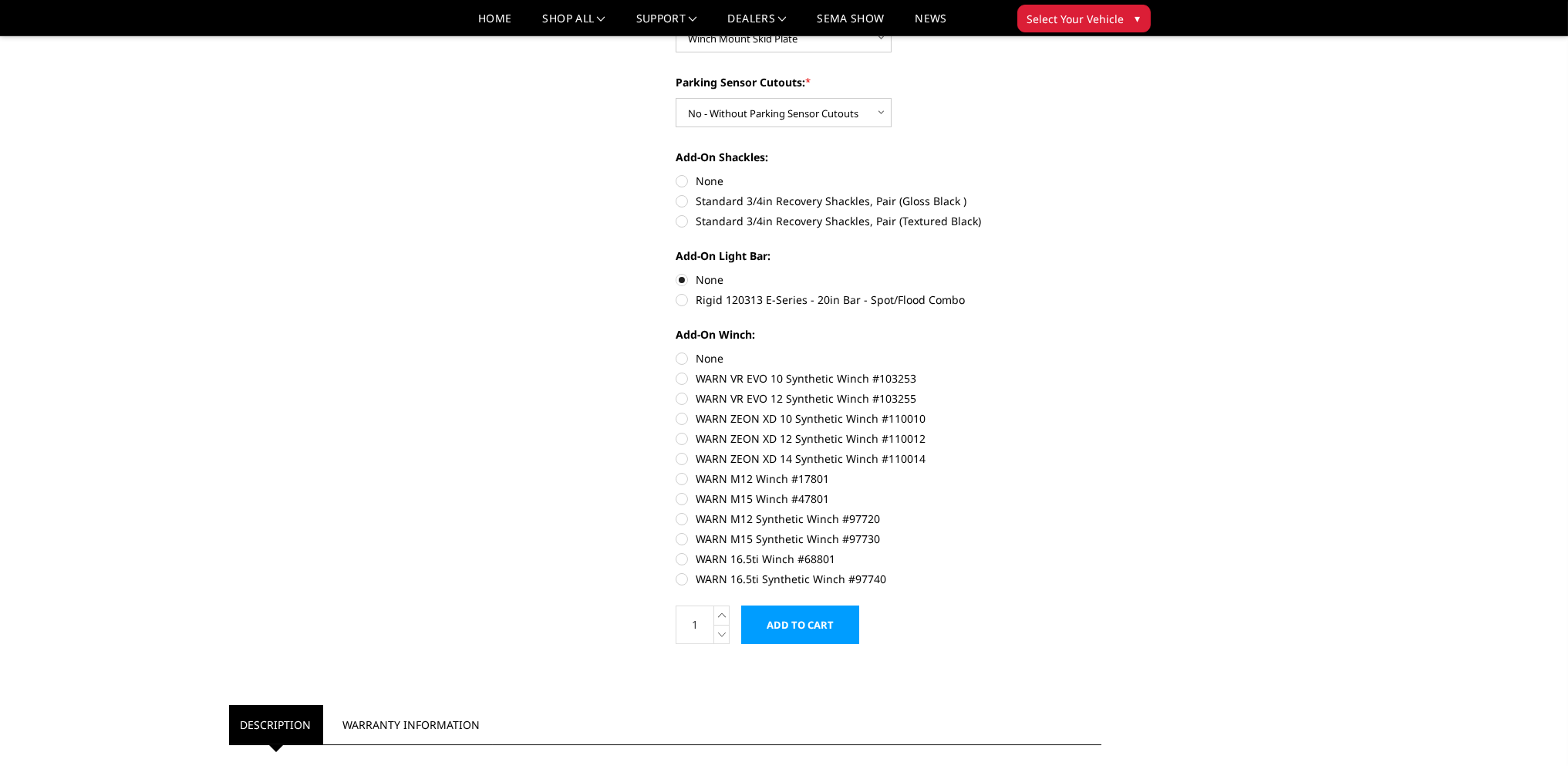
click at [684, 179] on label "None" at bounding box center [888, 181] width 426 height 16
click at [676, 173] on input "None" at bounding box center [675, 173] width 1 height 1
radio input "true"
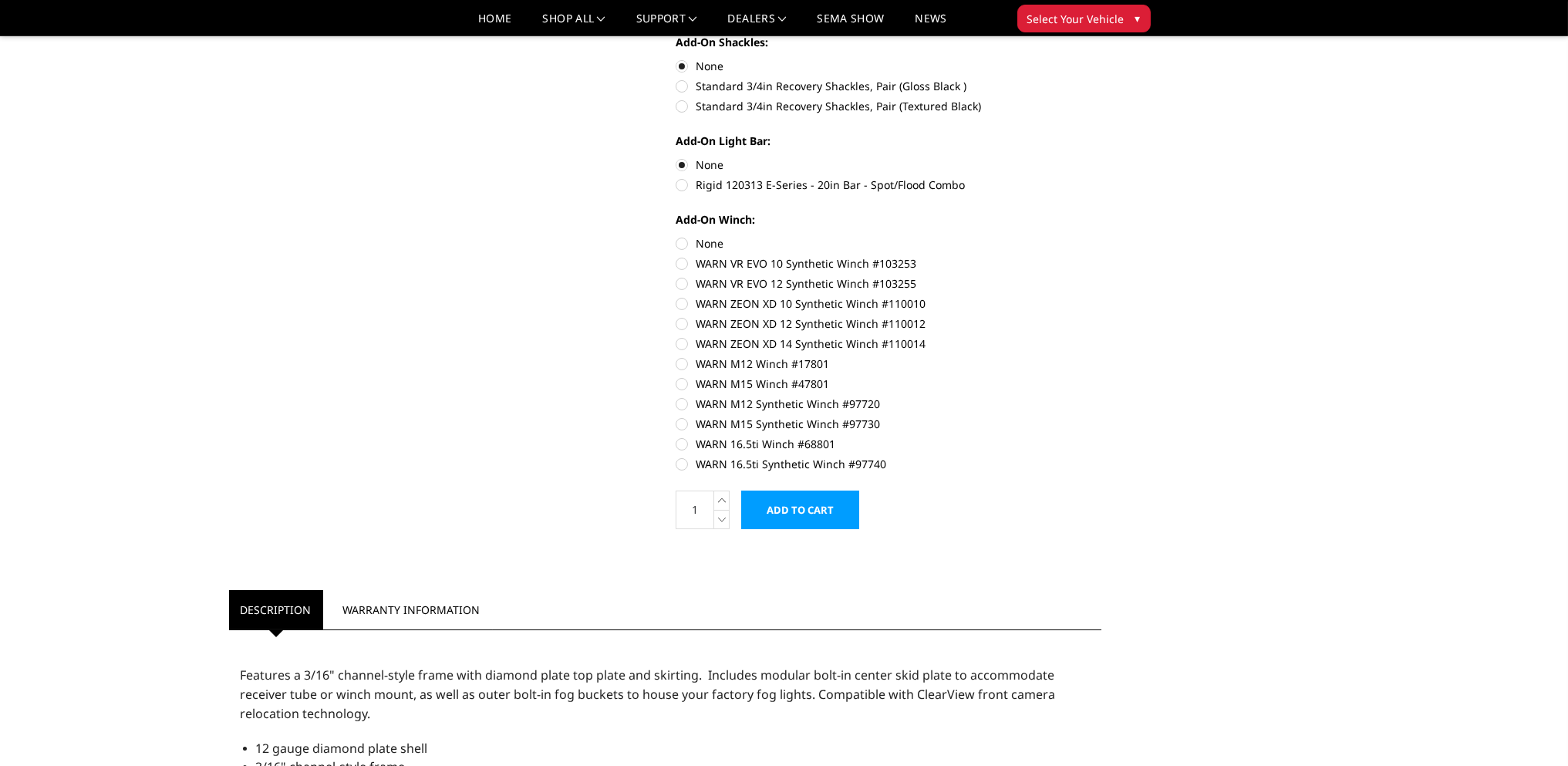
scroll to position [762, 0]
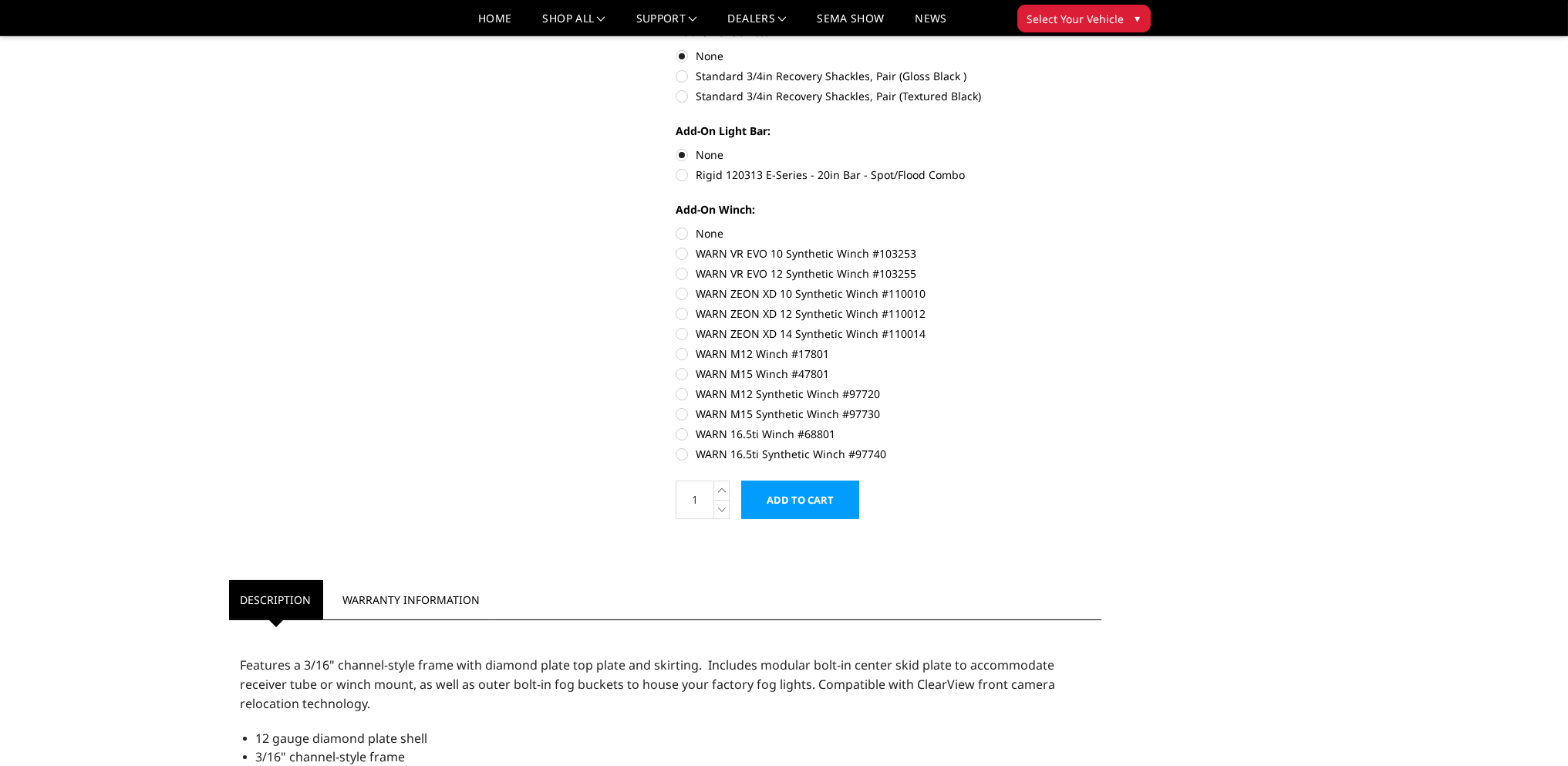
click at [681, 232] on label "None" at bounding box center [888, 233] width 426 height 16
click at [676, 226] on input "None" at bounding box center [675, 225] width 1 height 1
radio input "true"
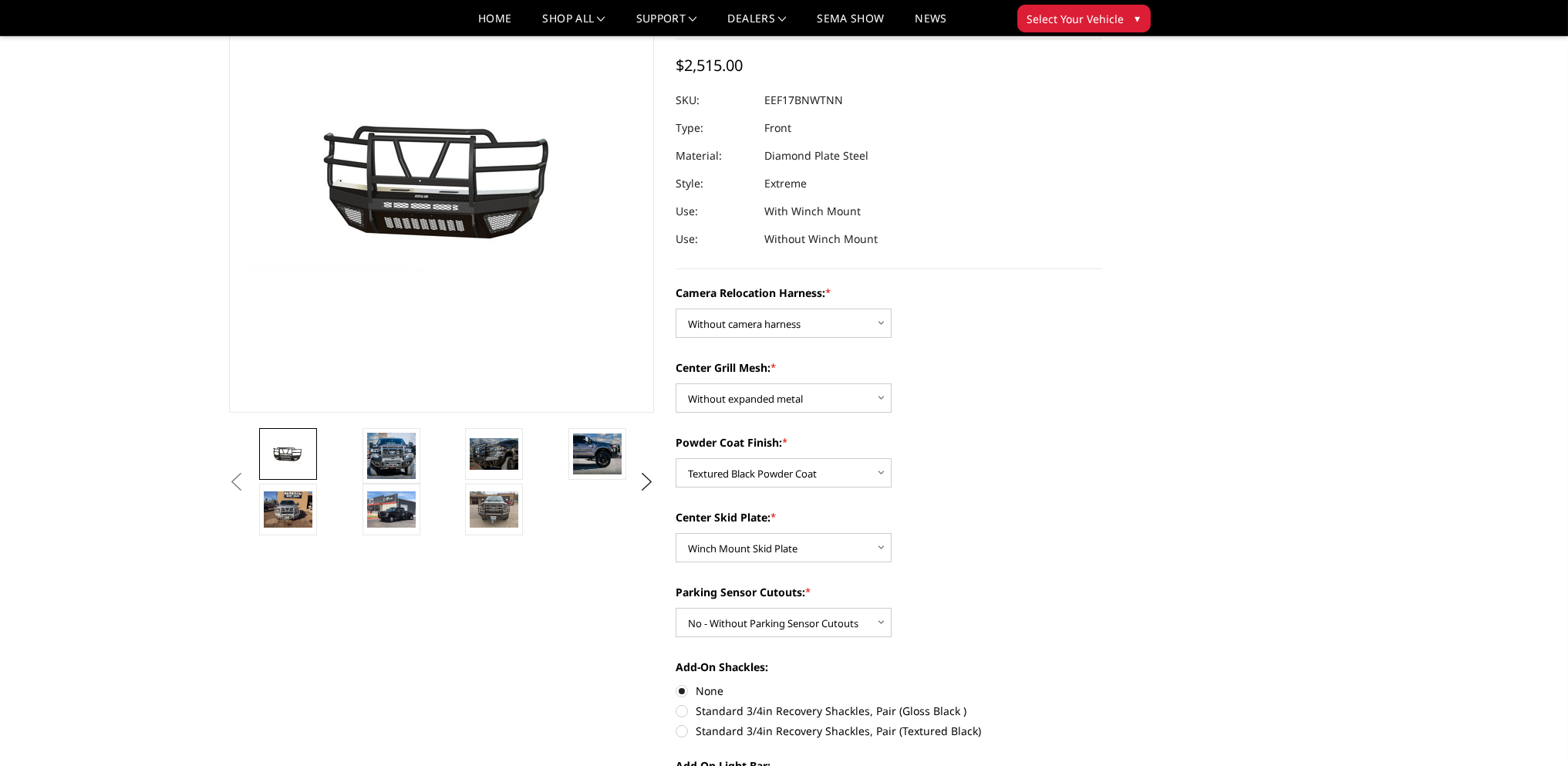
scroll to position [257, 0]
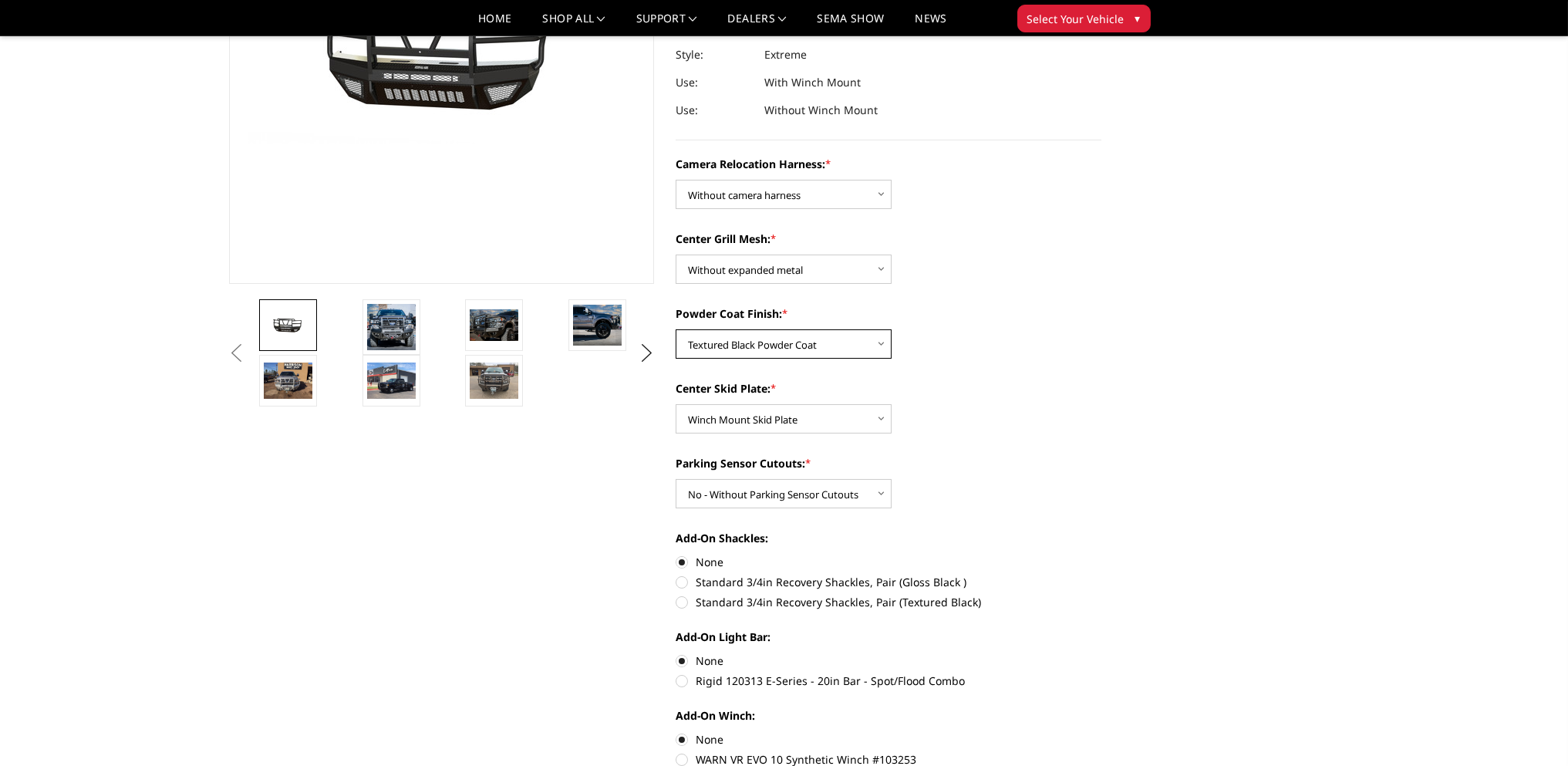
click at [878, 340] on select "Choose Options Textured Black Powder Coat Gloss Black Powder Coat Bare Metal" at bounding box center [783, 344] width 216 height 30
click at [883, 341] on select "Choose Options Textured Black Powder Coat Gloss Black Powder Coat Bare Metal" at bounding box center [783, 344] width 216 height 30
click at [675, 329] on select "Choose Options Textured Black Powder Coat Gloss Black Powder Coat Bare Metal" at bounding box center [783, 344] width 216 height 30
click at [879, 420] on select "Choose Options Winch Mount Skid Plate Standard Skid Plate (included) 2" Receive…" at bounding box center [783, 419] width 216 height 30
click at [675, 405] on select "Choose Options Winch Mount Skid Plate Standard Skid Plate (included) 2" Receive…" at bounding box center [783, 419] width 216 height 30
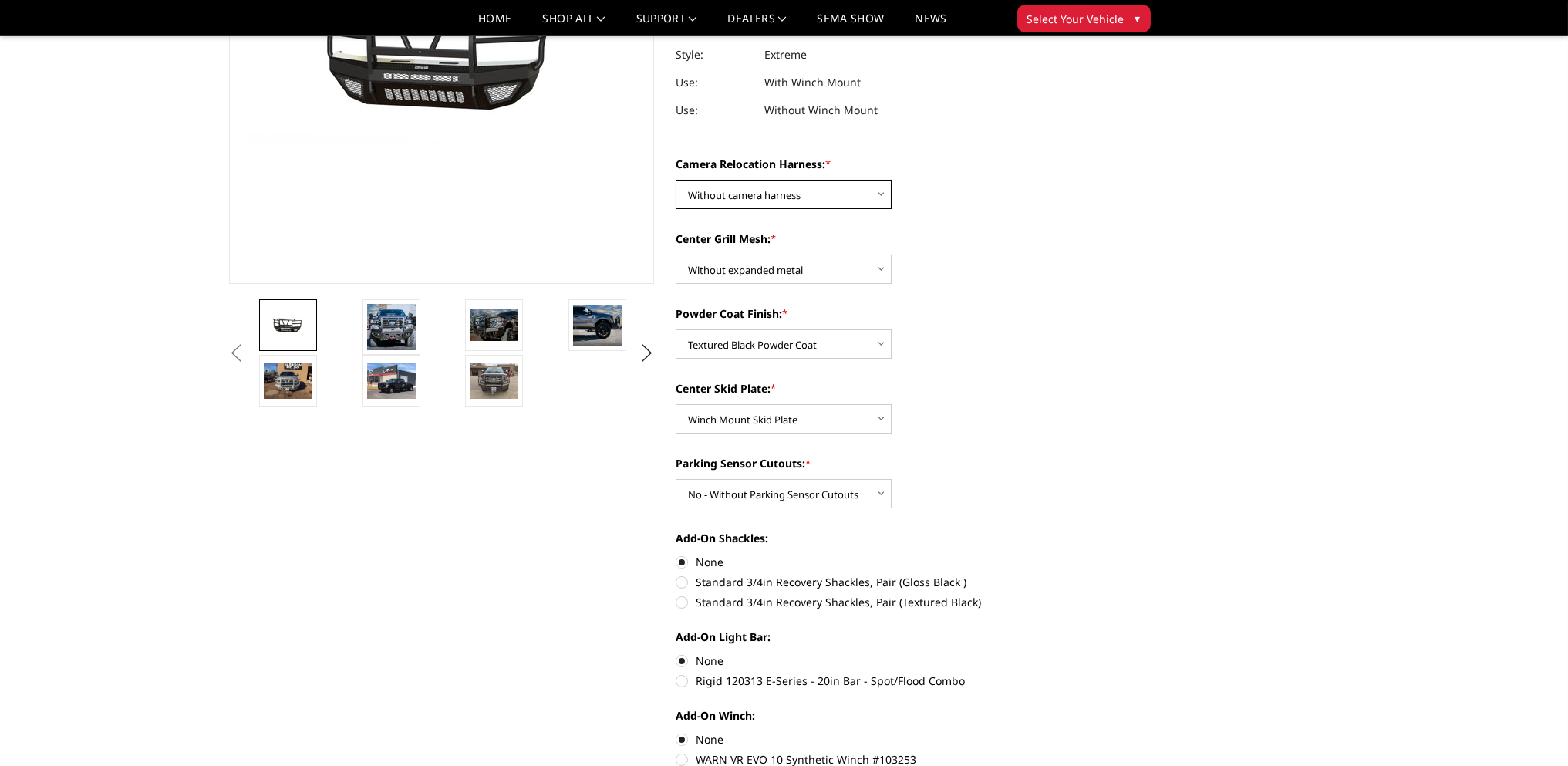
click at [883, 192] on select "Choose Options Without camera harness With camera harness" at bounding box center [783, 194] width 216 height 30
select select "3786"
click at [675, 179] on select "Choose Options Without camera harness With camera harness" at bounding box center [783, 194] width 216 height 30
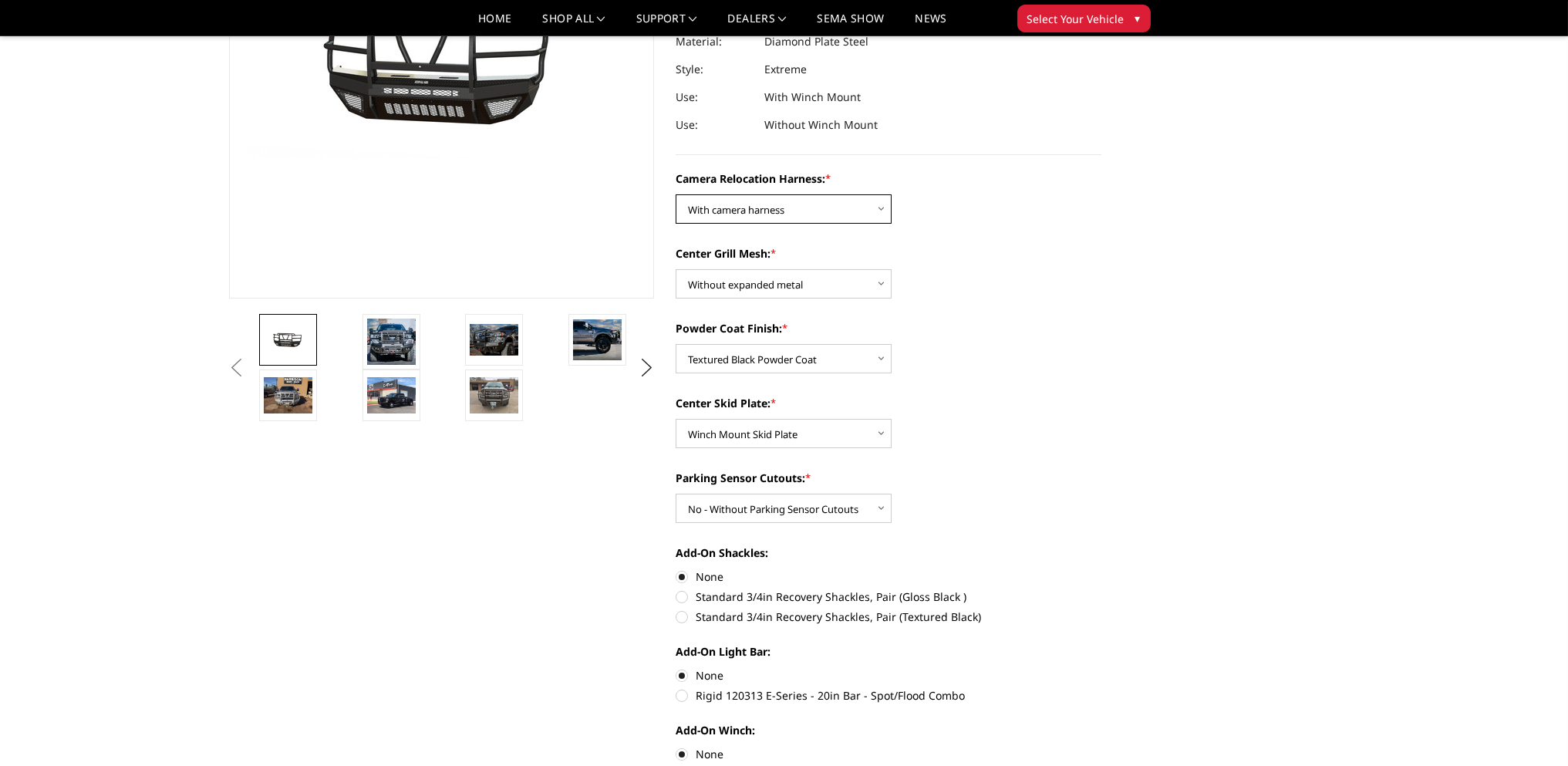
scroll to position [0, 0]
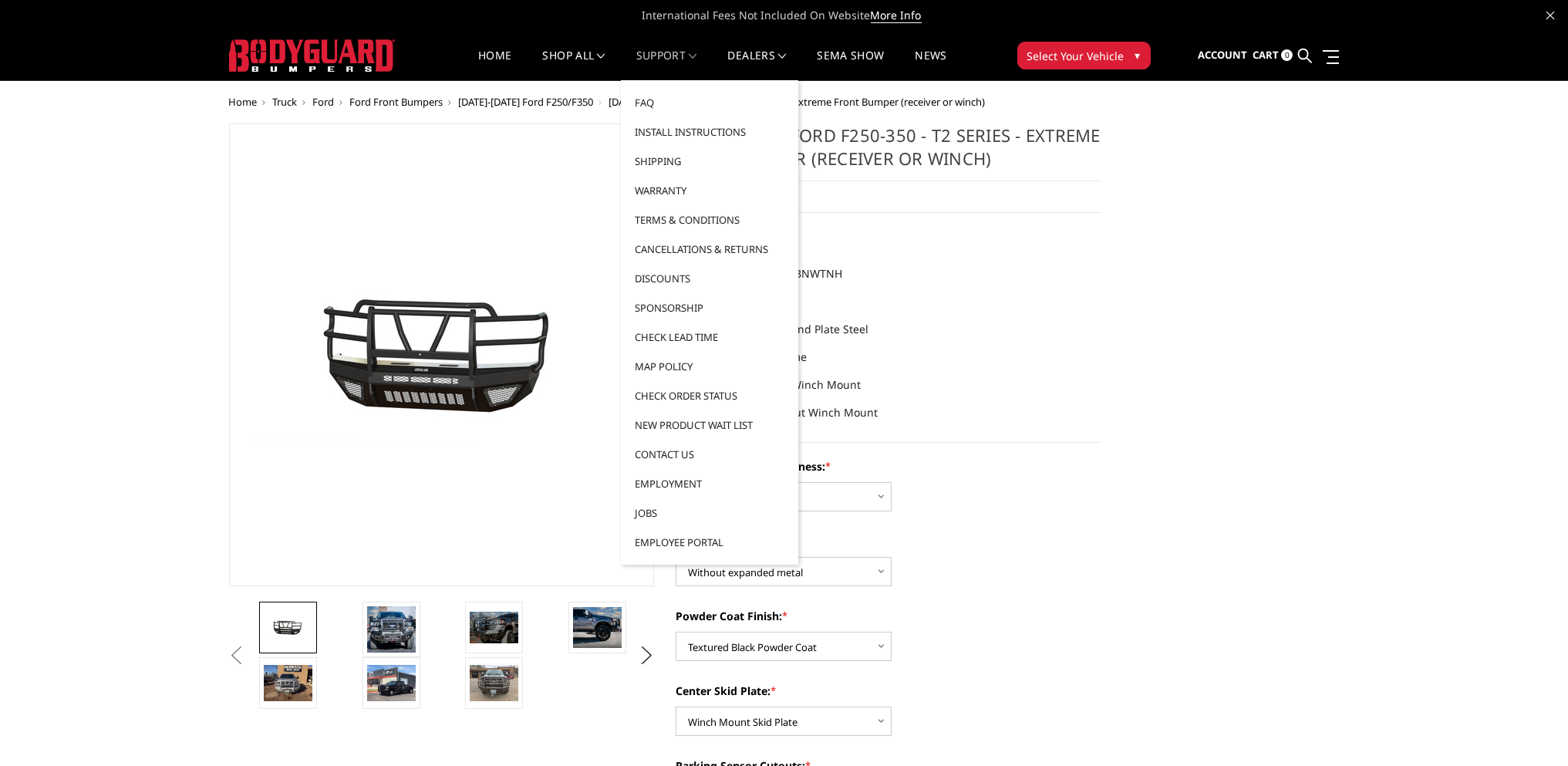
click at [674, 57] on link "Support" at bounding box center [666, 65] width 61 height 30
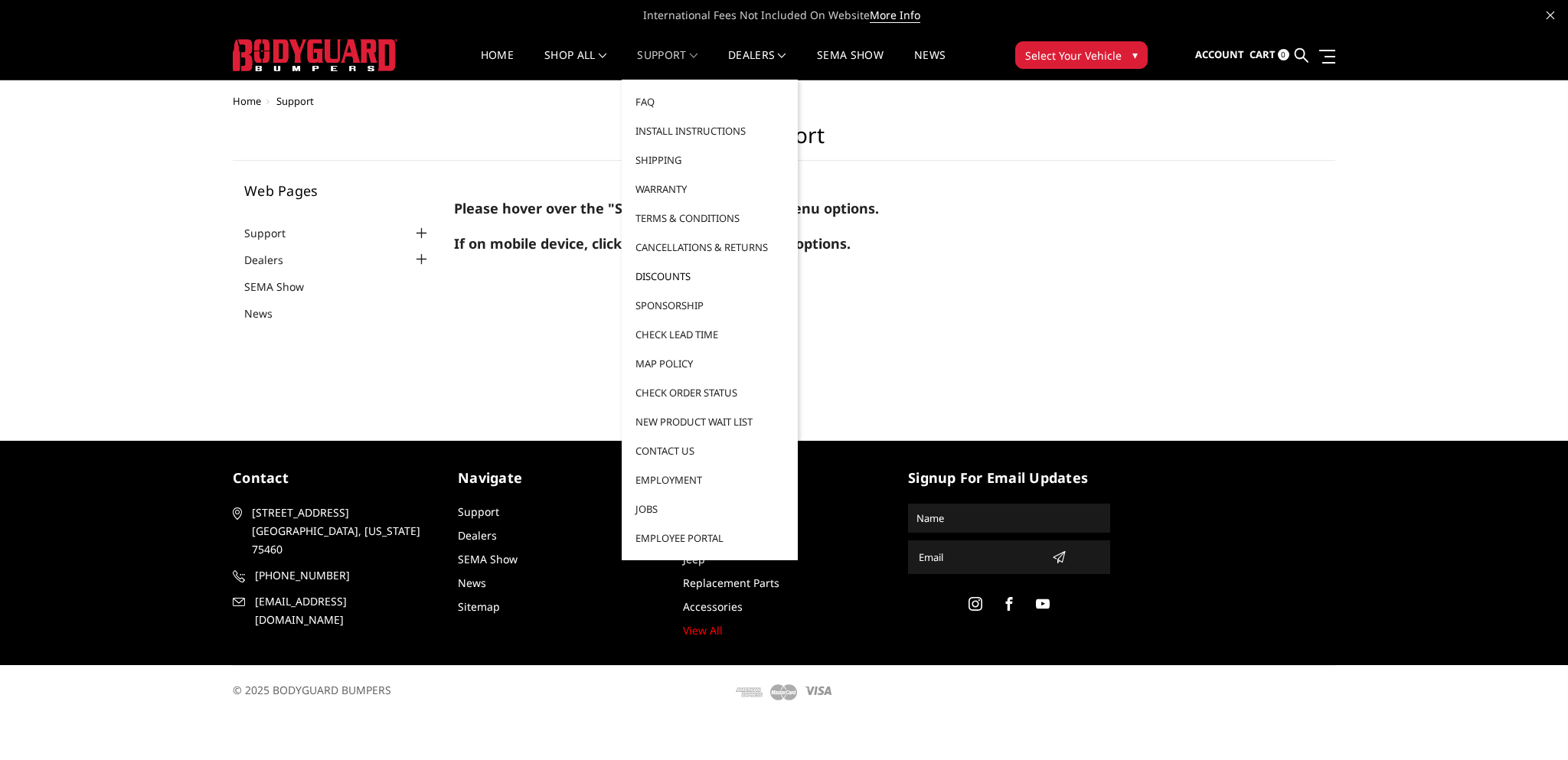
click at [684, 271] on link "Discounts" at bounding box center [710, 276] width 164 height 29
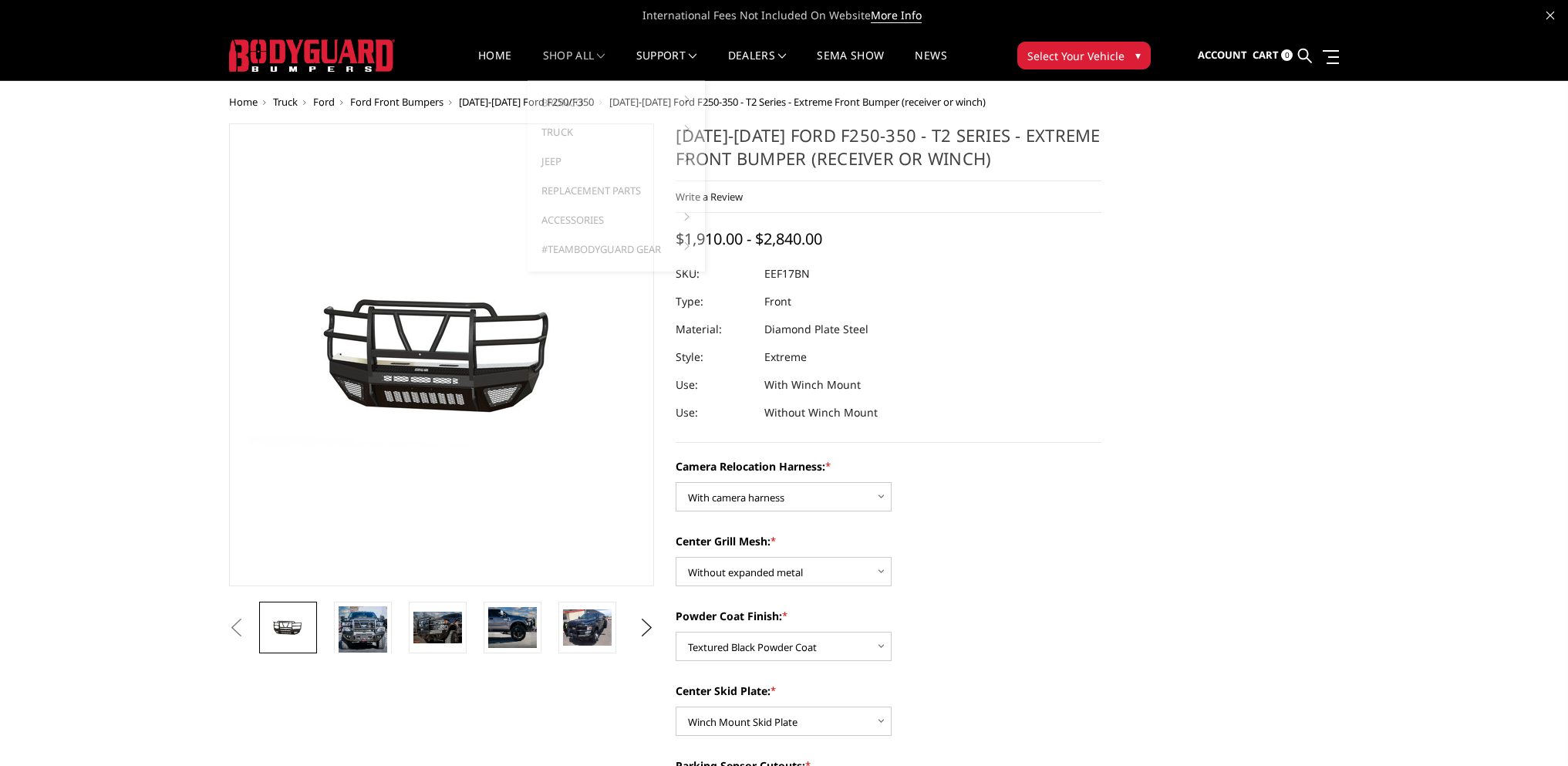
select select "3786"
select select "3785"
select select "3783"
select select "3780"
select select "3777"
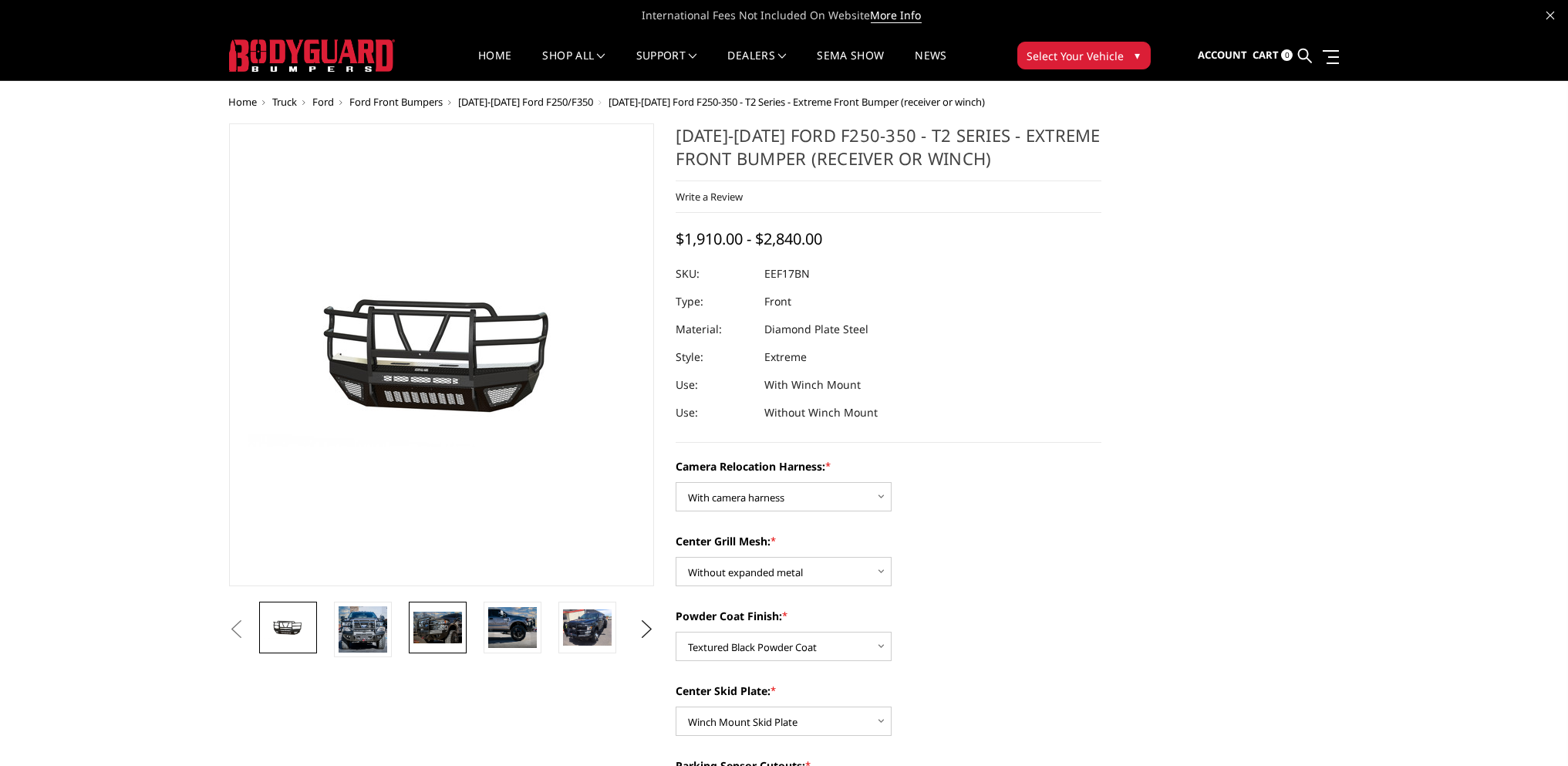
click at [429, 619] on img at bounding box center [438, 627] width 48 height 31
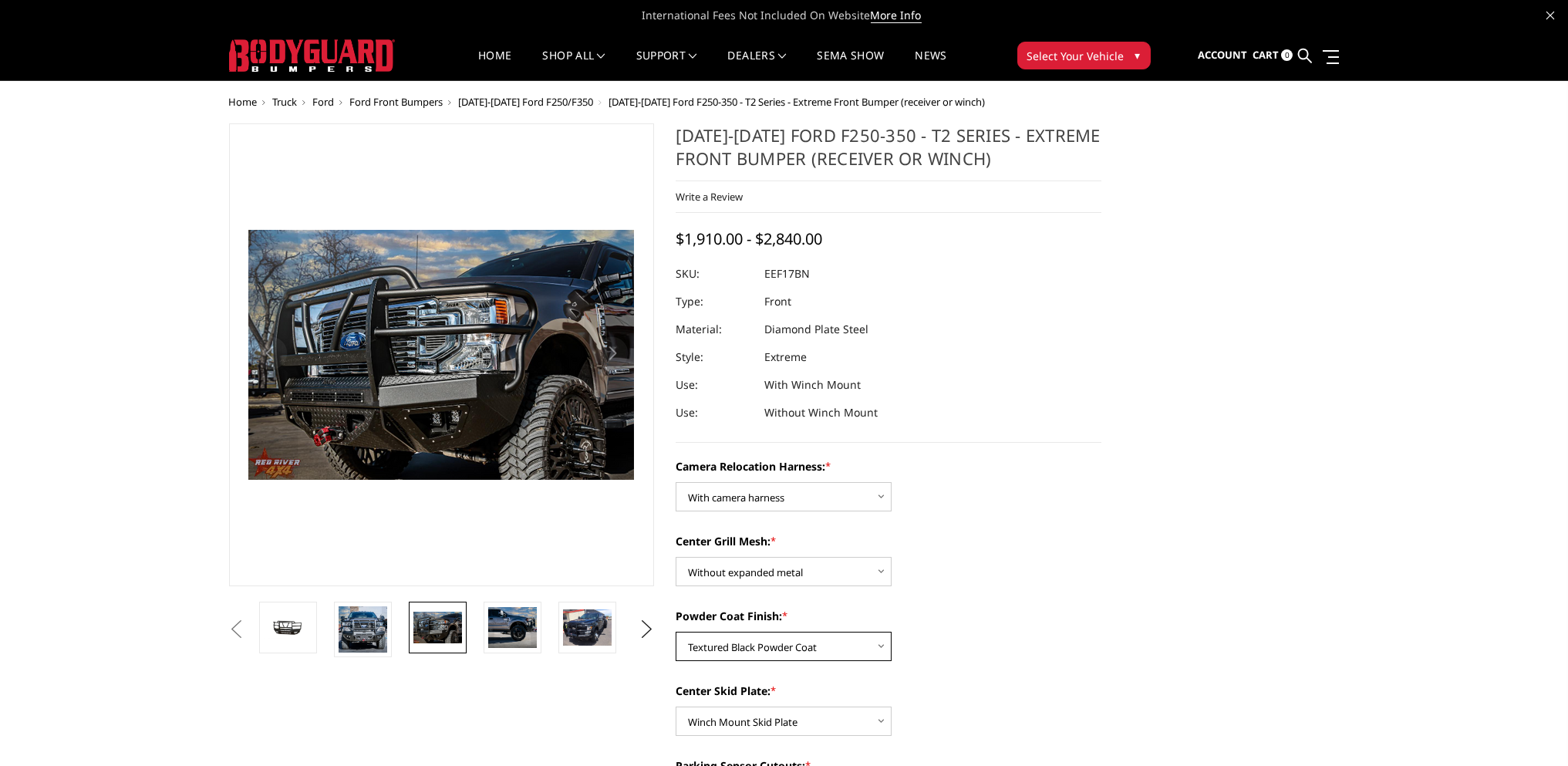
click at [883, 644] on select "Choose Options Textured Black Powder Coat Gloss Black Powder Coat Bare Metal" at bounding box center [783, 646] width 216 height 30
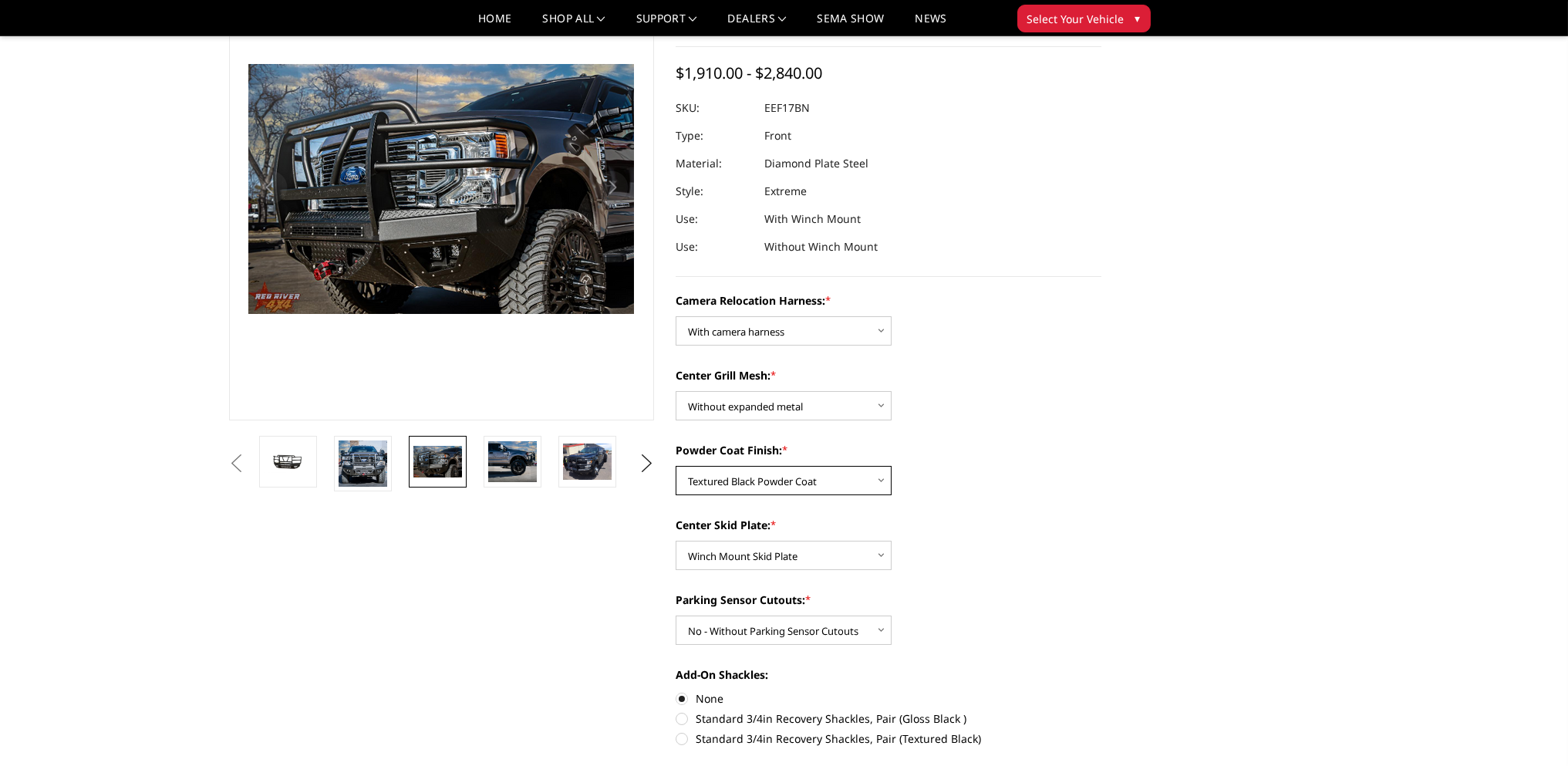
scroll to position [128, 0]
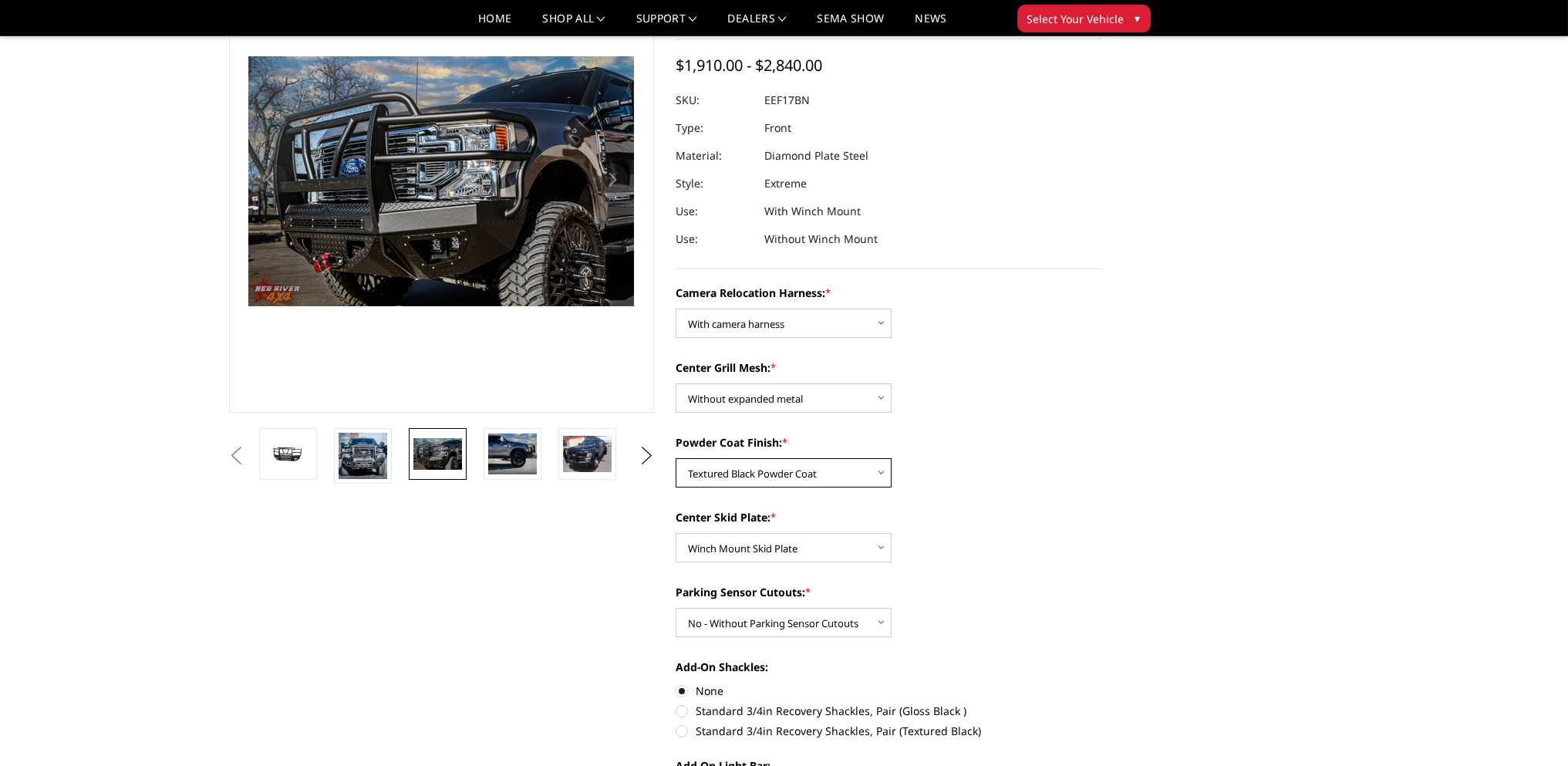
click at [880, 475] on select "Choose Options Textured Black Powder Coat Gloss Black Powder Coat Bare Metal" at bounding box center [783, 473] width 216 height 30
click at [675, 458] on select "Choose Options Textured Black Powder Coat Gloss Black Powder Coat Bare Metal" at bounding box center [783, 473] width 216 height 30
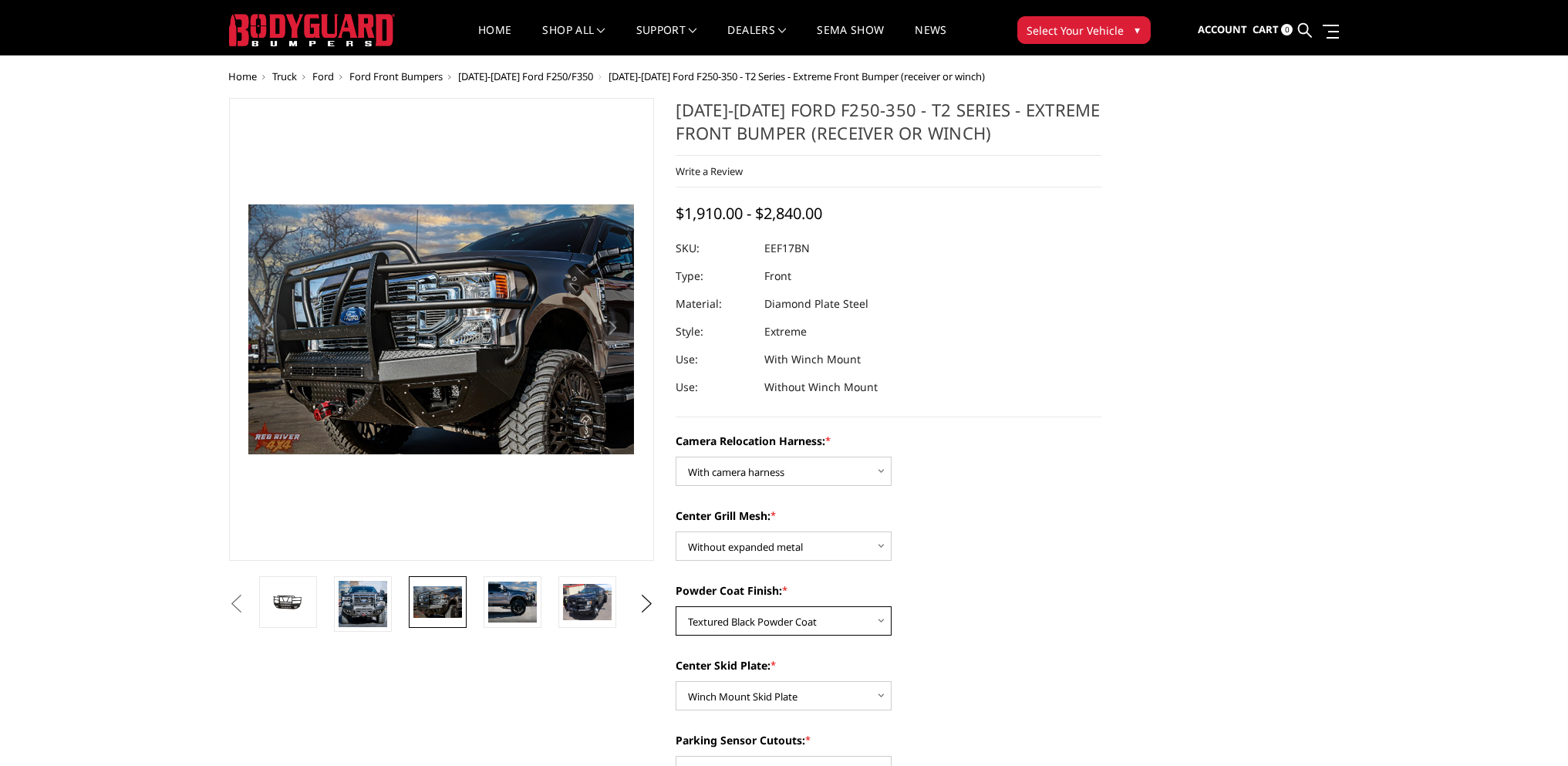
scroll to position [0, 0]
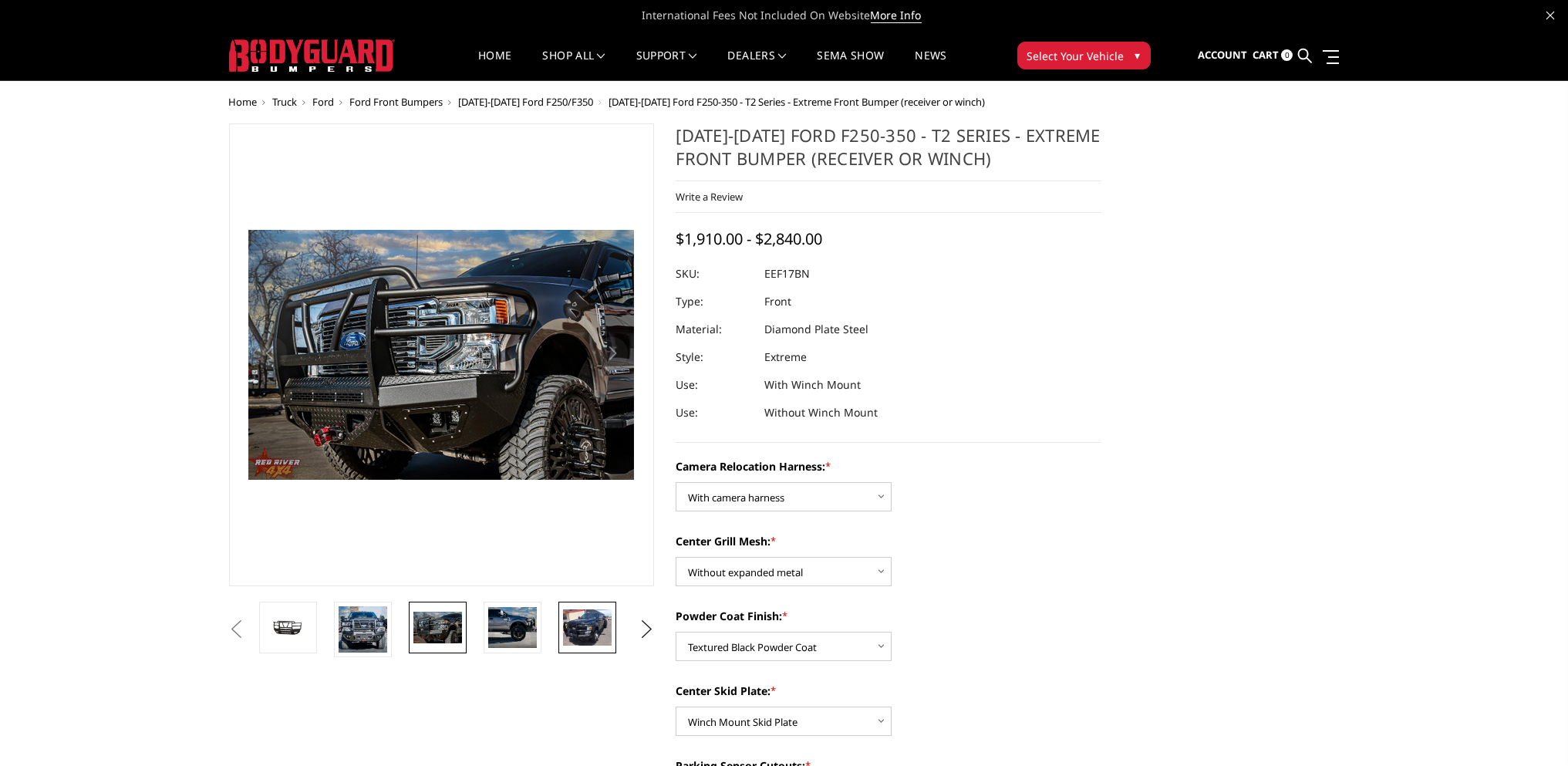
click at [575, 629] on img at bounding box center [588, 627] width 48 height 36
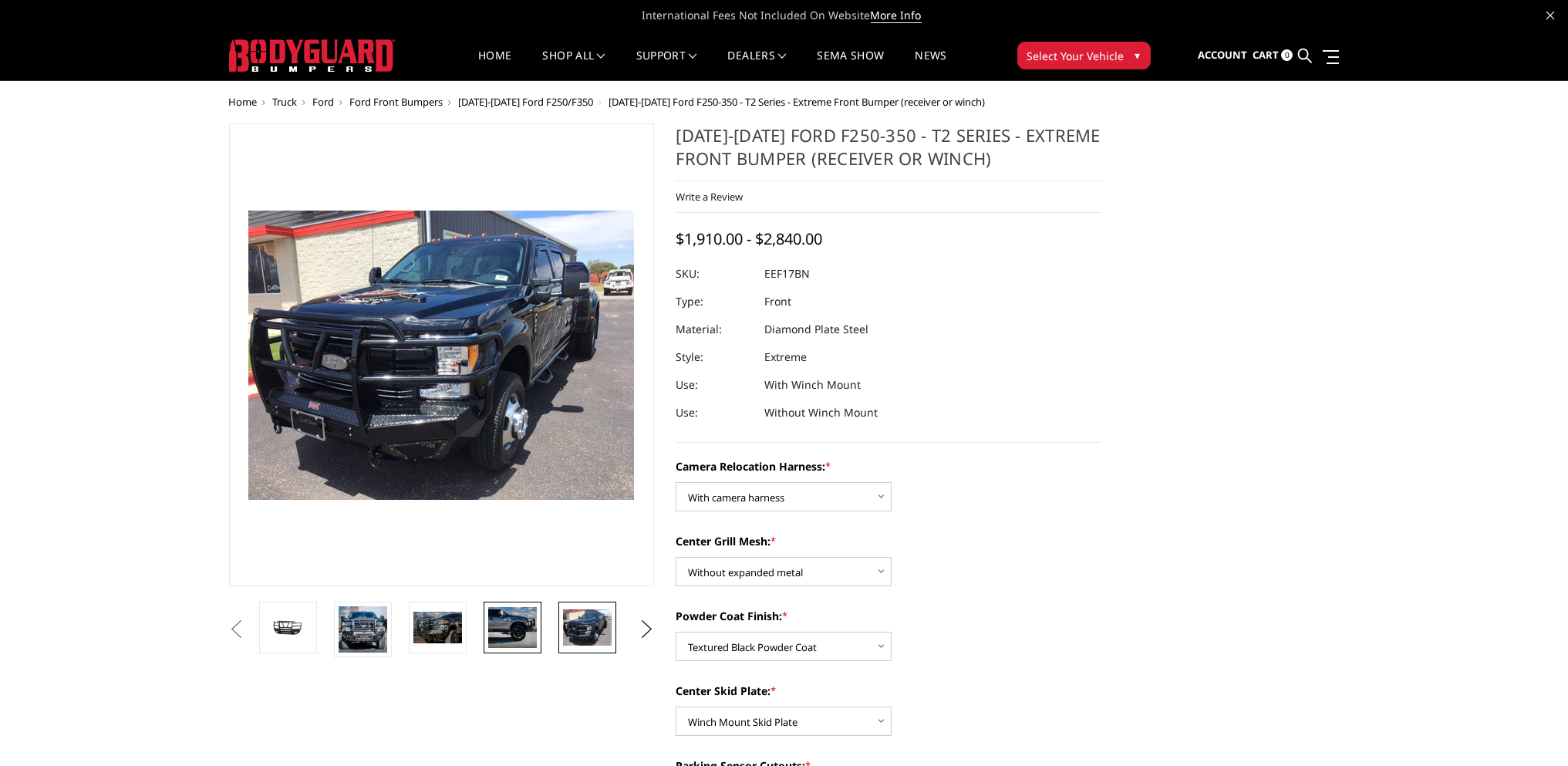
click at [518, 622] on img at bounding box center [512, 628] width 48 height 41
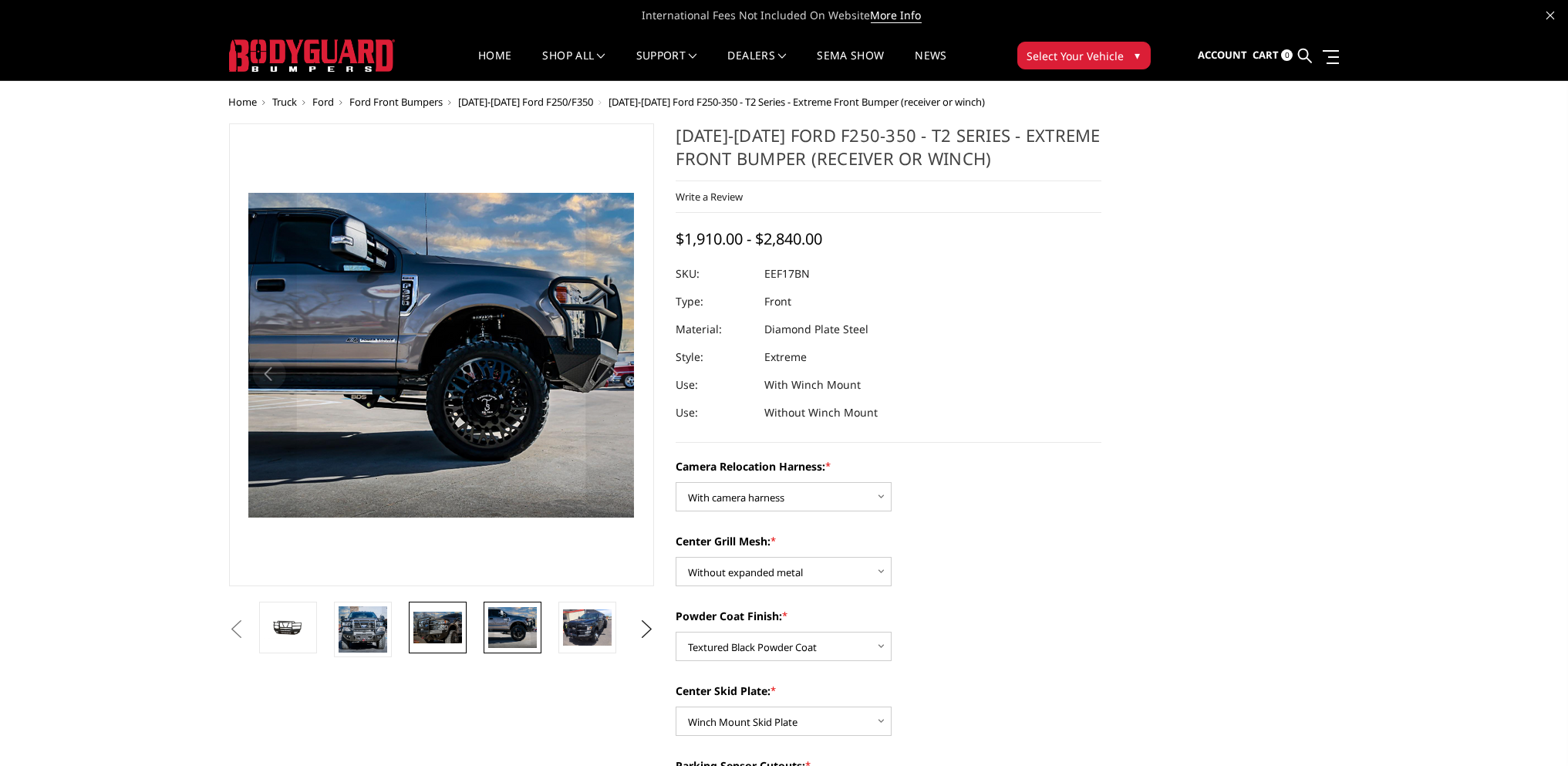
click at [437, 625] on img at bounding box center [438, 627] width 48 height 31
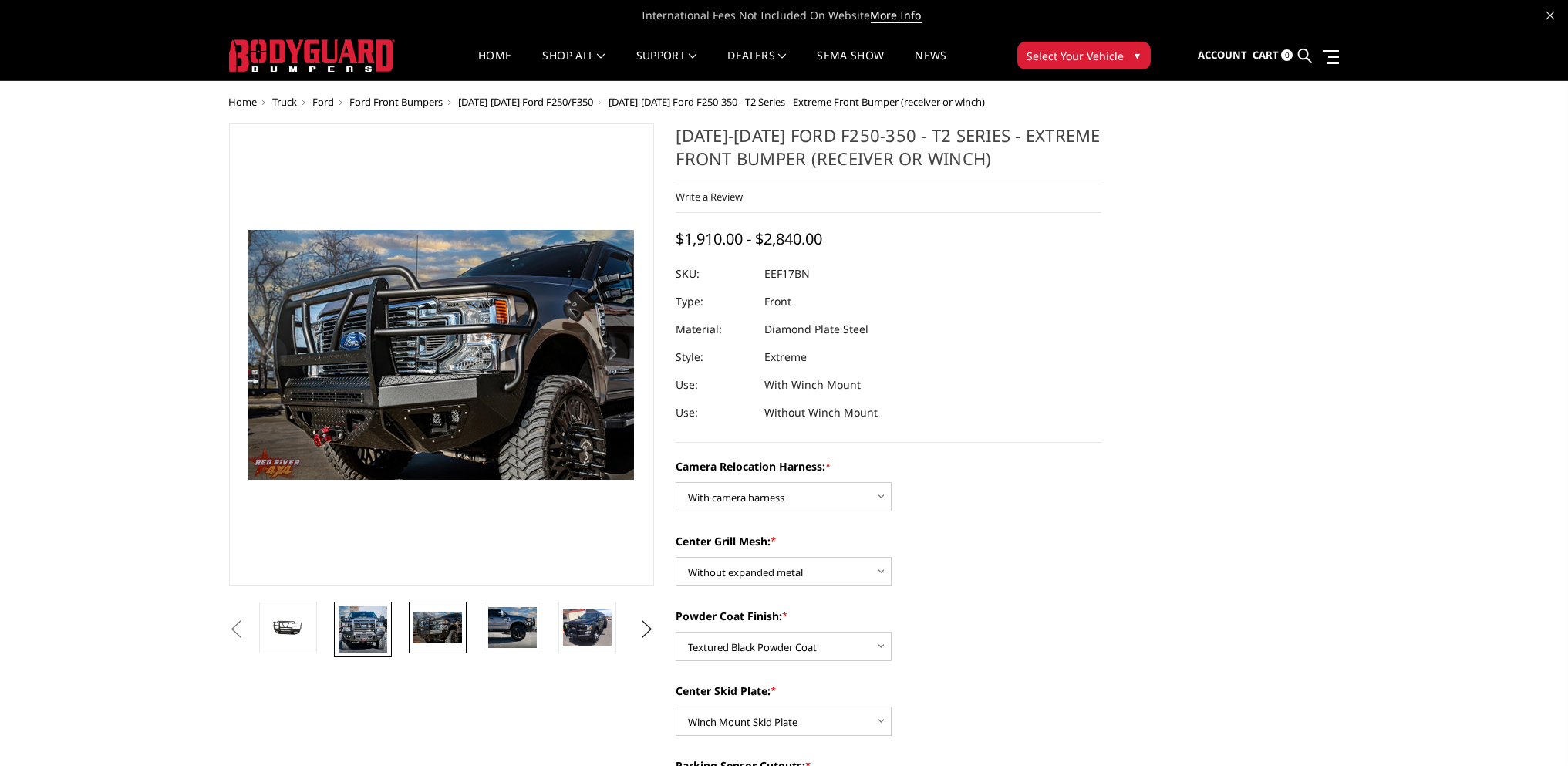
click at [358, 633] on img at bounding box center [362, 630] width 48 height 47
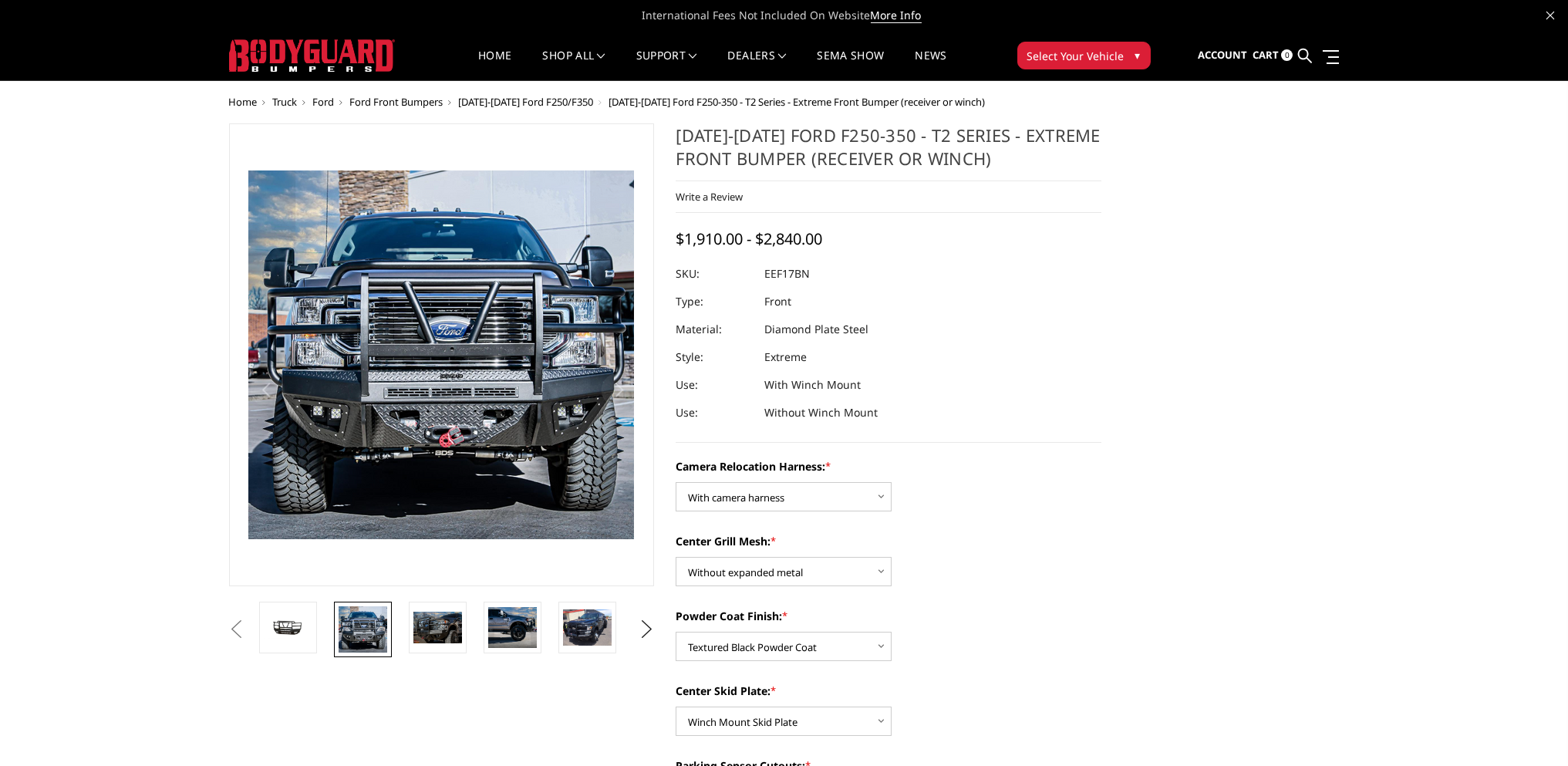
click at [248, 622] on button "Previous" at bounding box center [237, 630] width 23 height 23
click at [295, 627] on img at bounding box center [288, 628] width 48 height 23
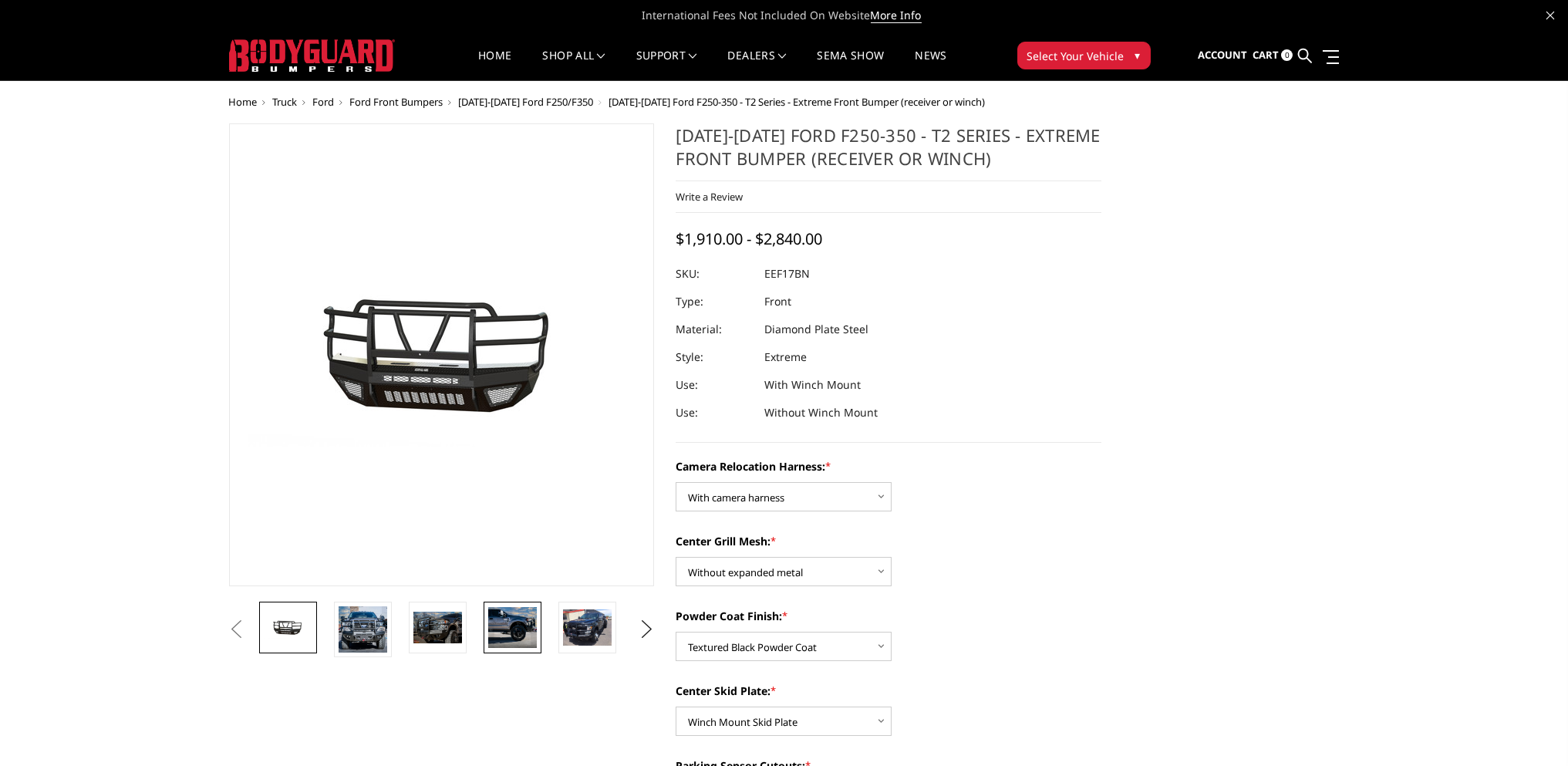
drag, startPoint x: 430, startPoint y: 626, endPoint x: 514, endPoint y: 635, distance: 84.5
click at [431, 626] on img at bounding box center [438, 627] width 48 height 31
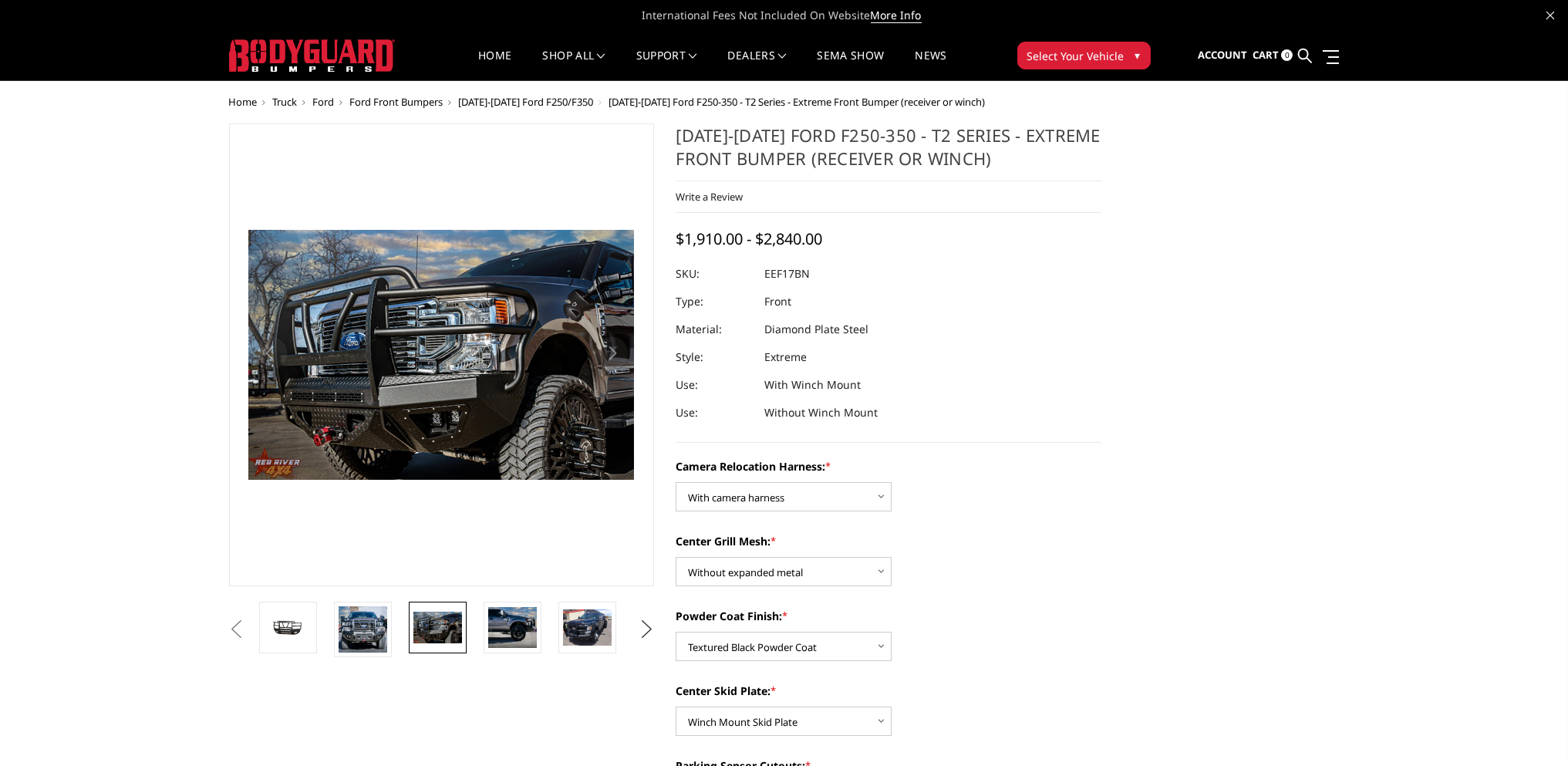
click at [652, 622] on button "Next" at bounding box center [647, 630] width 23 height 23
click at [597, 623] on img at bounding box center [588, 627] width 48 height 36
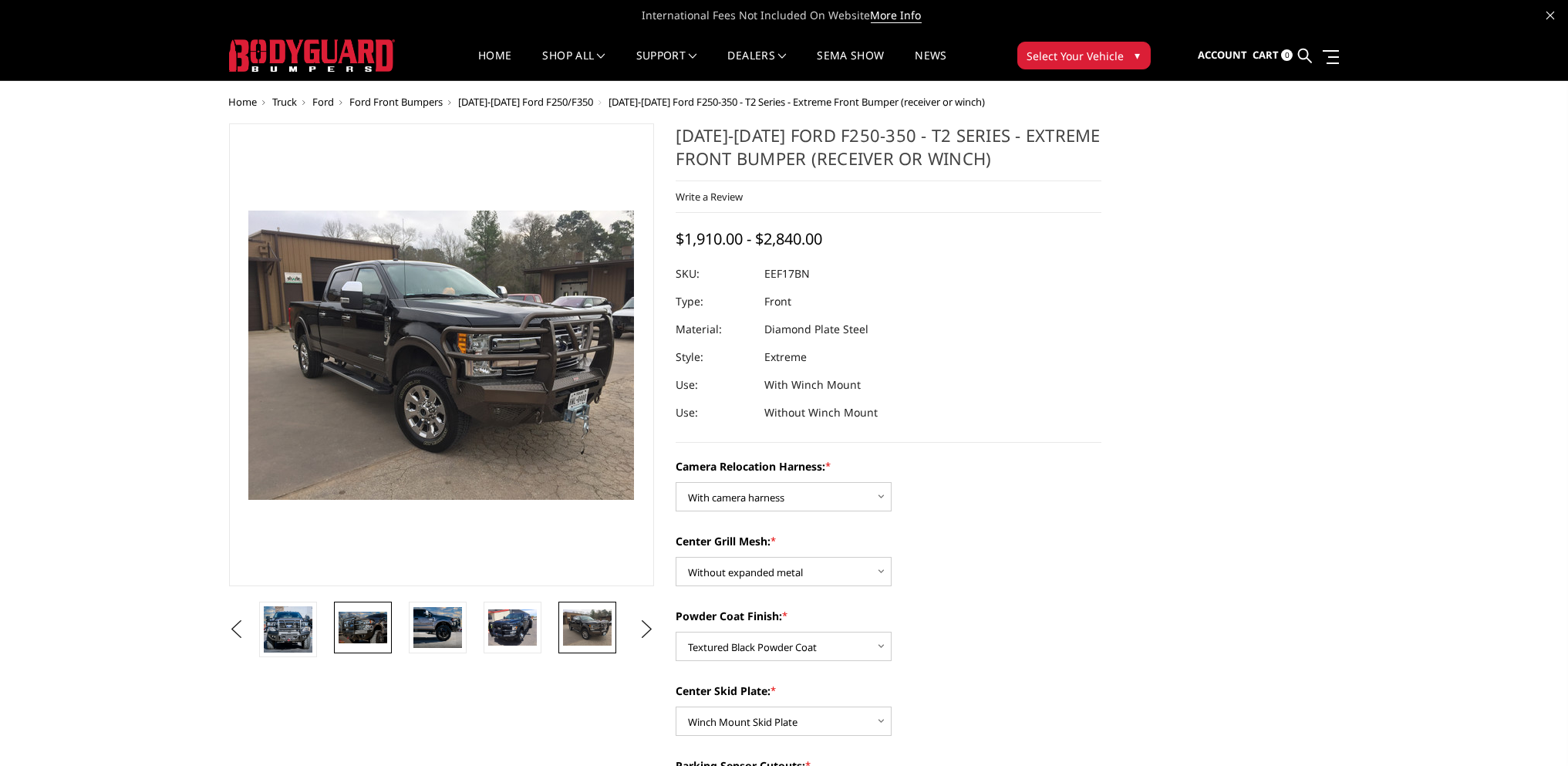
click at [364, 623] on img at bounding box center [362, 627] width 48 height 31
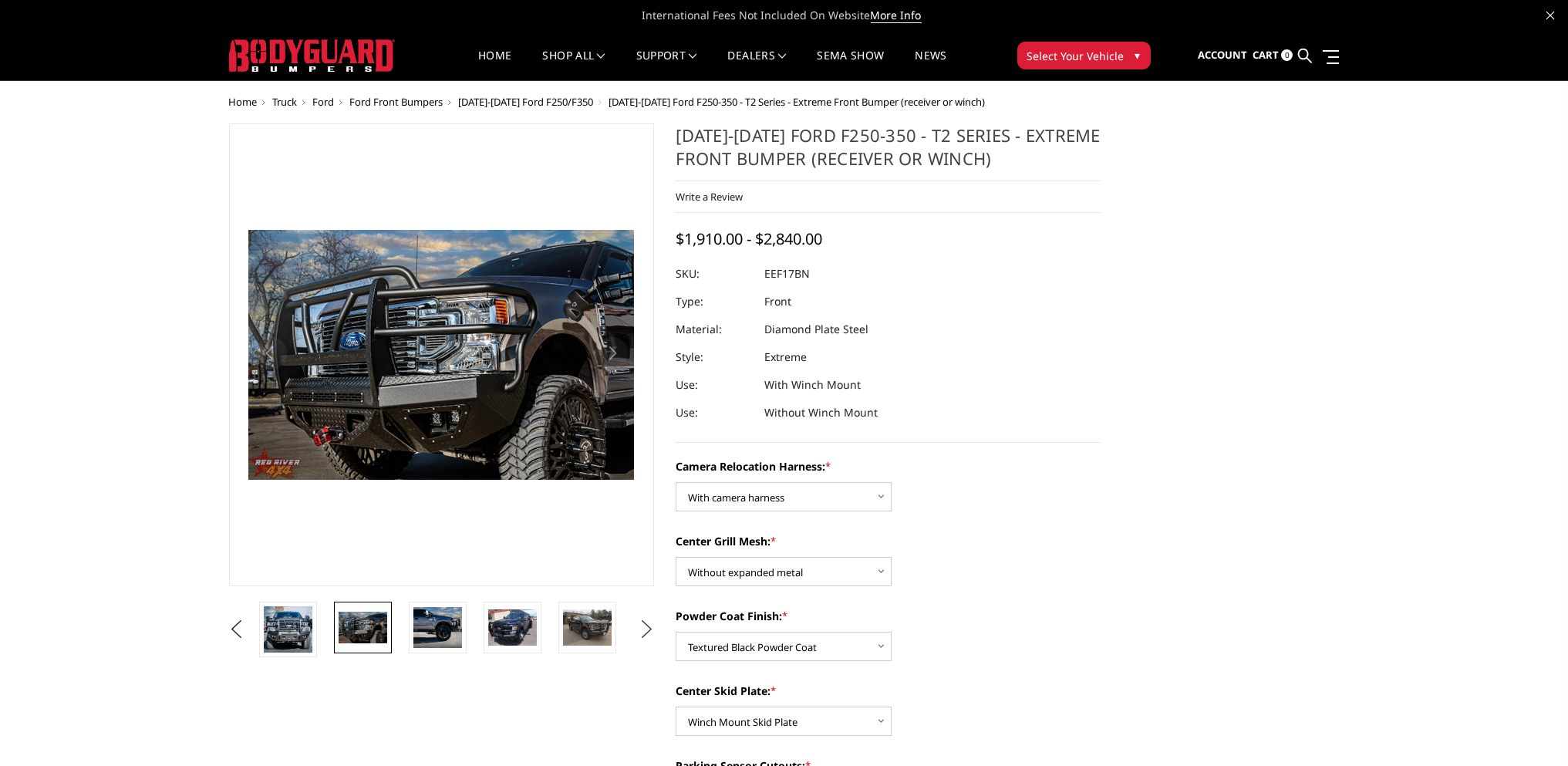
click at [644, 625] on button "Next" at bounding box center [647, 630] width 23 height 23
click at [514, 629] on img at bounding box center [512, 627] width 48 height 36
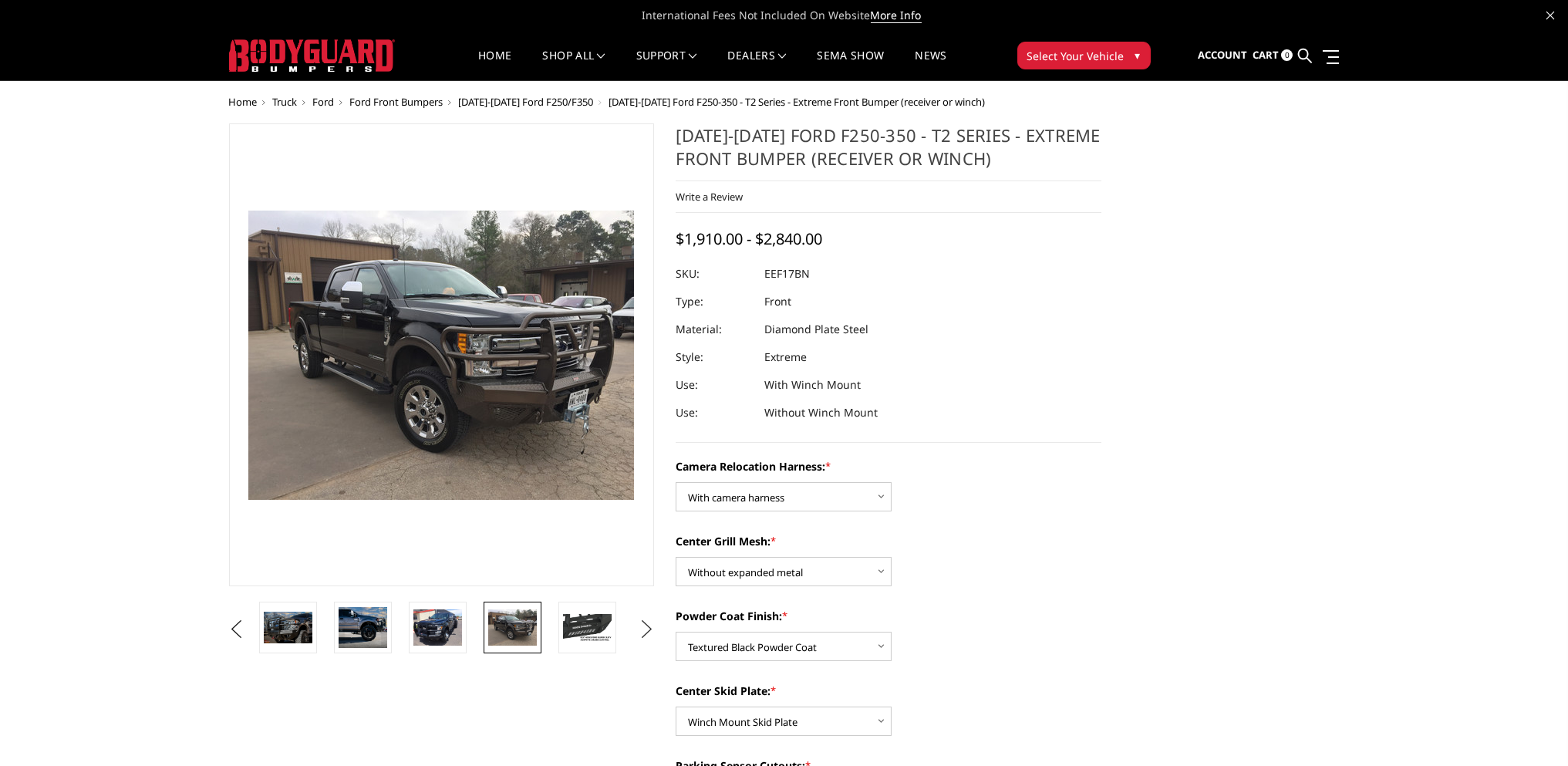
click at [644, 627] on button "Next" at bounding box center [647, 630] width 23 height 23
click at [362, 630] on img at bounding box center [362, 627] width 48 height 36
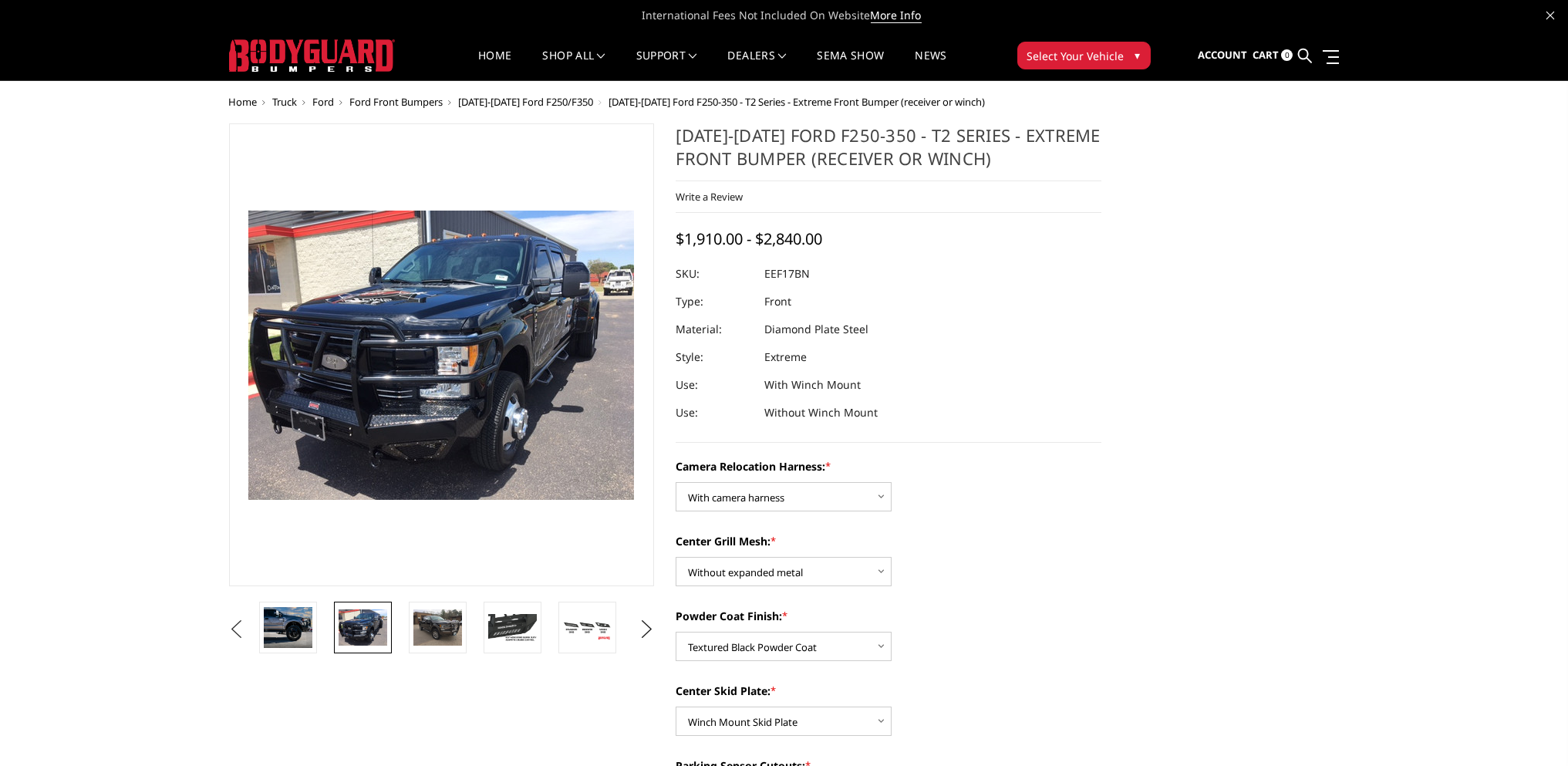
click at [248, 630] on button "Previous" at bounding box center [237, 630] width 23 height 23
click at [306, 631] on img at bounding box center [288, 627] width 48 height 31
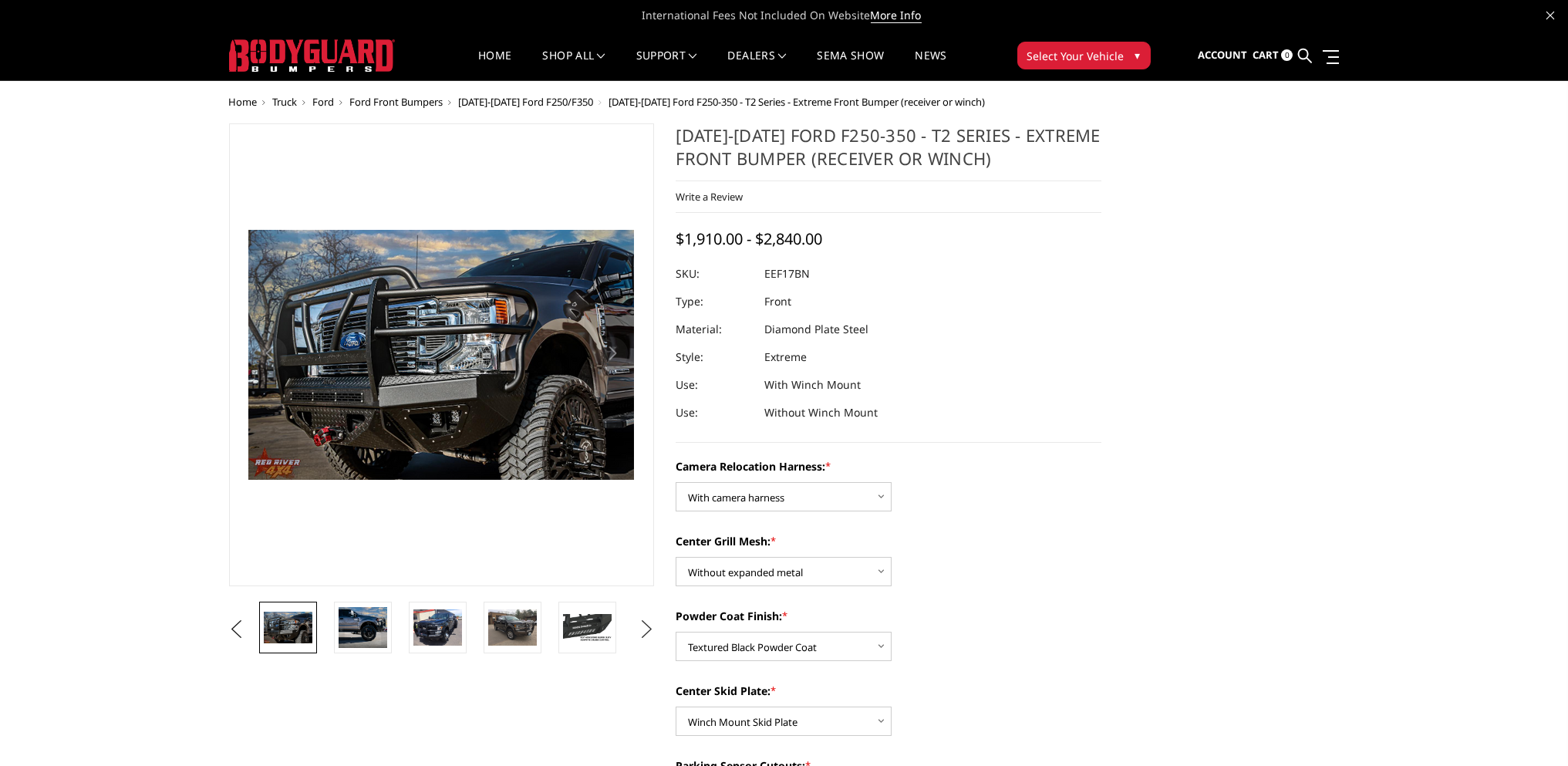
click at [640, 625] on button "Next" at bounding box center [647, 630] width 23 height 23
click at [644, 627] on button "Next" at bounding box center [647, 630] width 23 height 23
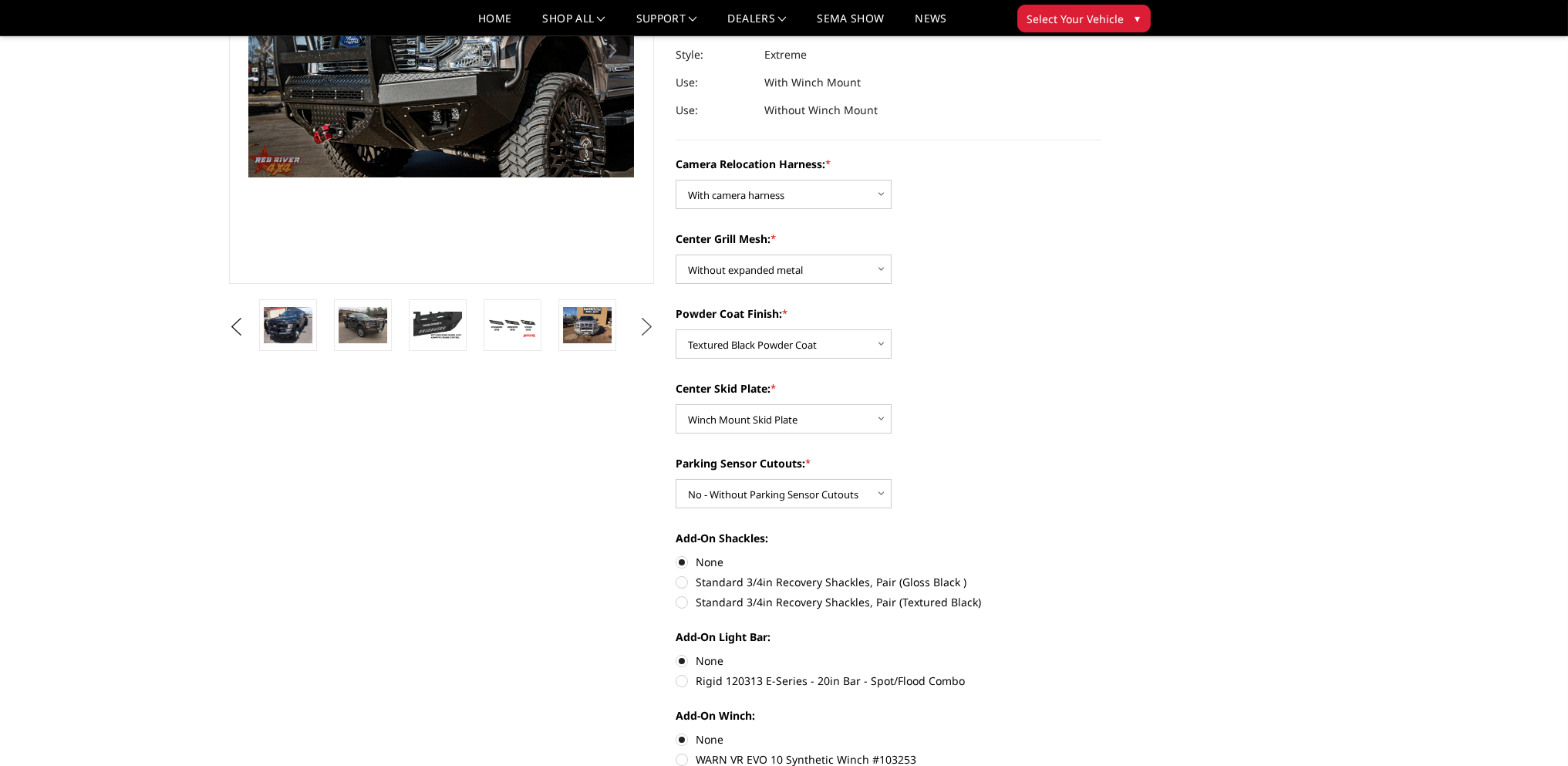
scroll to position [128, 0]
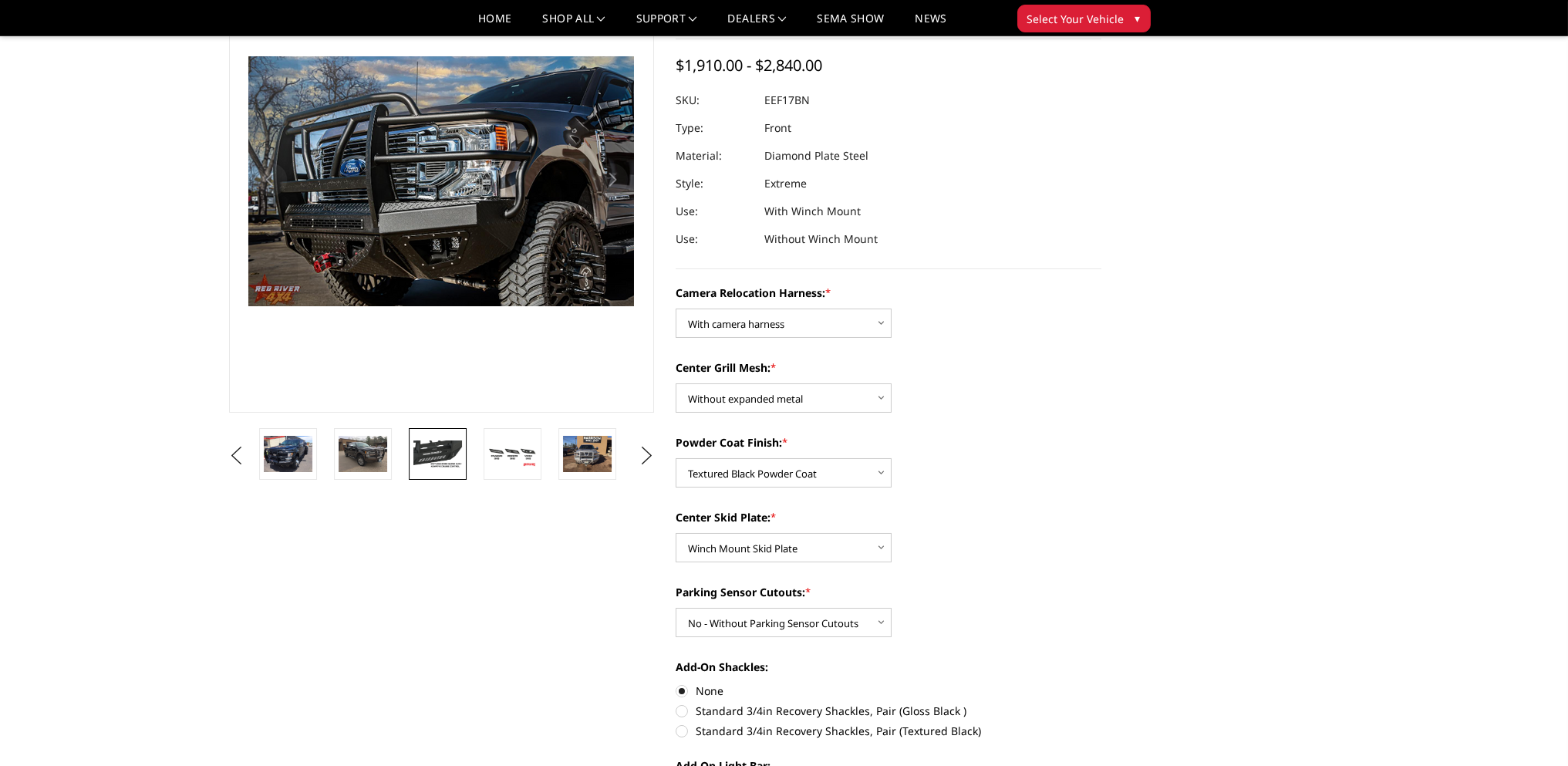
click at [440, 459] on img at bounding box center [438, 454] width 48 height 27
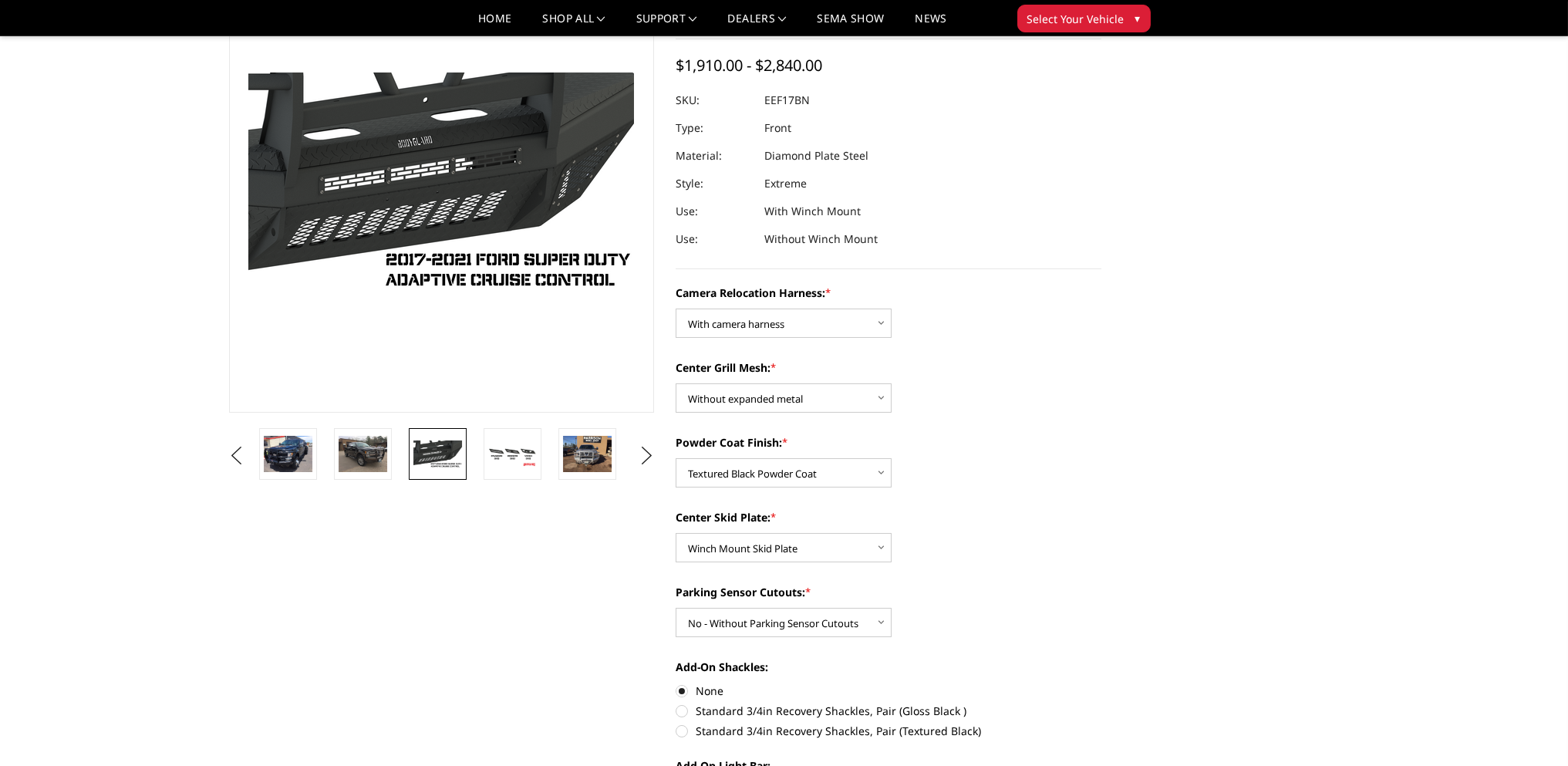
scroll to position [144, 0]
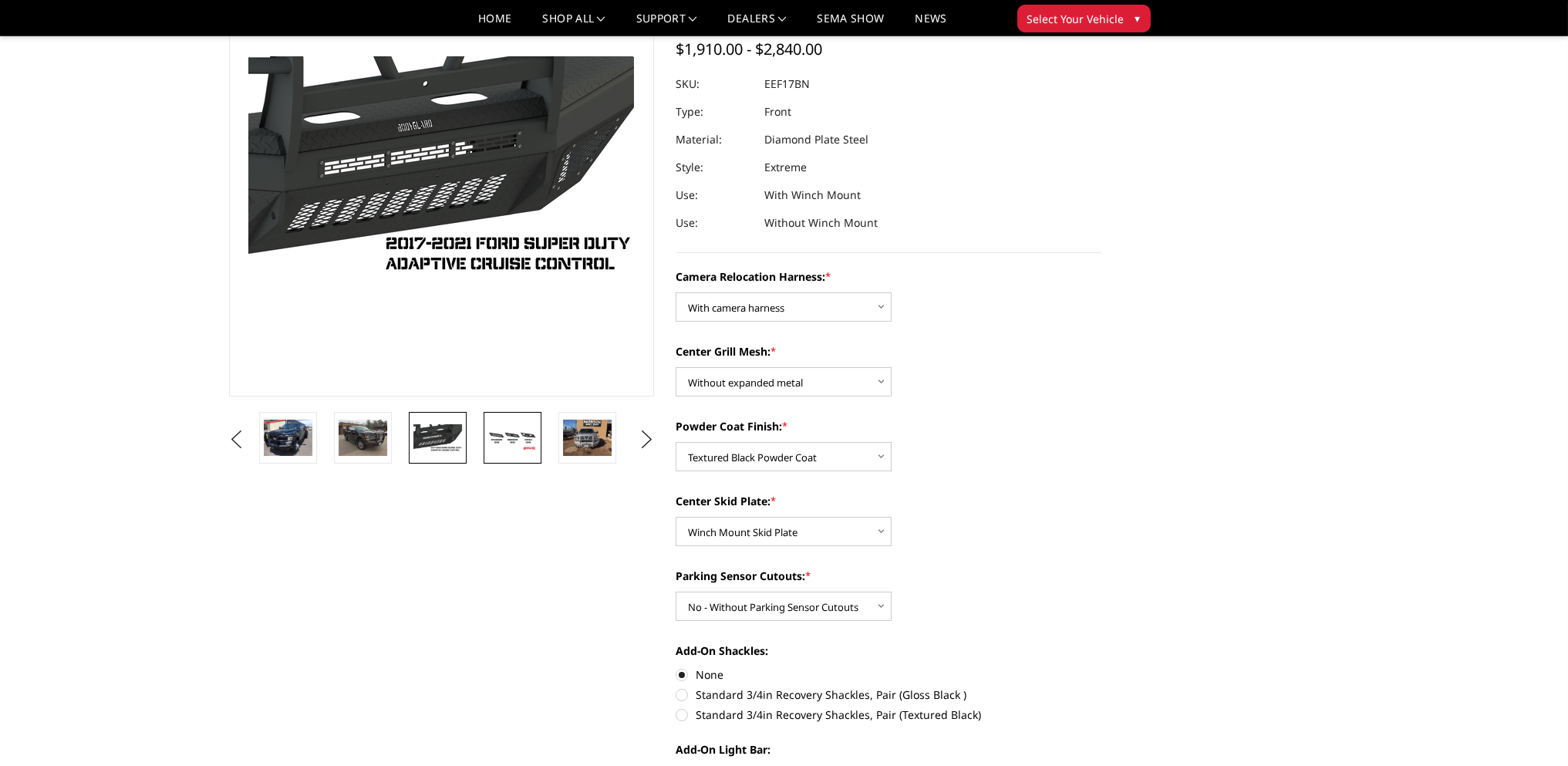
click at [522, 439] on img at bounding box center [512, 438] width 48 height 27
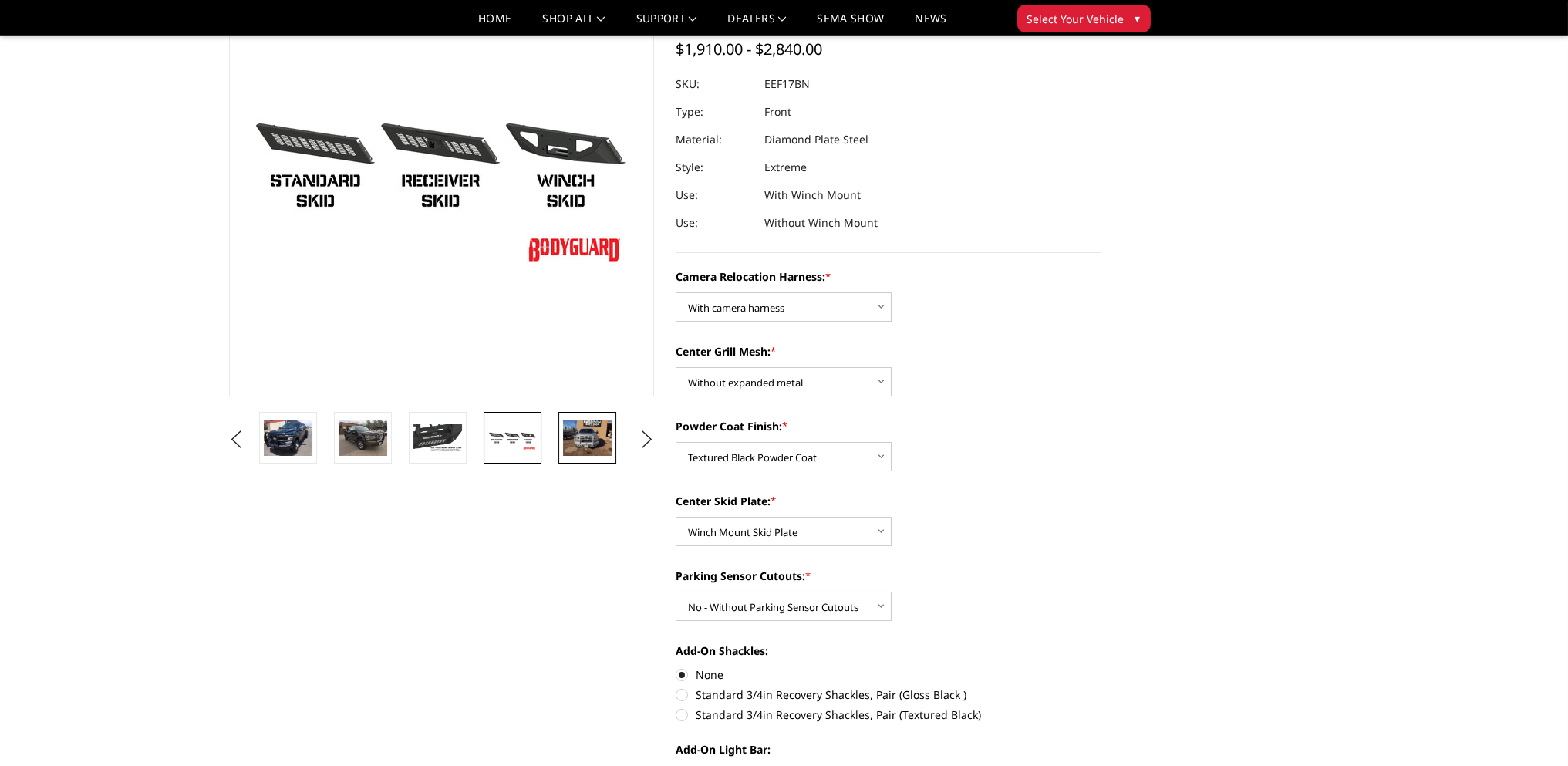
click at [586, 440] on img at bounding box center [588, 438] width 48 height 36
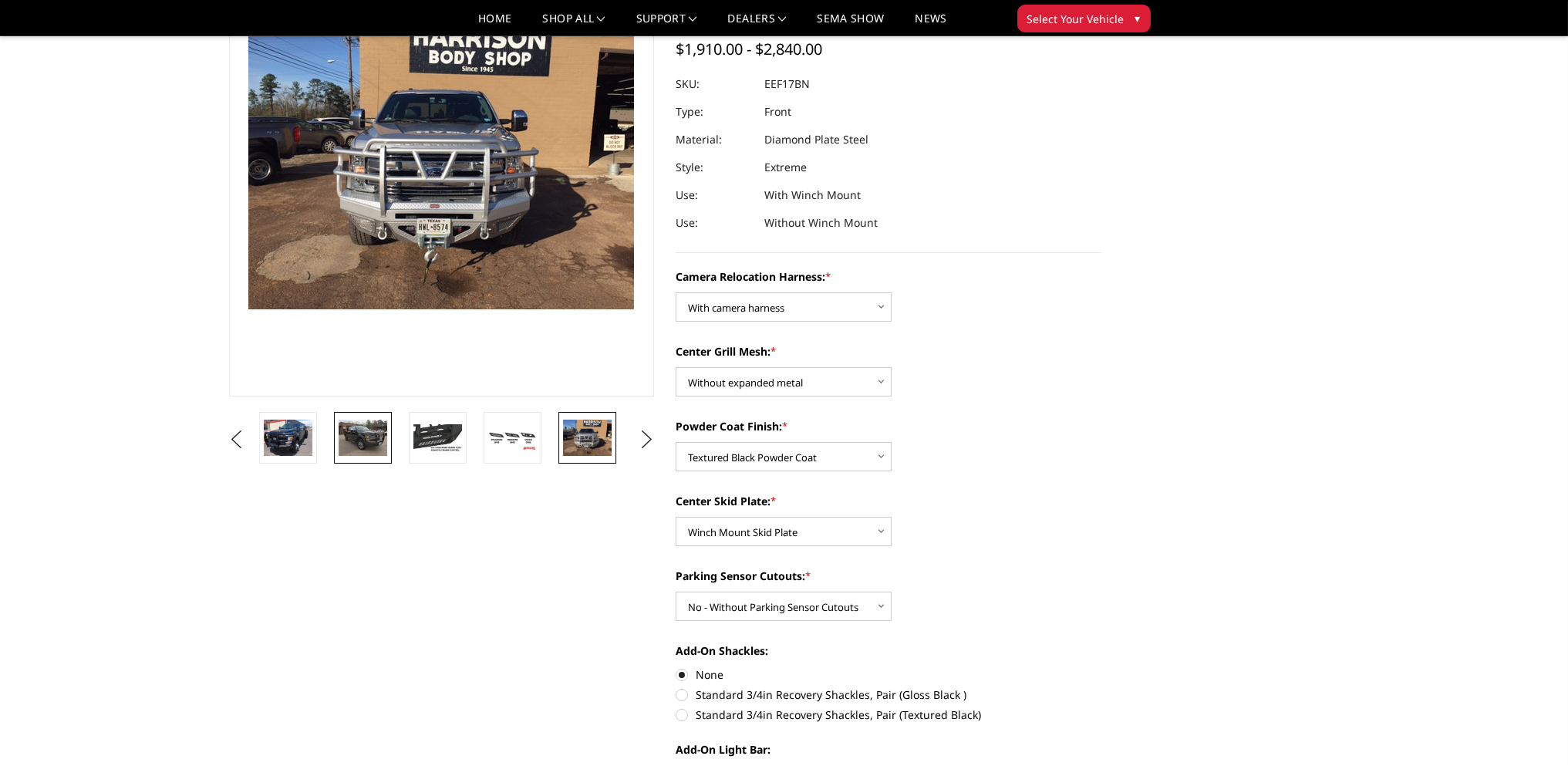
click at [374, 429] on img at bounding box center [362, 438] width 48 height 36
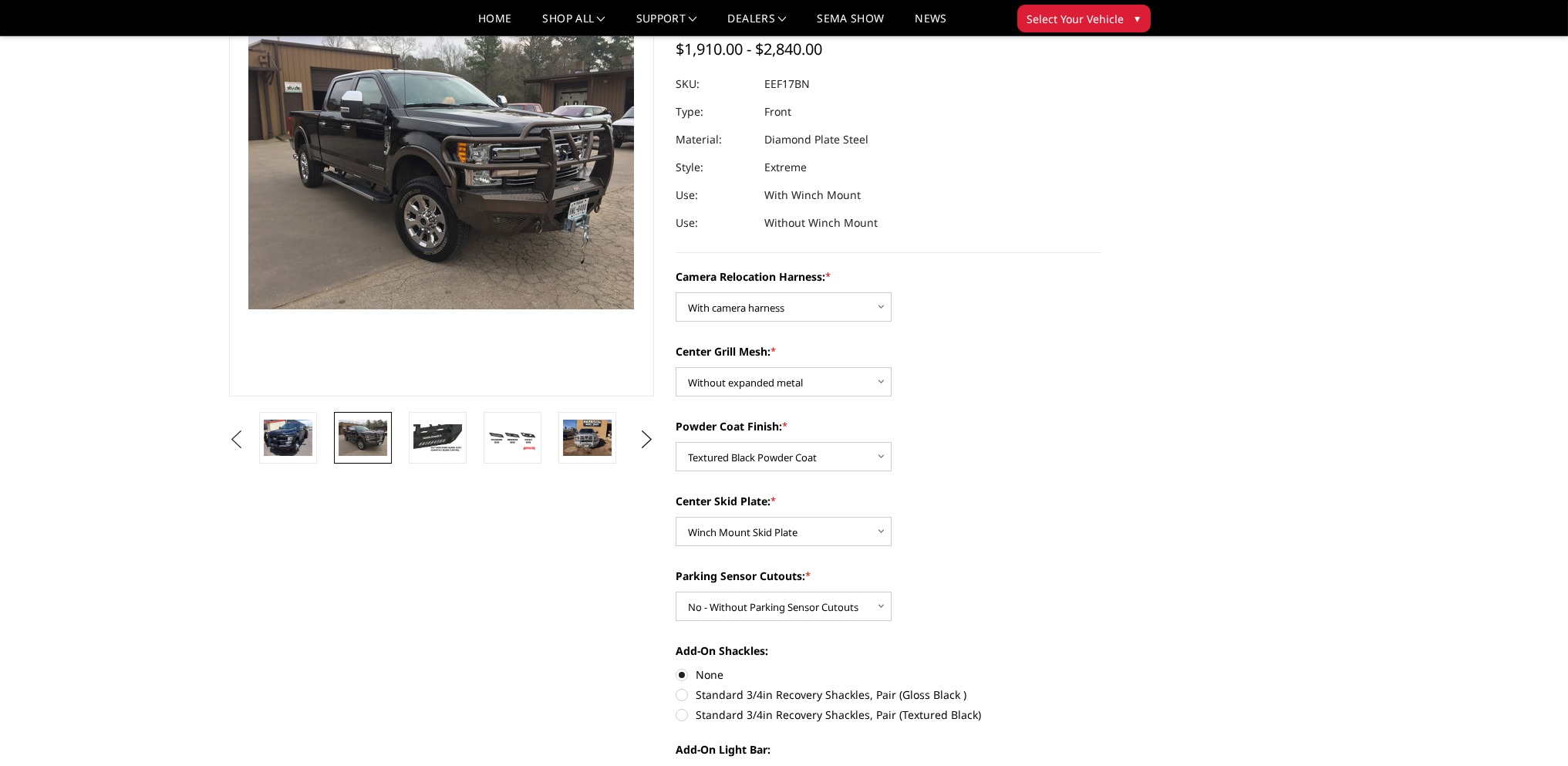
click at [248, 443] on button "Previous" at bounding box center [237, 440] width 23 height 23
click at [344, 431] on img at bounding box center [362, 438] width 48 height 36
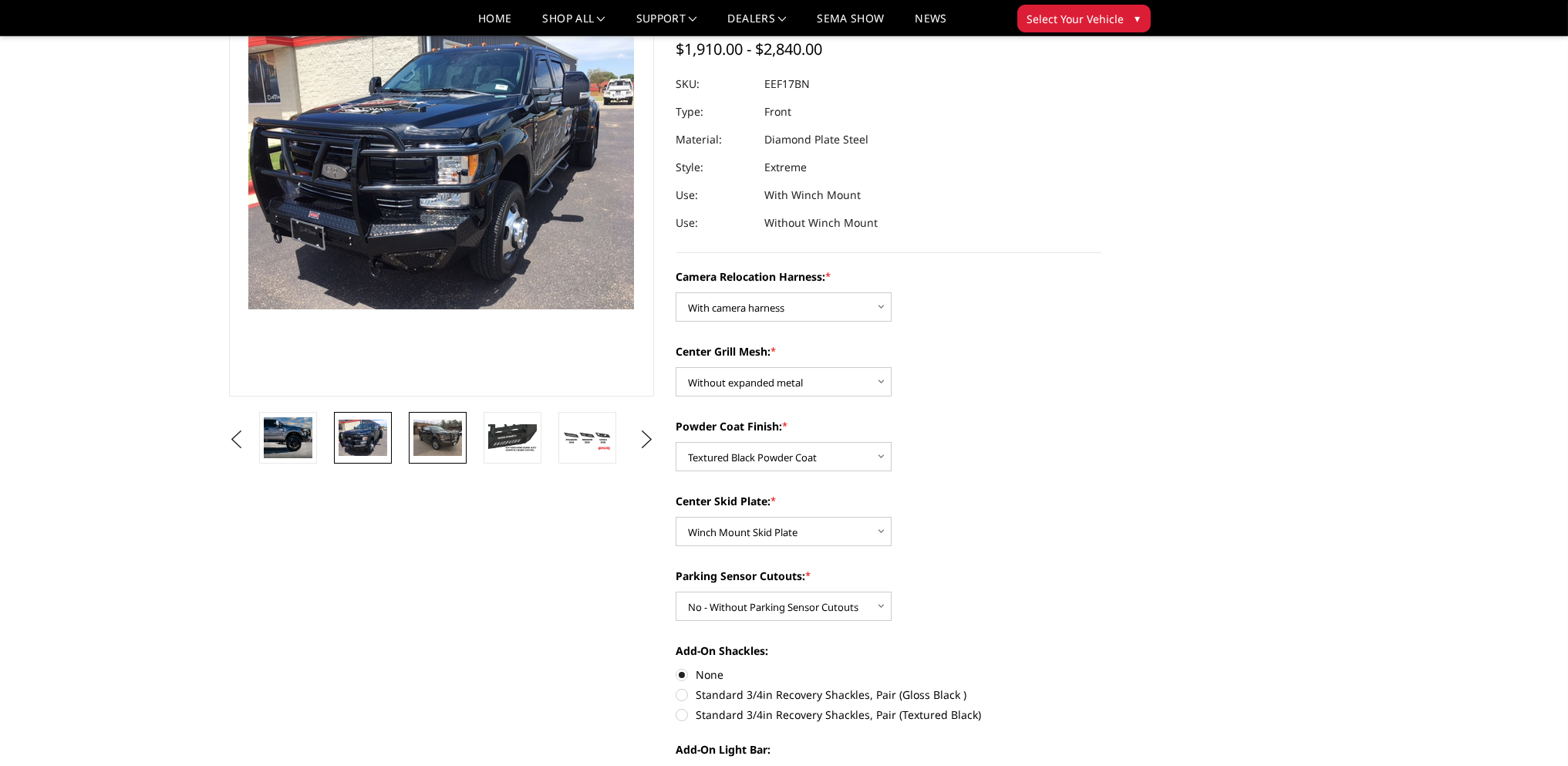
click at [431, 426] on img at bounding box center [438, 438] width 48 height 36
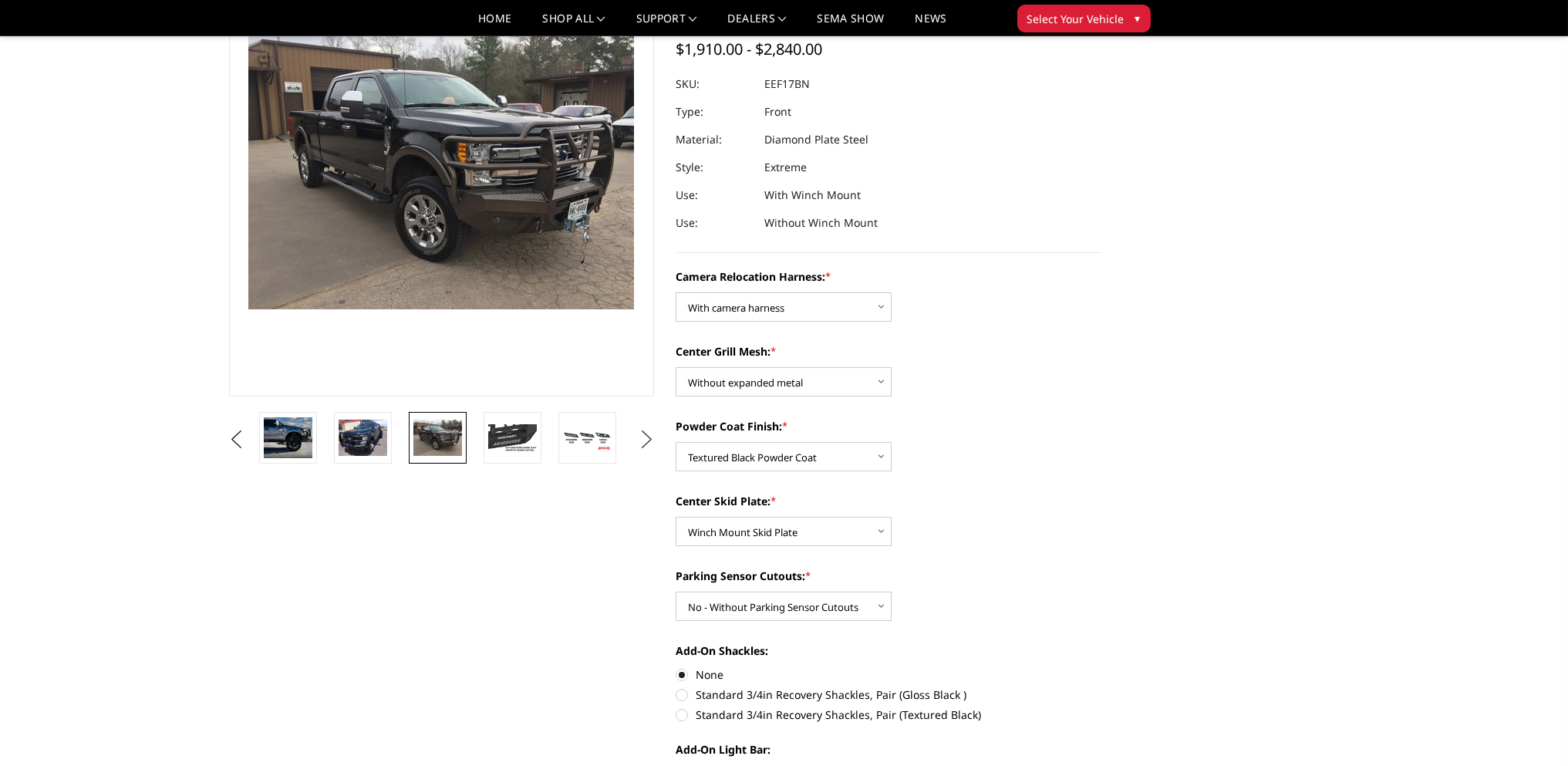
click at [646, 438] on button "Next" at bounding box center [647, 440] width 23 height 23
click at [646, 443] on button "Next" at bounding box center [647, 440] width 23 height 23
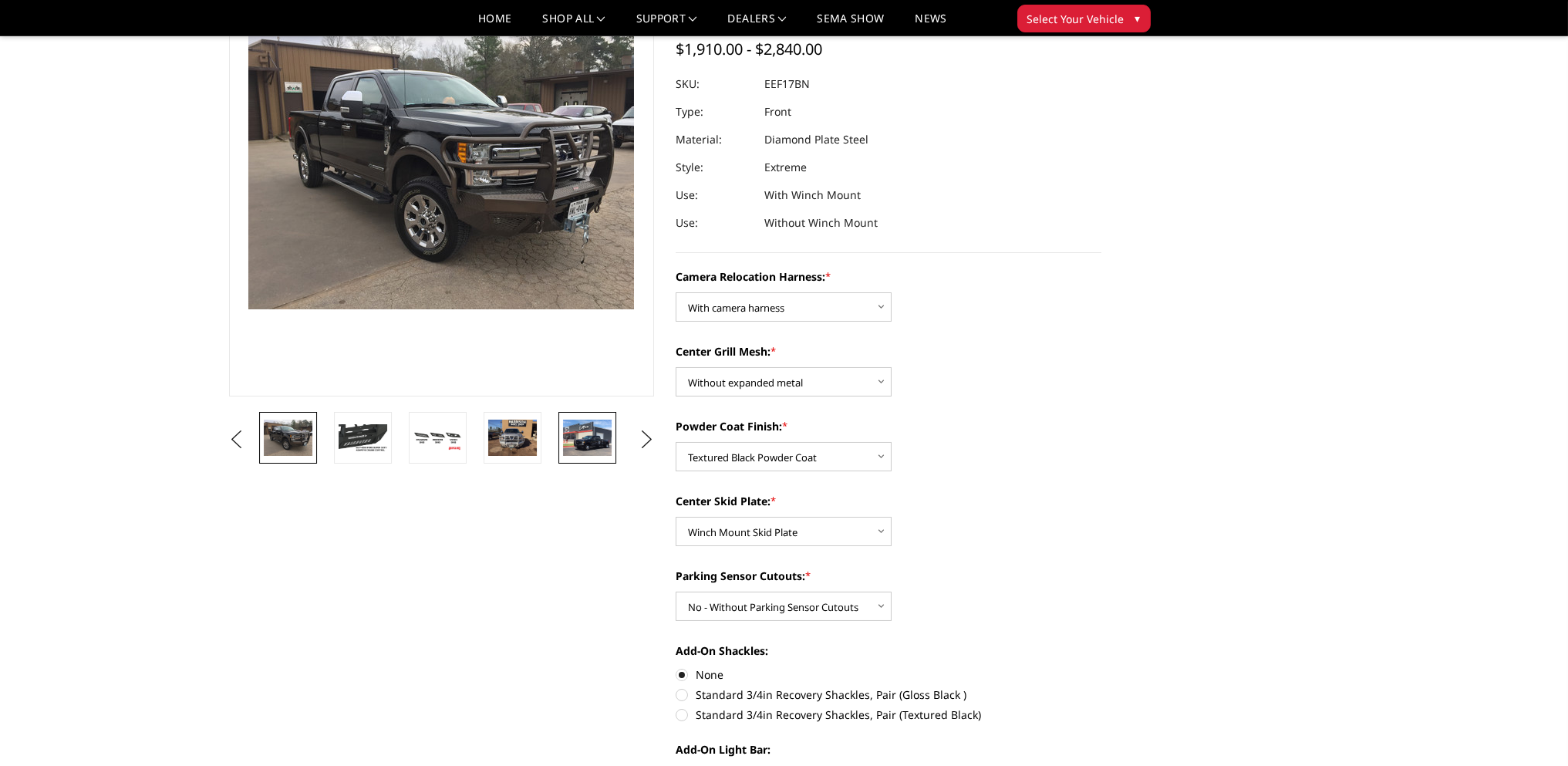
click at [592, 447] on img at bounding box center [588, 438] width 48 height 36
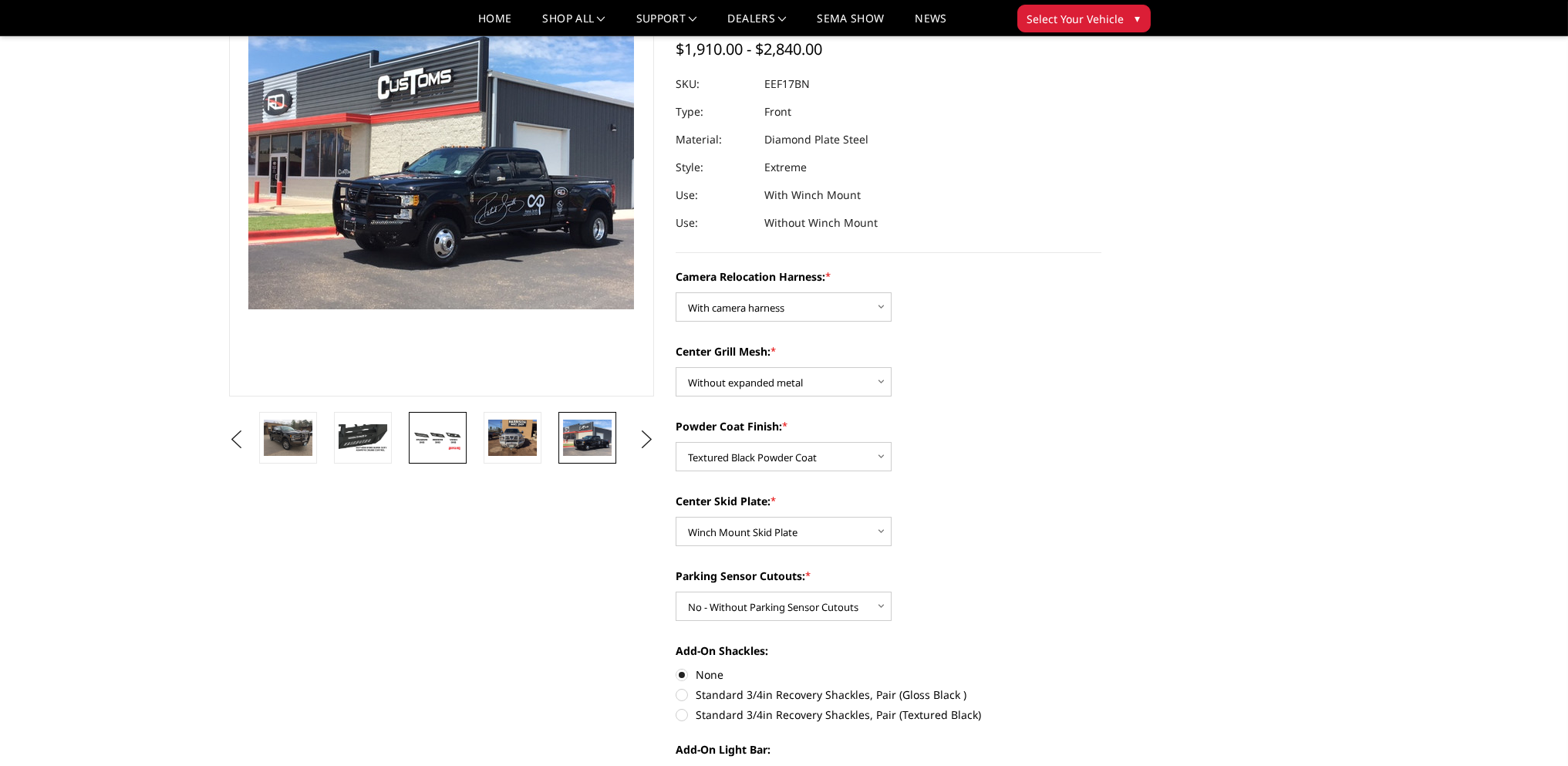
click at [445, 433] on img at bounding box center [438, 438] width 48 height 27
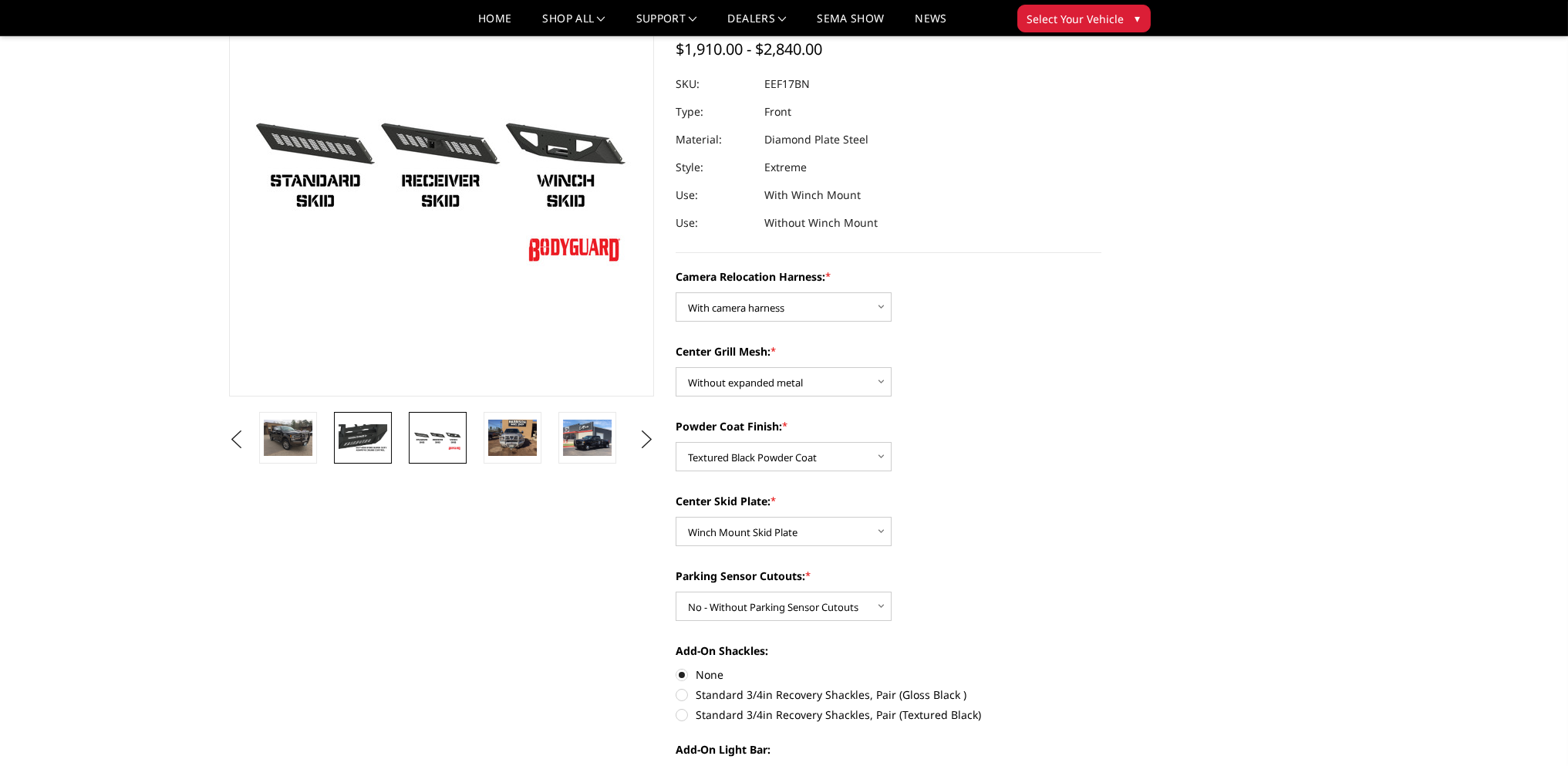
click at [362, 428] on img at bounding box center [362, 438] width 48 height 27
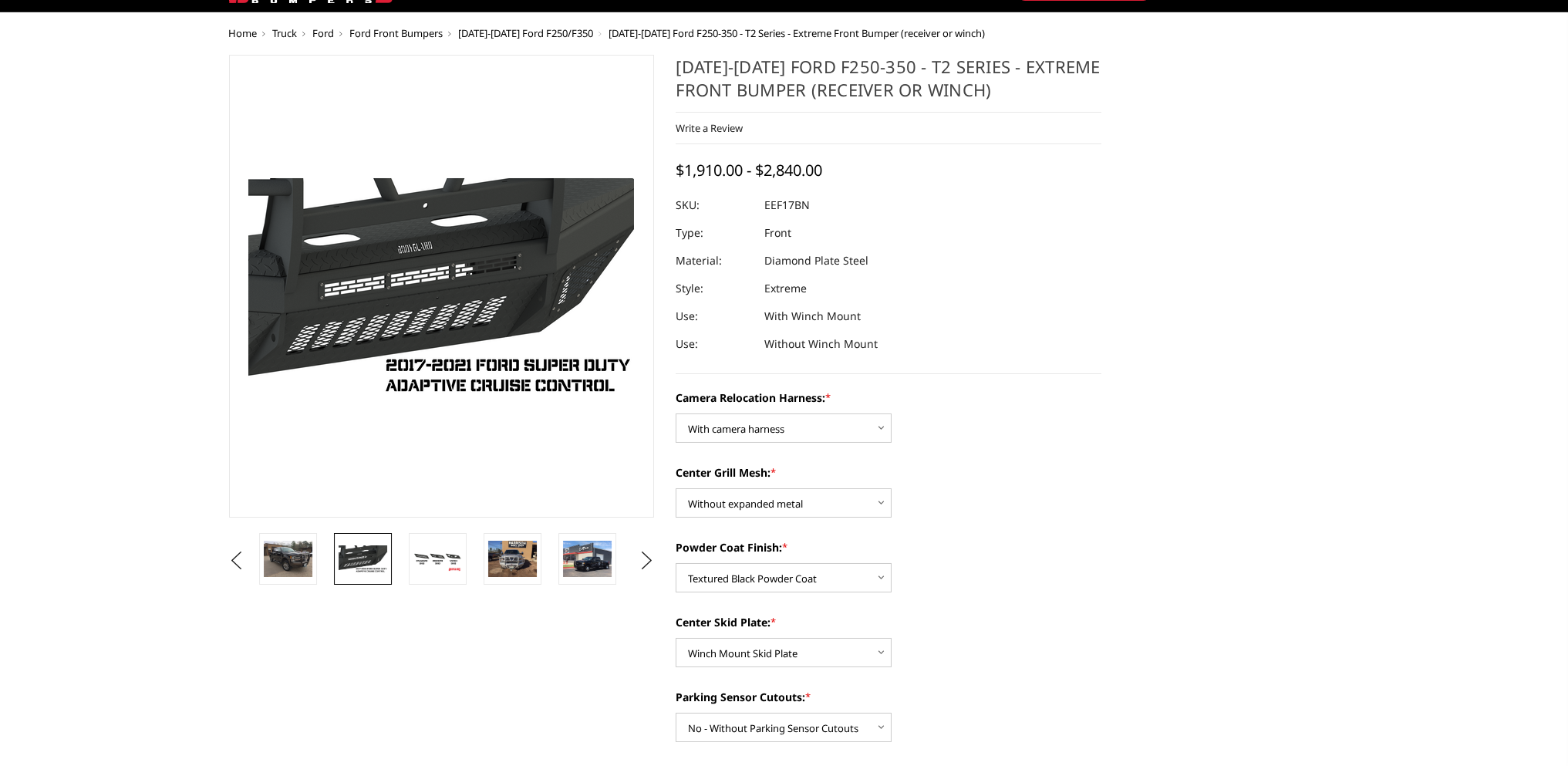
scroll to position [0, 0]
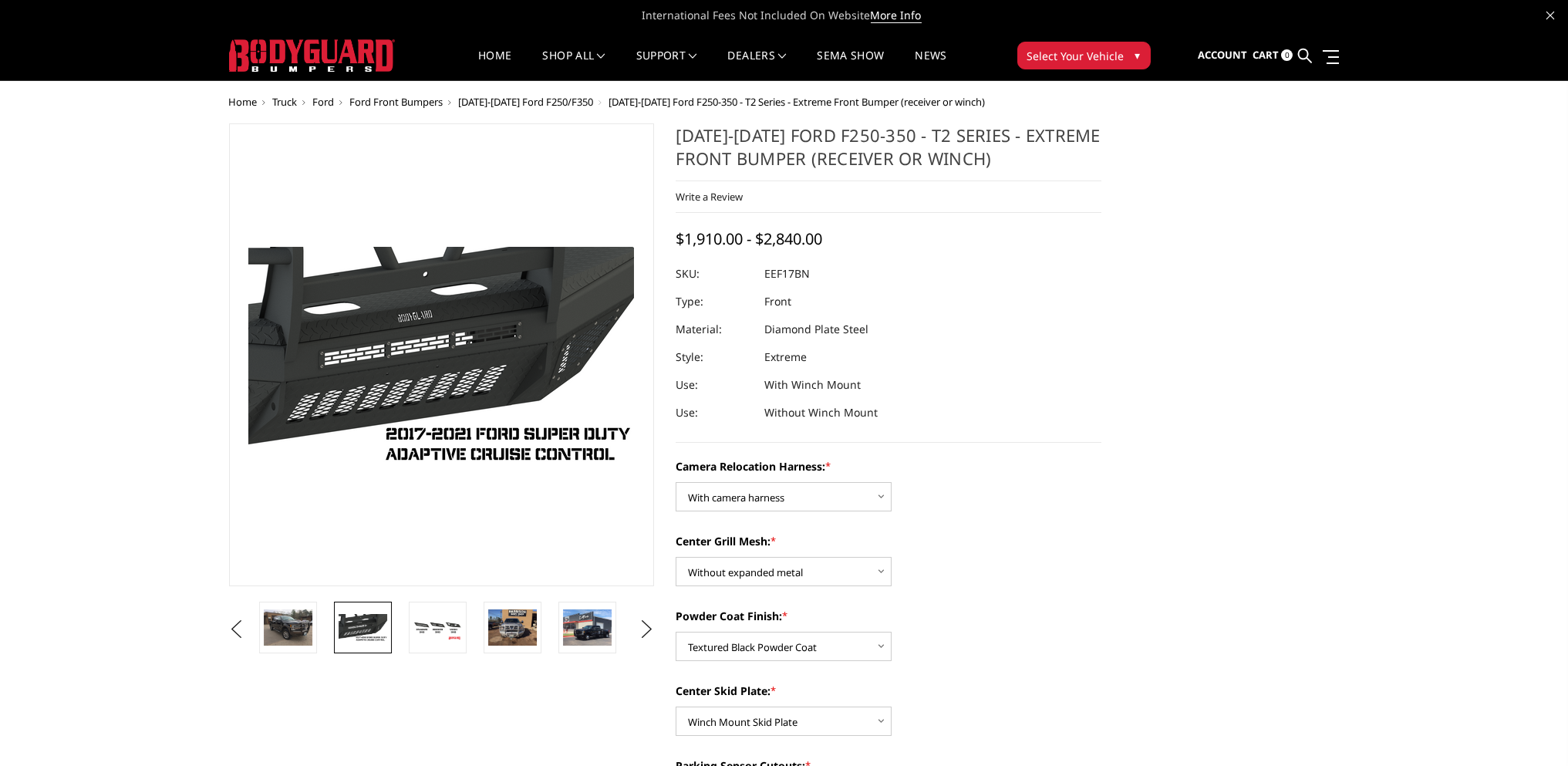
click at [1268, 52] on span "Cart" at bounding box center [1265, 54] width 26 height 13
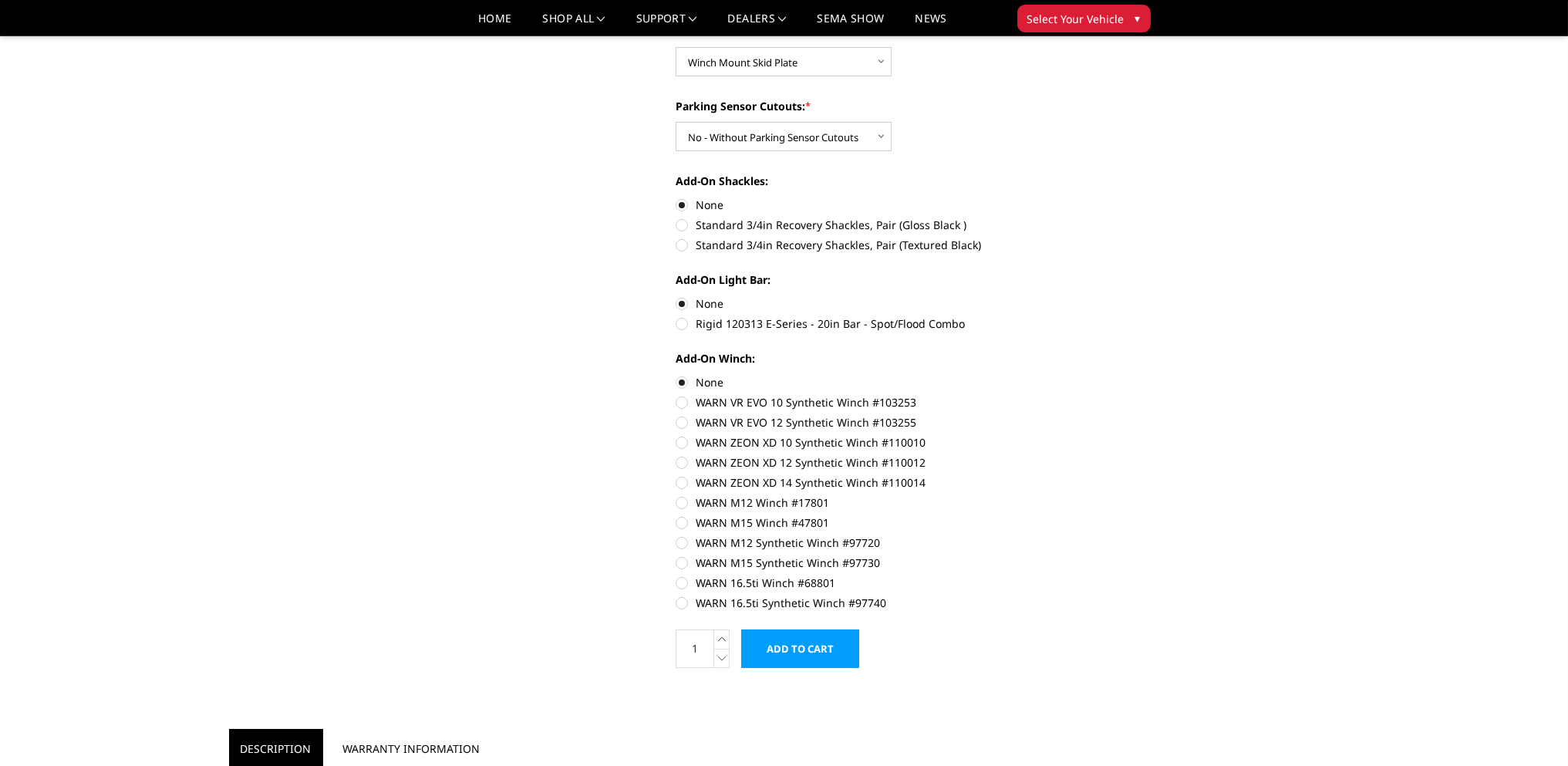
scroll to position [642, 0]
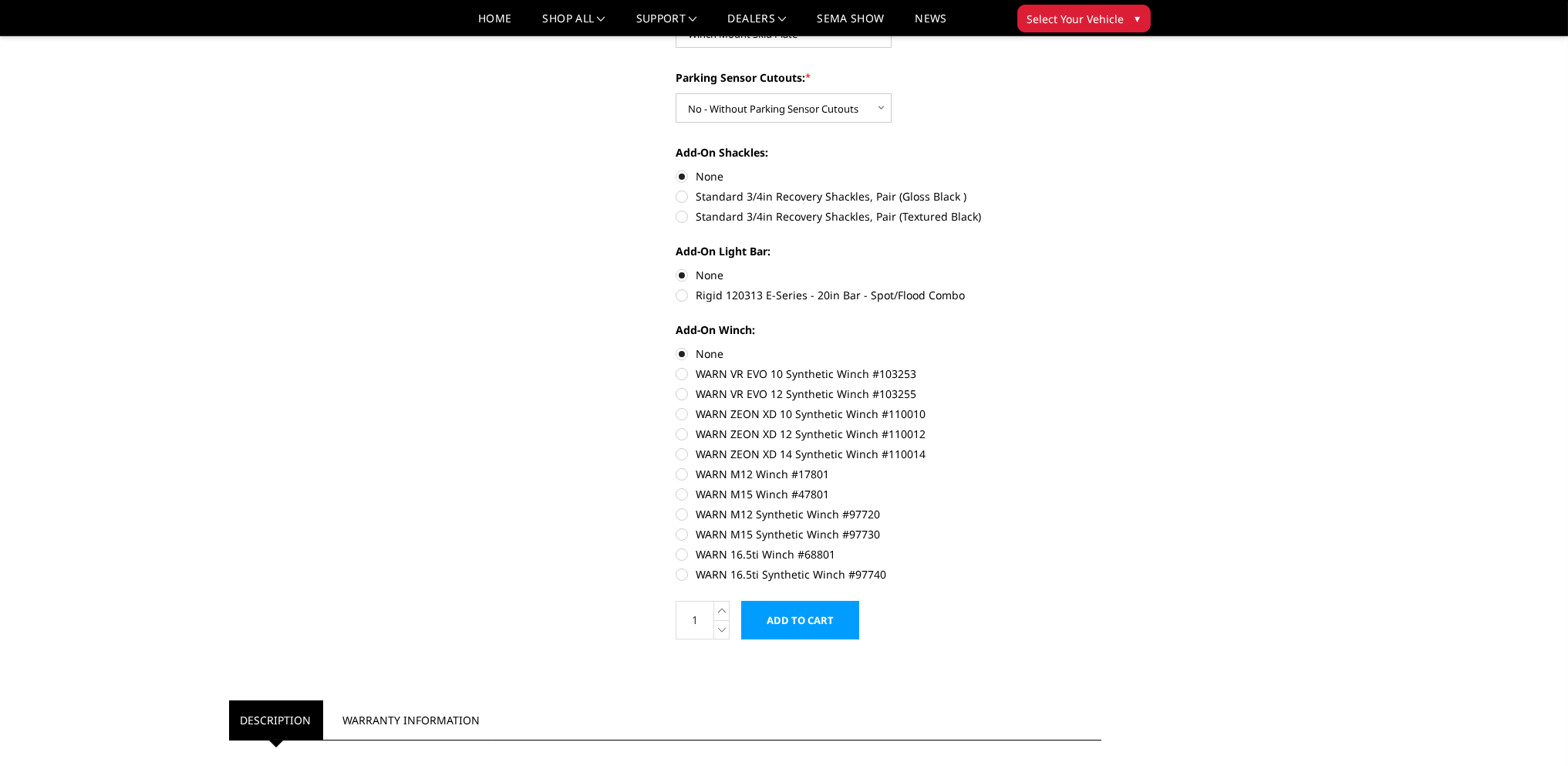
click at [794, 613] on input "Add to Cart" at bounding box center [800, 620] width 118 height 39
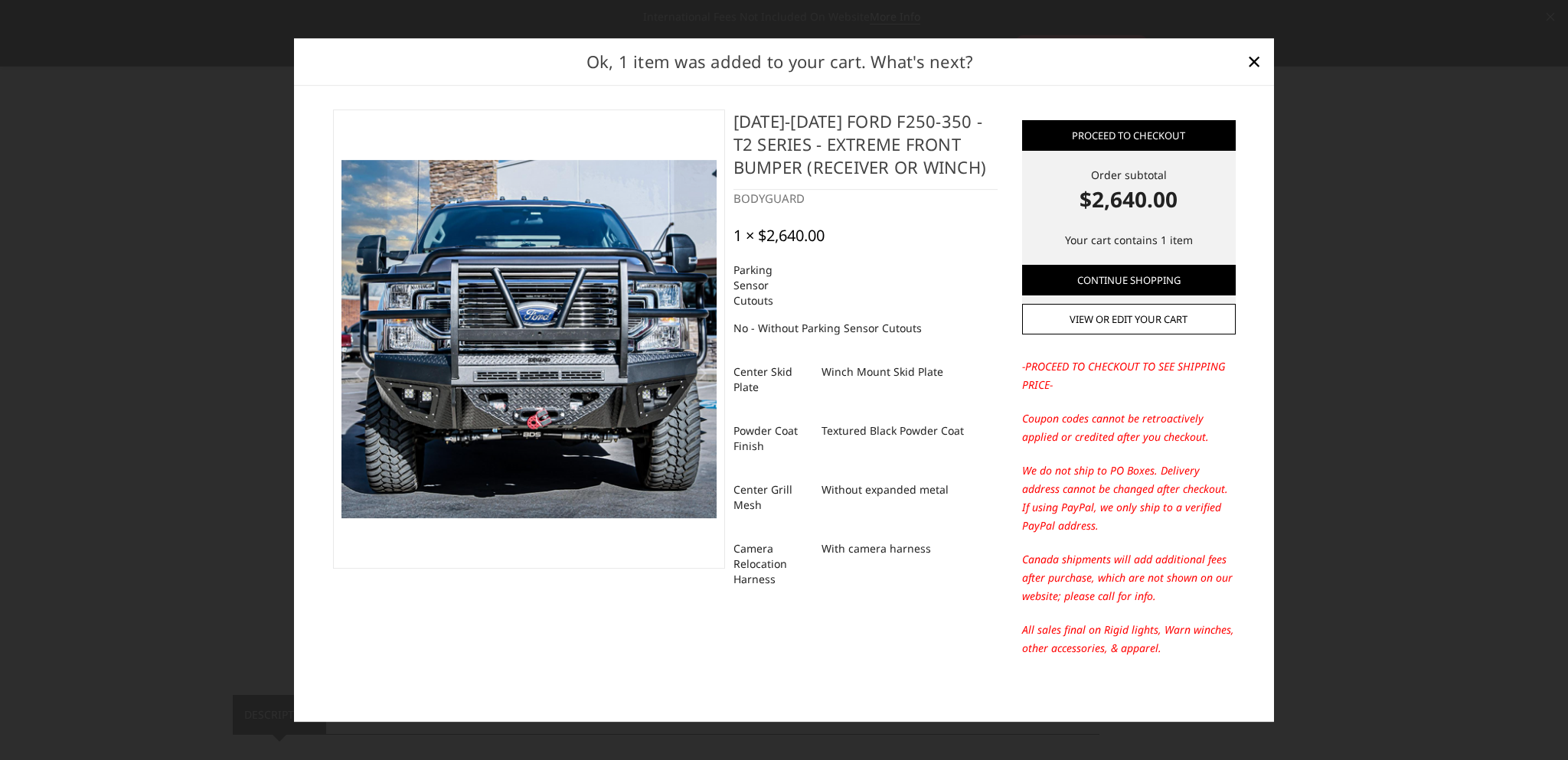
click at [539, 248] on img at bounding box center [528, 339] width 375 height 358
click at [1258, 64] on span "×" at bounding box center [1254, 61] width 13 height 33
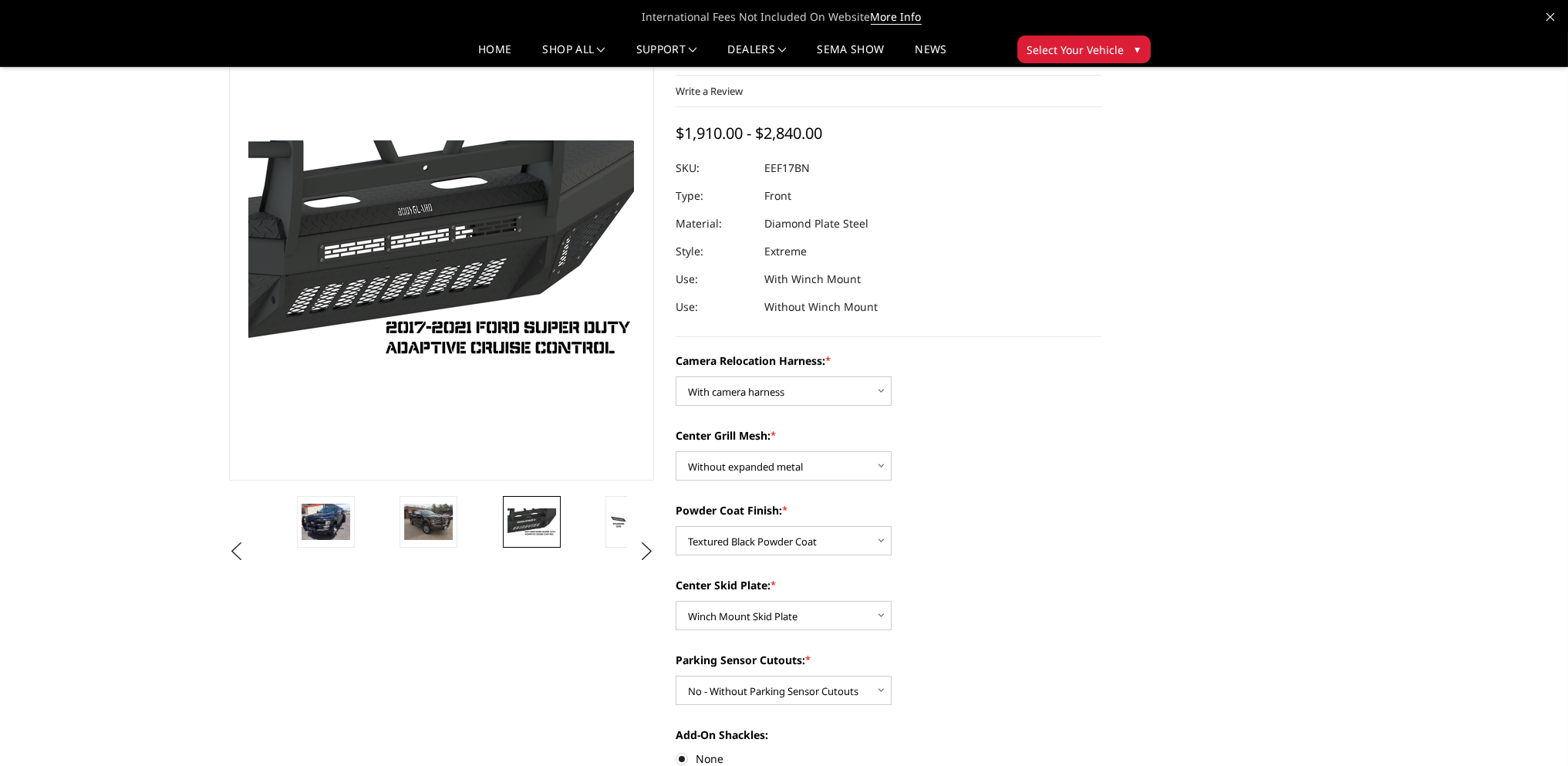
scroll to position [0, 0]
